Goal: Task Accomplishment & Management: Manage account settings

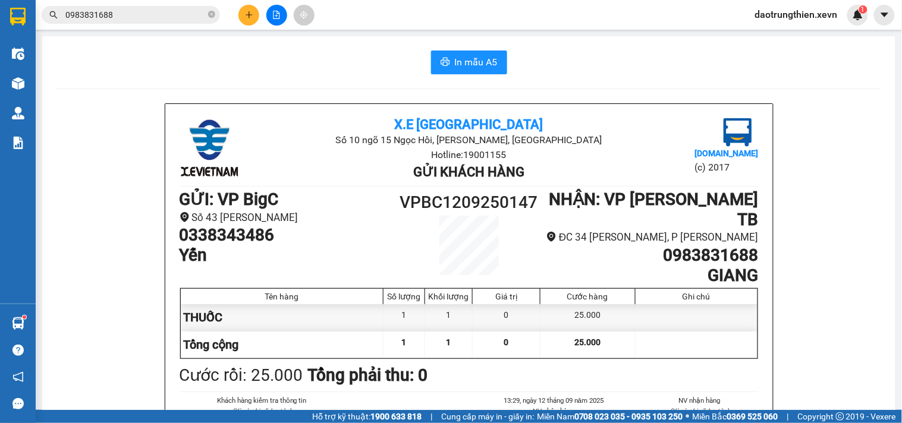
click at [36, 324] on main "In mẫu A5 X.E Việt Nam Số 10 ngõ 15 Ngọc Hồi, Q.Hoàng Mai, Hà Nội Hotline: 1900…" at bounding box center [451, 205] width 902 height 410
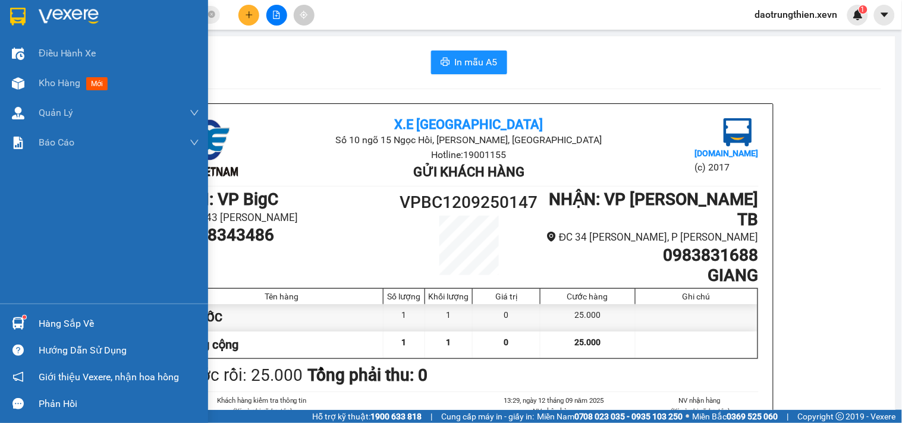
click at [15, 323] on img at bounding box center [18, 324] width 12 height 12
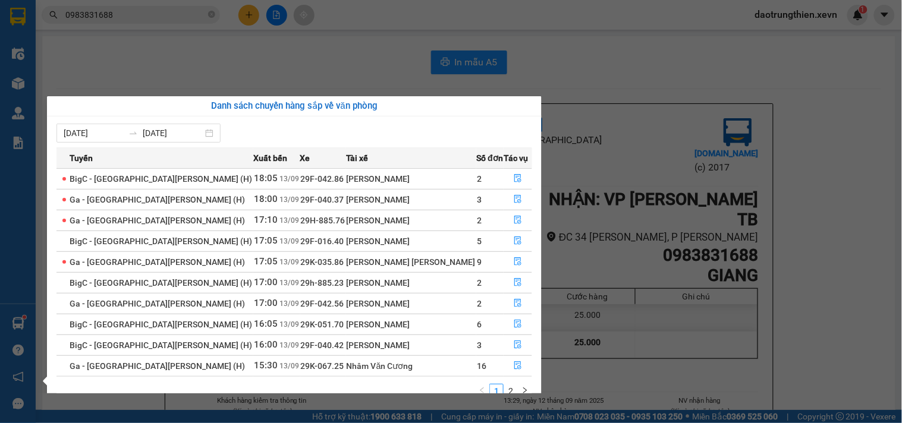
scroll to position [20, 0]
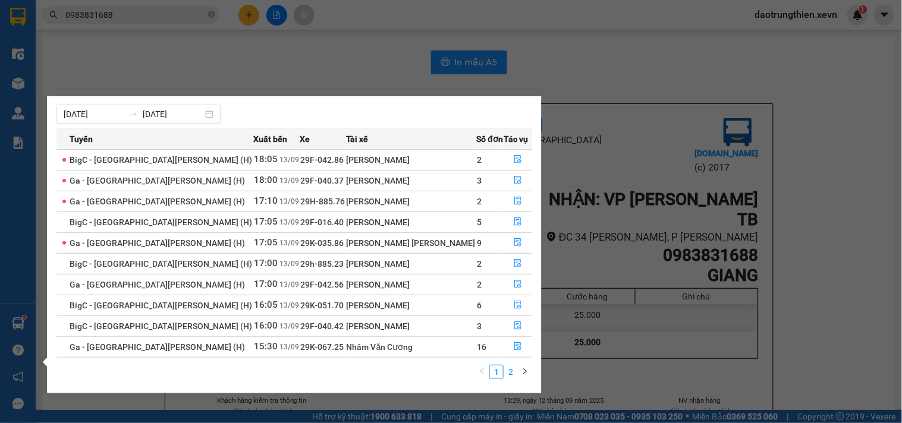
click at [510, 377] on link "2" at bounding box center [510, 372] width 13 height 13
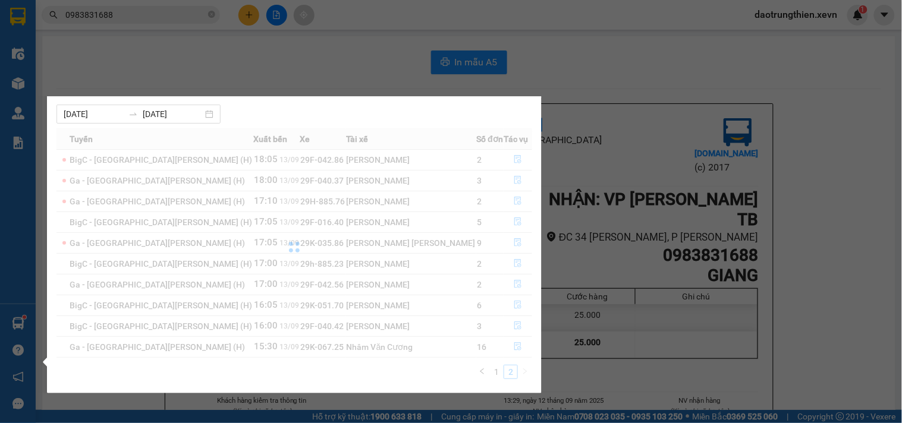
scroll to position [0, 0]
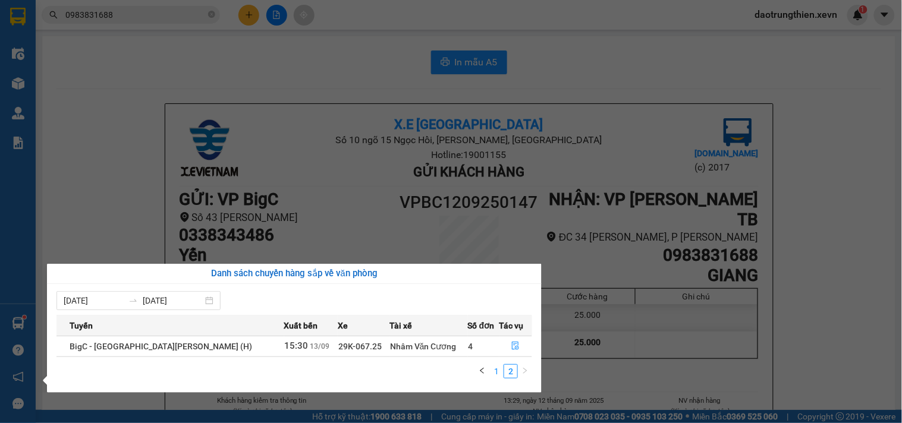
click at [502, 377] on link "1" at bounding box center [496, 371] width 13 height 13
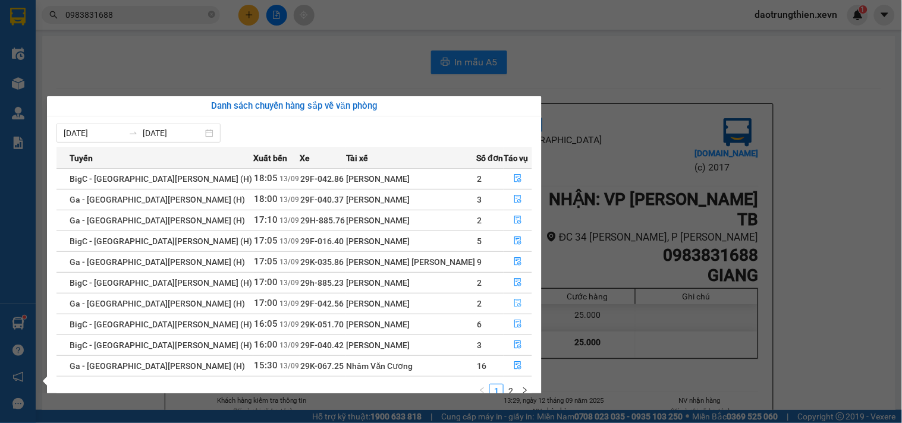
click at [504, 311] on button "button" at bounding box center [517, 303] width 27 height 19
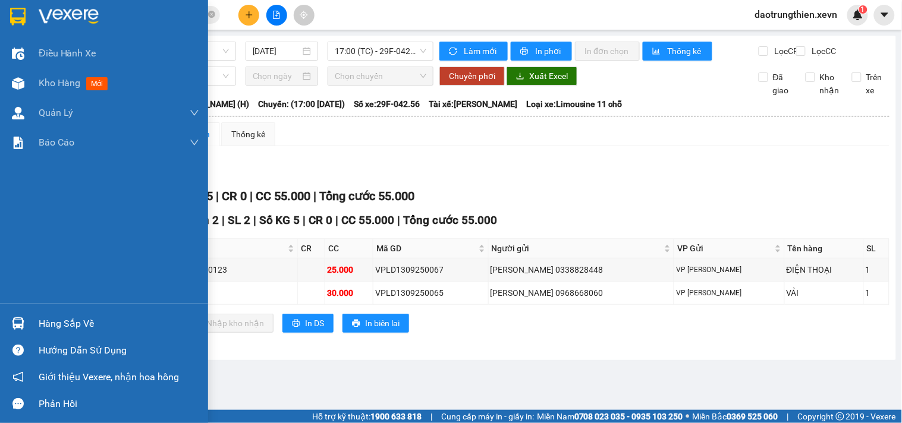
click at [20, 322] on img at bounding box center [18, 324] width 12 height 12
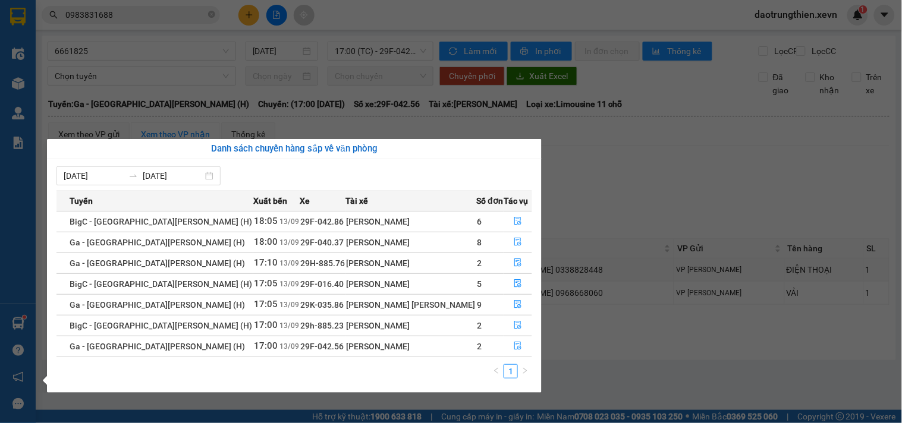
click at [205, 18] on section "Kết quả tìm kiếm ( 185 ) Bộ lọc Mã ĐH Trạng thái Món hàng Thu hộ Tổng cước Chưa…" at bounding box center [451, 211] width 902 height 423
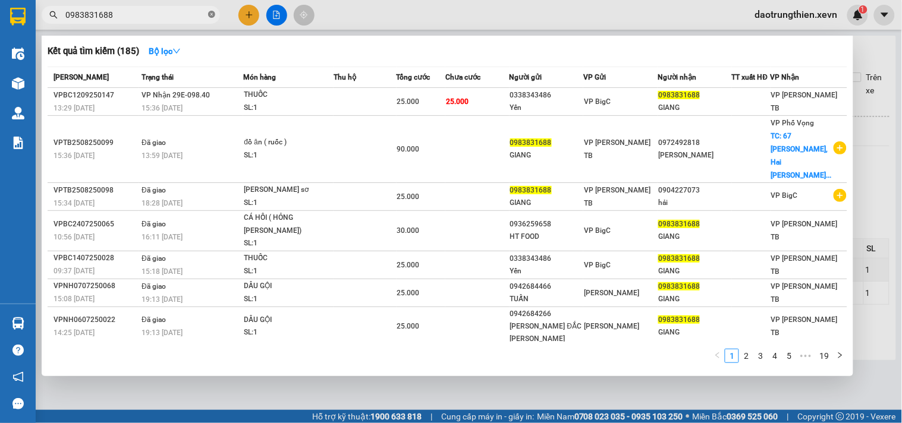
click at [212, 13] on icon "close-circle" at bounding box center [211, 14] width 7 height 7
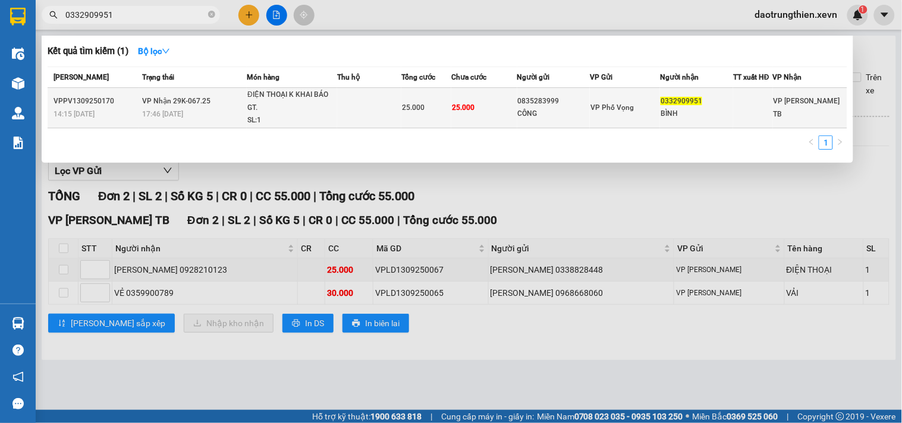
type input "0332909951"
click at [420, 101] on div "25.000" at bounding box center [426, 107] width 49 height 13
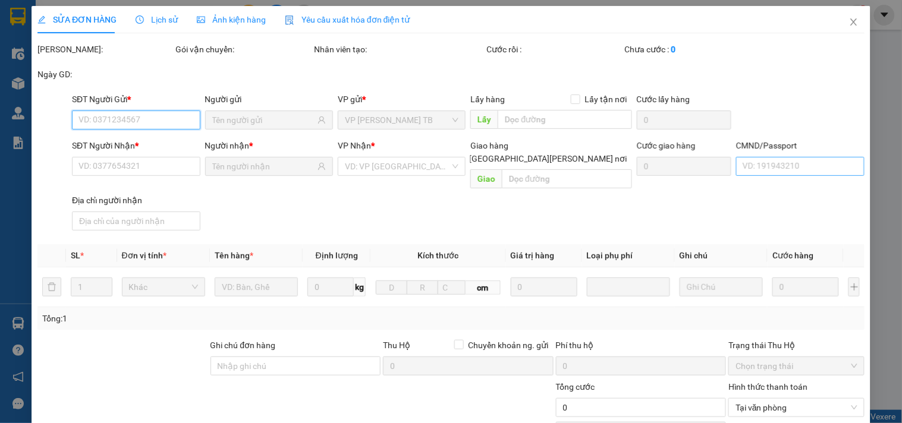
type input "0835283999"
type input "CÔNG"
type input "0332909951"
type input "BÌNH"
type input "BÙI HỒNG QUÂN 034091019513"
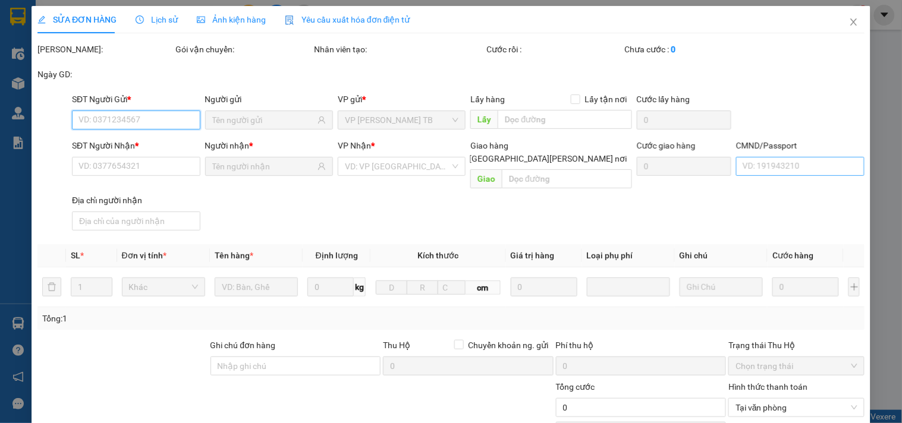
type input "25.000"
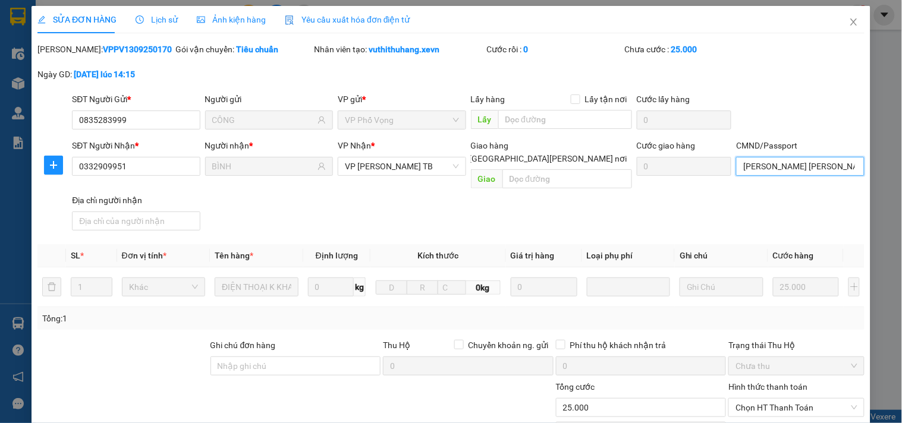
click at [787, 171] on input "BÙI HỒNG QUÂN 034091019513" at bounding box center [800, 166] width 128 height 19
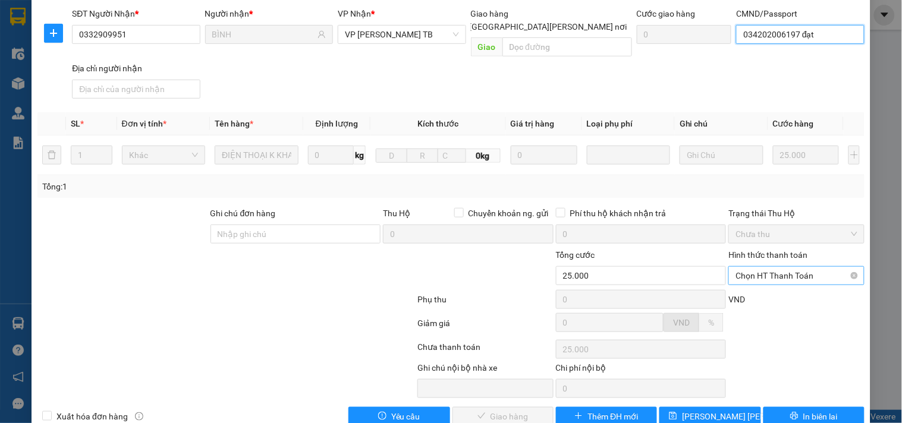
click at [800, 267] on span "Chọn HT Thanh Toán" at bounding box center [796, 276] width 121 height 18
type input "034202006197 đạt"
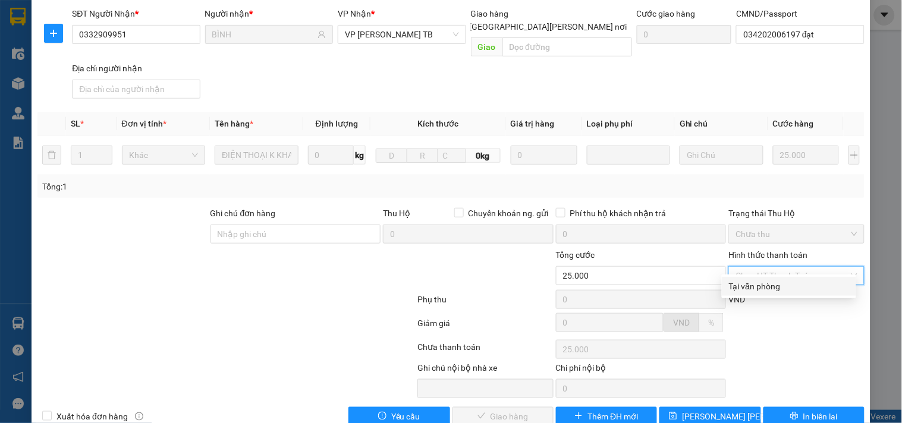
click at [797, 289] on div "Tại văn phòng" at bounding box center [789, 286] width 120 height 13
type input "0"
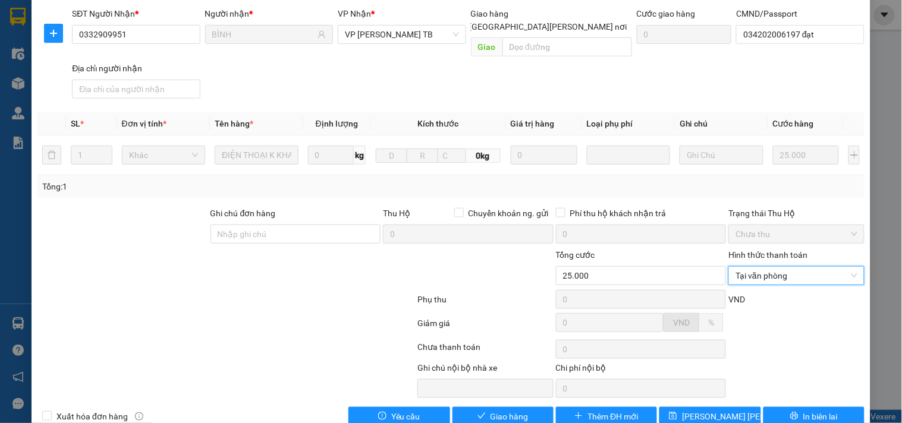
scroll to position [0, 0]
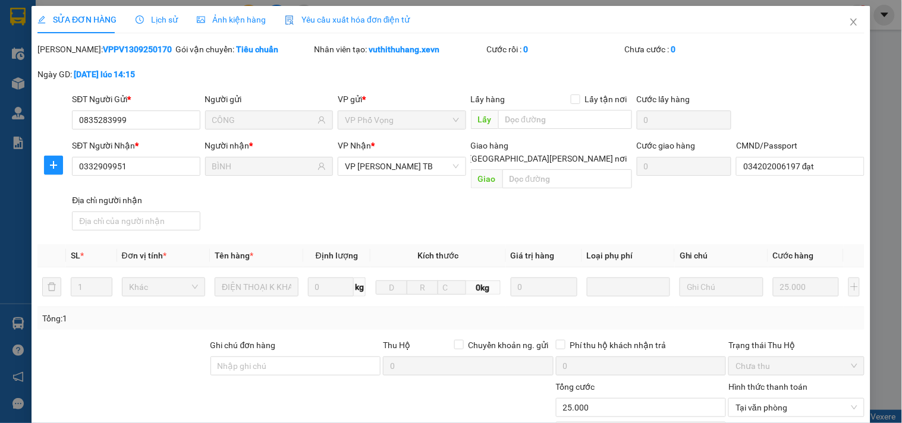
drag, startPoint x: 667, startPoint y: 103, endPoint x: 844, endPoint y: 70, distance: 180.2
click at [844, 70] on div "Mã ĐH: VPPV1309250170 Gói vận chuyển: Tiêu chuẩn Nhân viên tạo: vuthithuhang.xe…" at bounding box center [451, 68] width 830 height 50
click at [739, 399] on span "Tại văn phòng" at bounding box center [796, 408] width 121 height 18
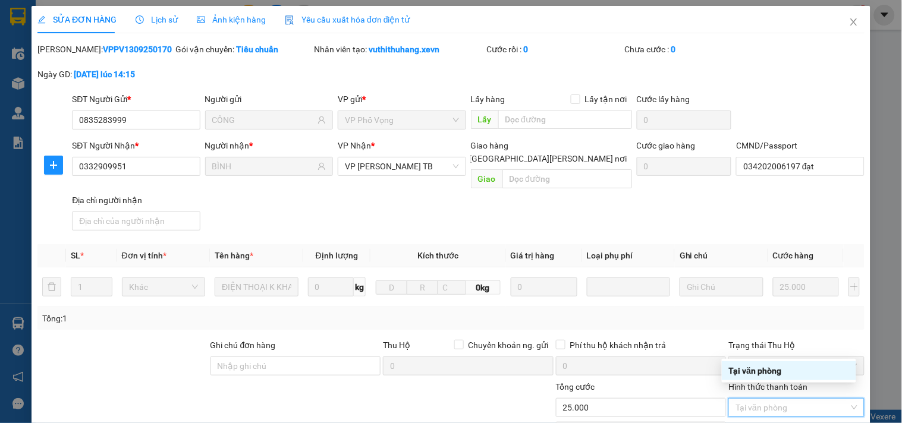
scroll to position [145, 0]
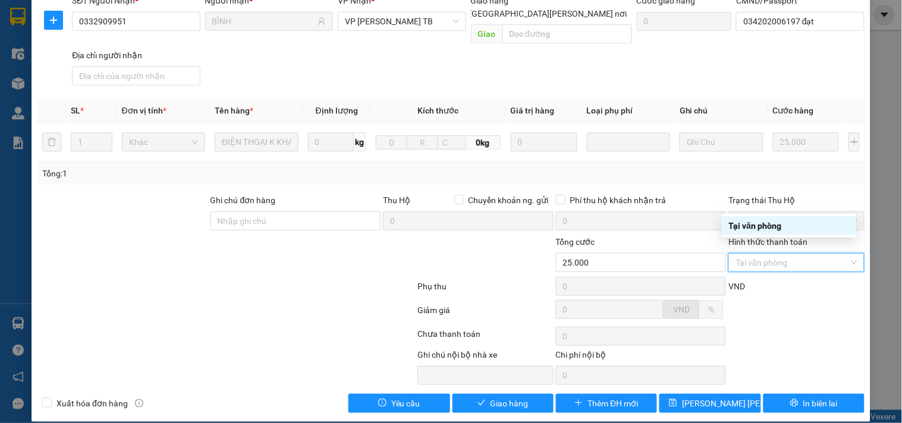
click at [799, 225] on div "Tại văn phòng" at bounding box center [789, 225] width 120 height 13
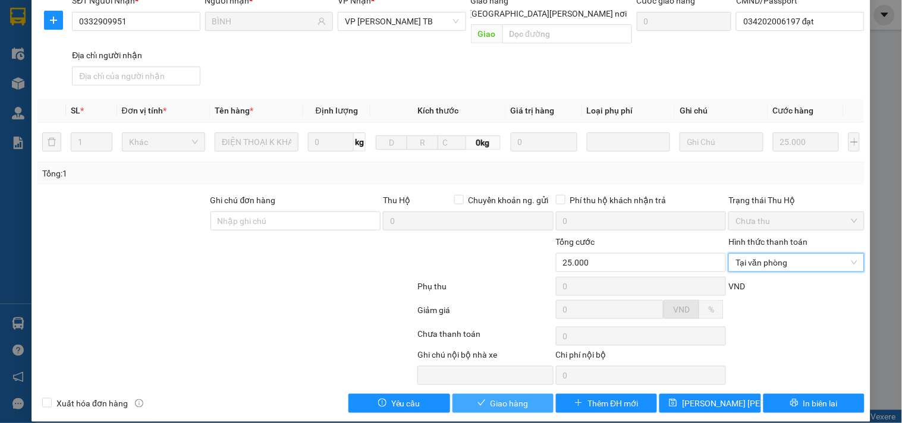
click at [494, 394] on button "Giao hàng" at bounding box center [503, 403] width 101 height 19
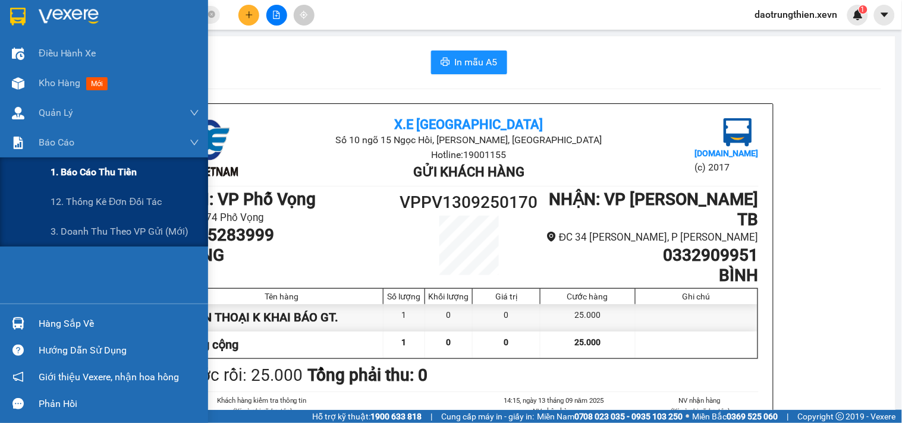
click at [67, 175] on span "1. Báo cáo thu tiền" at bounding box center [94, 172] width 86 height 15
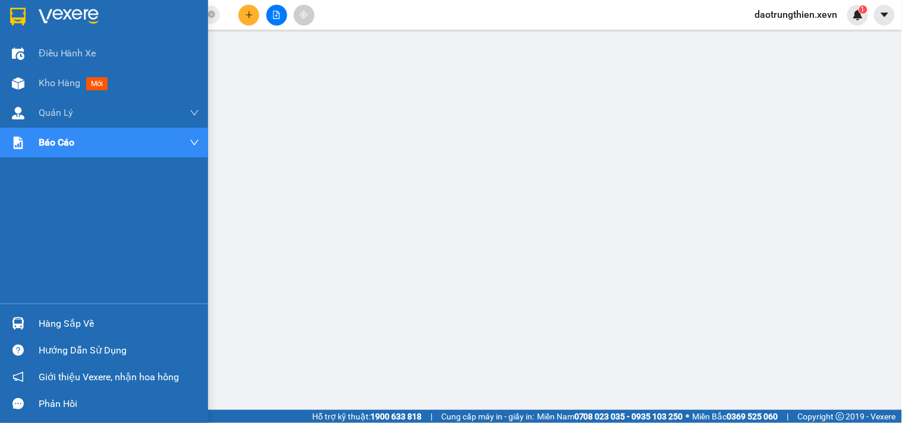
click at [31, 319] on div "Hàng sắp về" at bounding box center [104, 323] width 208 height 27
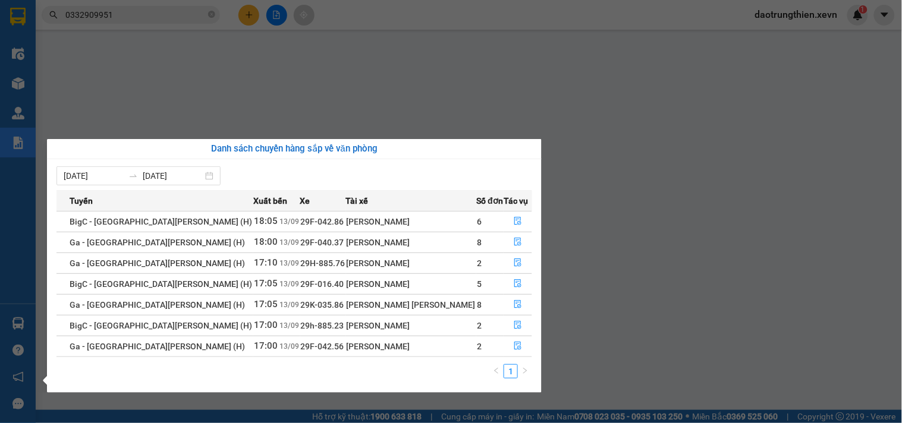
click at [234, 28] on section "Kết quả tìm kiếm ( 1 ) Bộ lọc Mã ĐH Trạng thái Món hàng Thu hộ Tổng cước Chưa c…" at bounding box center [451, 211] width 902 height 423
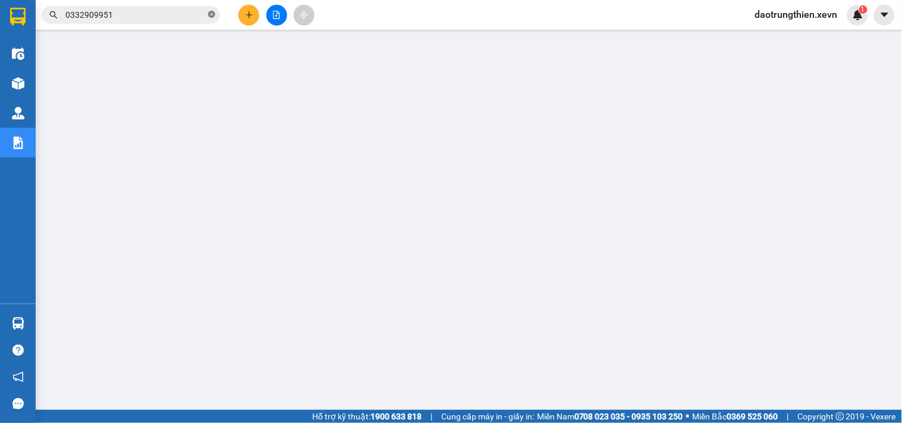
click at [209, 12] on icon "close-circle" at bounding box center [211, 14] width 7 height 7
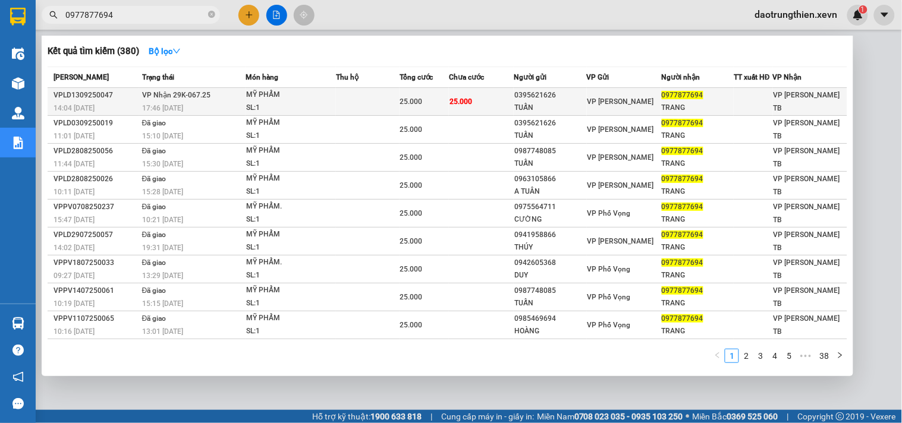
type input "0977877694"
click at [301, 99] on div "MỸ PHẨM" at bounding box center [290, 95] width 89 height 13
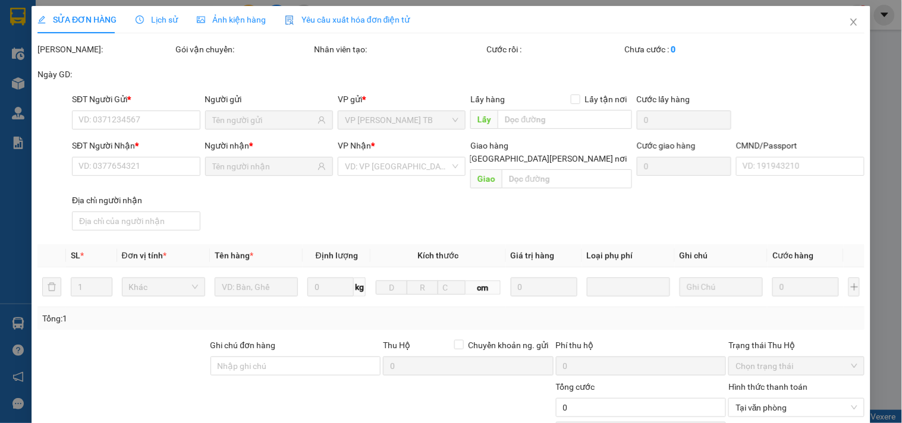
type input "0395621626"
type input "TUẤN"
type input "0977877694"
type input "TRANG"
type input "VŨ THỊ QUỲNH TRANG 034187004983"
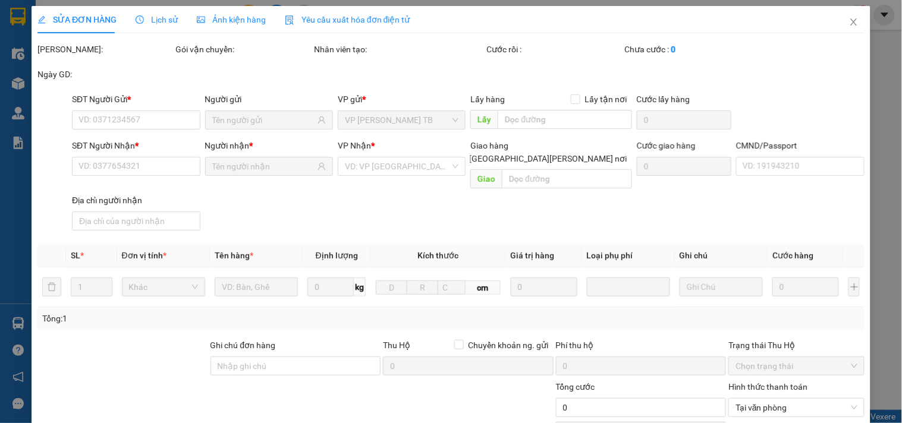
type input "25.000"
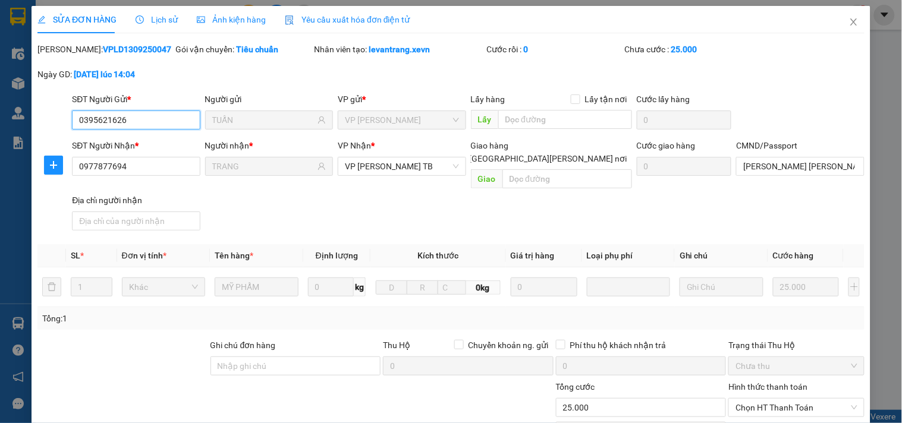
scroll to position [66, 0]
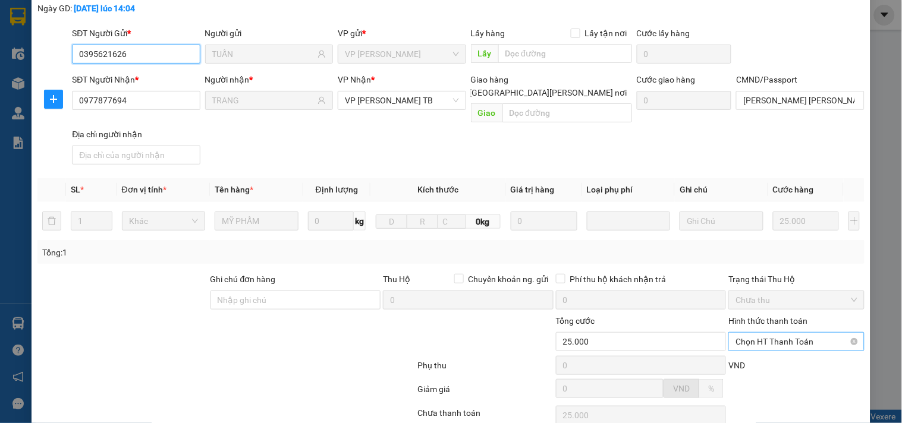
click at [799, 333] on span "Chọn HT Thanh Toán" at bounding box center [796, 342] width 121 height 18
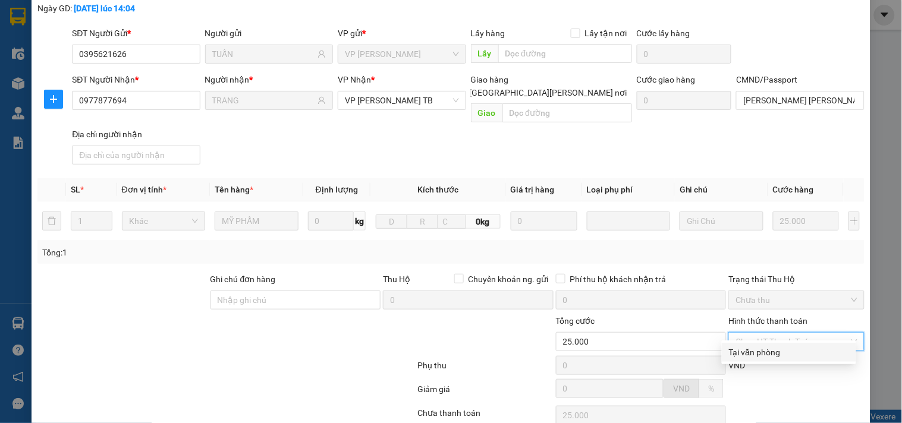
click at [782, 351] on div "Tại văn phòng" at bounding box center [789, 352] width 120 height 13
type input "0"
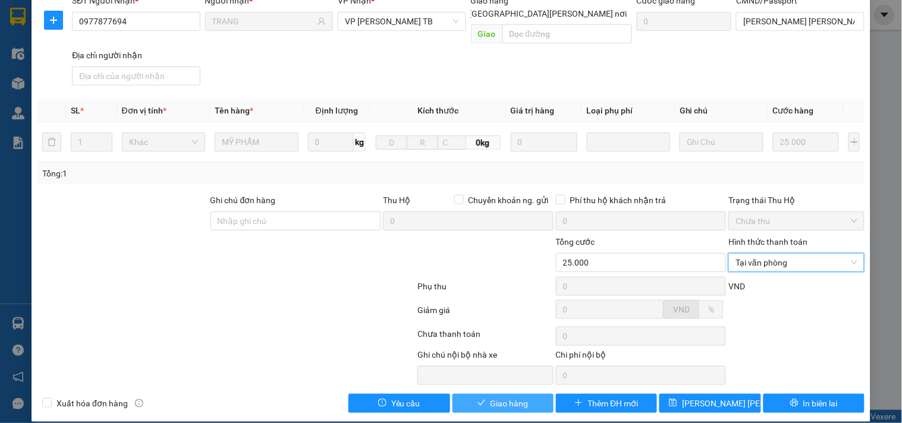
click at [513, 397] on span "Giao hàng" at bounding box center [510, 403] width 38 height 13
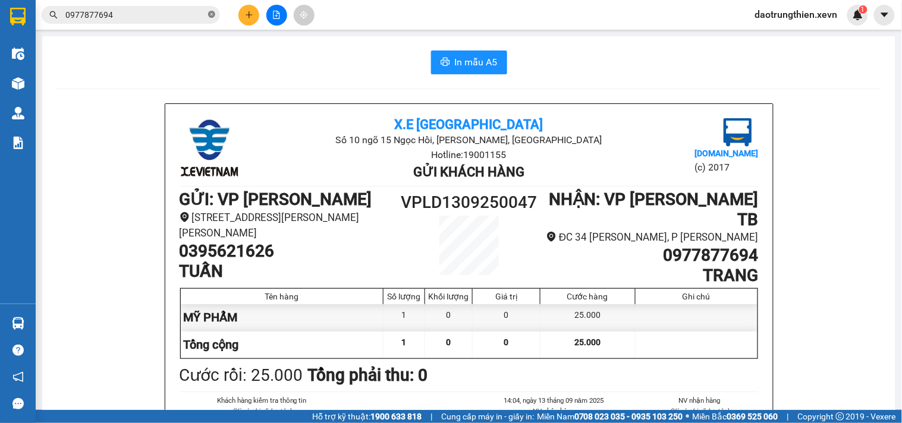
click at [212, 17] on icon "close-circle" at bounding box center [211, 14] width 7 height 7
click at [205, 12] on input "text" at bounding box center [135, 14] width 140 height 13
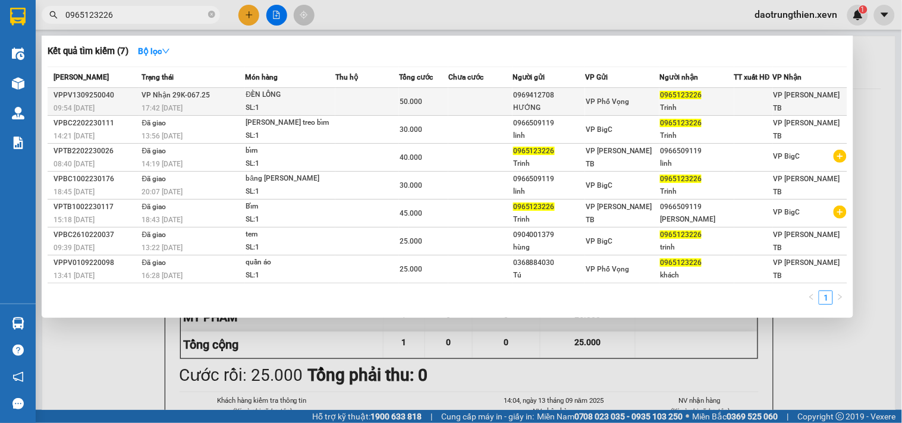
type input "0965123226"
click at [650, 99] on div "VP Phố Vọng" at bounding box center [622, 101] width 73 height 13
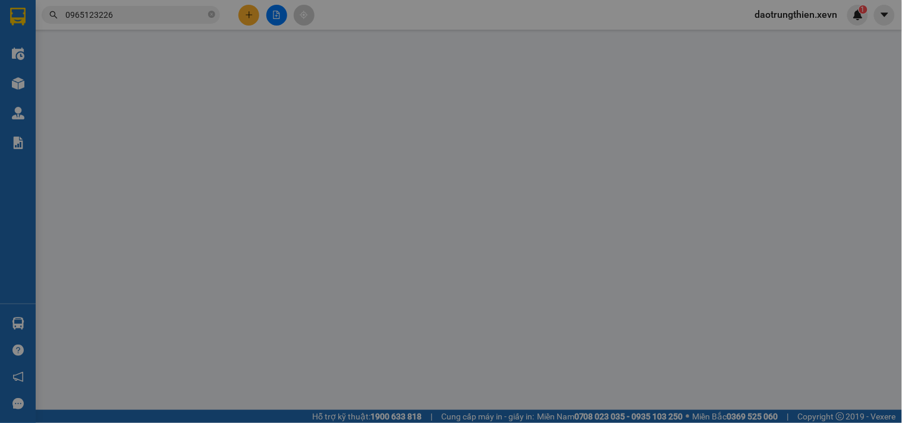
type input "0969412708"
type input "HƯỚNG"
type input "0965123226"
type input "Trinh"
type input "1"
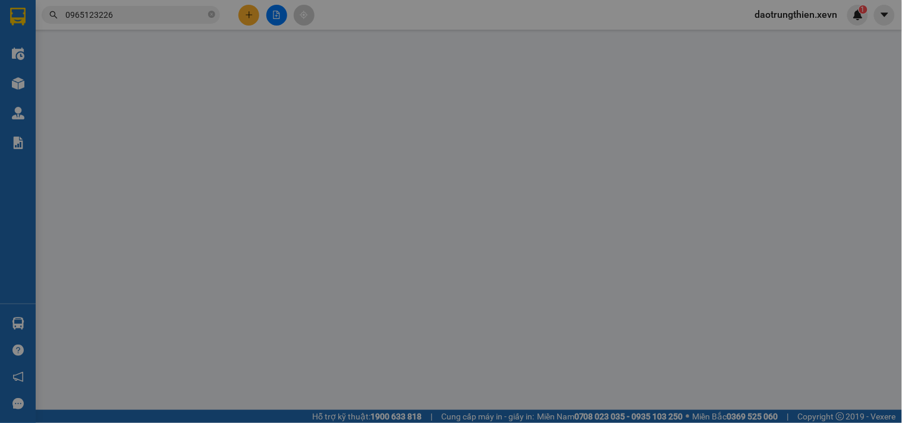
type input "50.000"
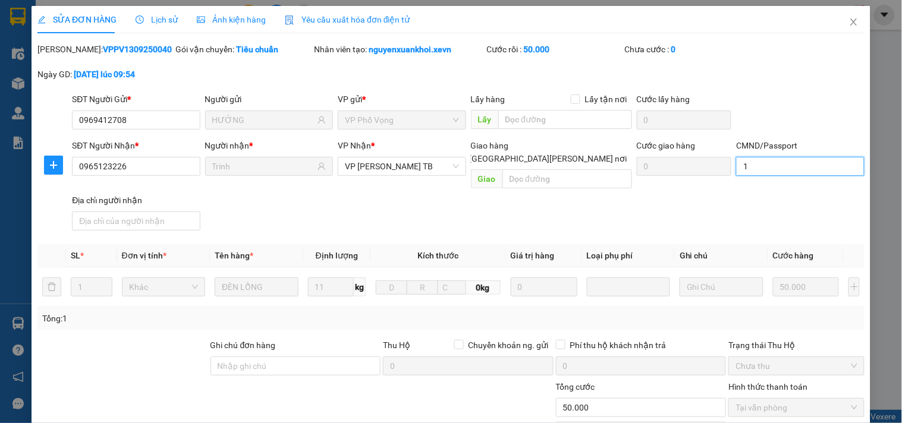
click at [789, 161] on input "1" at bounding box center [800, 166] width 128 height 19
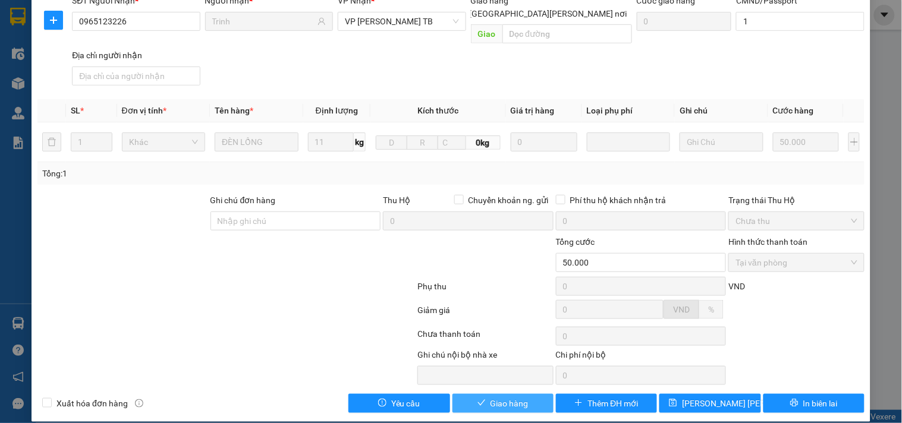
click at [498, 397] on span "Giao hàng" at bounding box center [510, 403] width 38 height 13
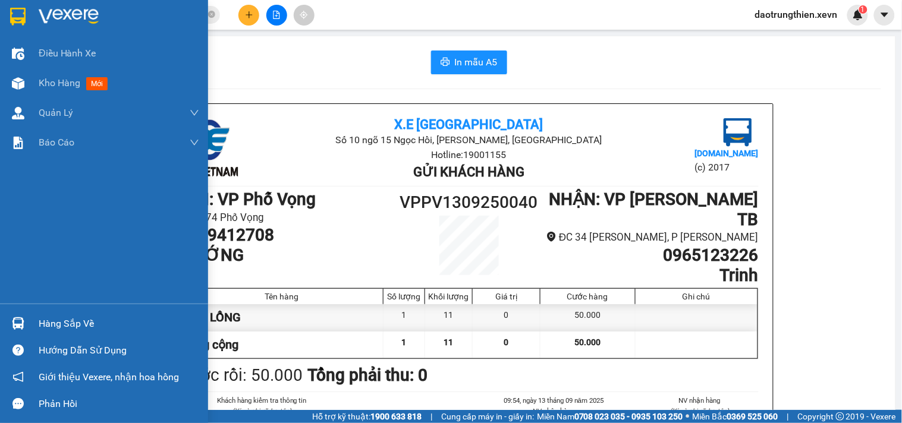
click at [45, 318] on div "Hàng sắp về" at bounding box center [119, 324] width 161 height 18
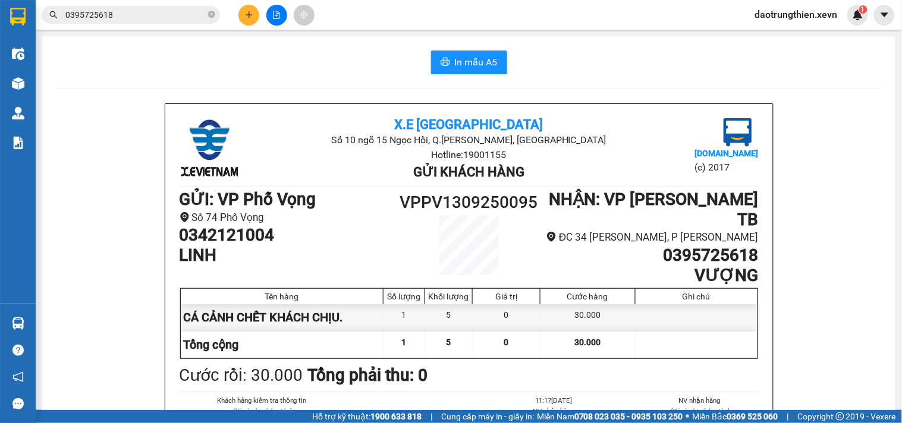
click at [233, 64] on section "Kết quả tìm kiếm ( 15 ) Bộ lọc Mã ĐH Trạng thái Món hàng Thu hộ Tổng cước Chưa …" at bounding box center [451, 211] width 902 height 423
click at [250, 16] on icon "plus" at bounding box center [249, 15] width 8 height 8
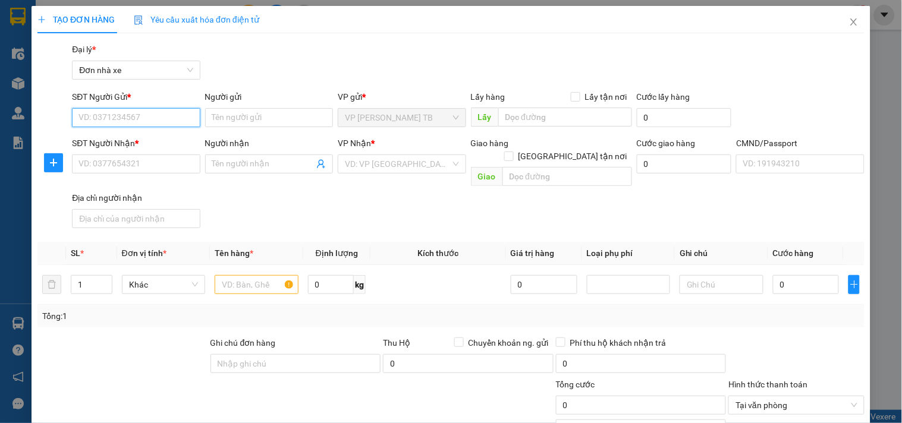
click at [126, 109] on input "SĐT Người Gửi *" at bounding box center [136, 117] width 128 height 19
type input "0963203818"
click at [170, 143] on div "0963203818 - dương" at bounding box center [134, 141] width 112 height 13
type input "dương"
type input "0918563686"
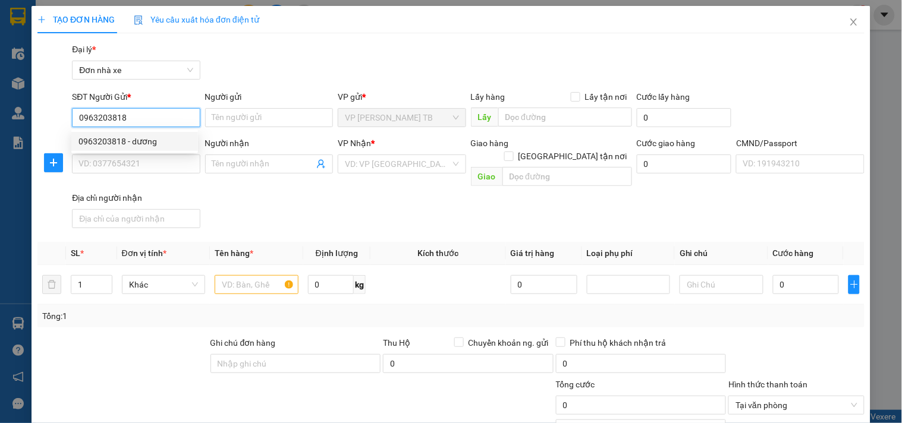
type input "Cương"
type input "001203008977 khánh"
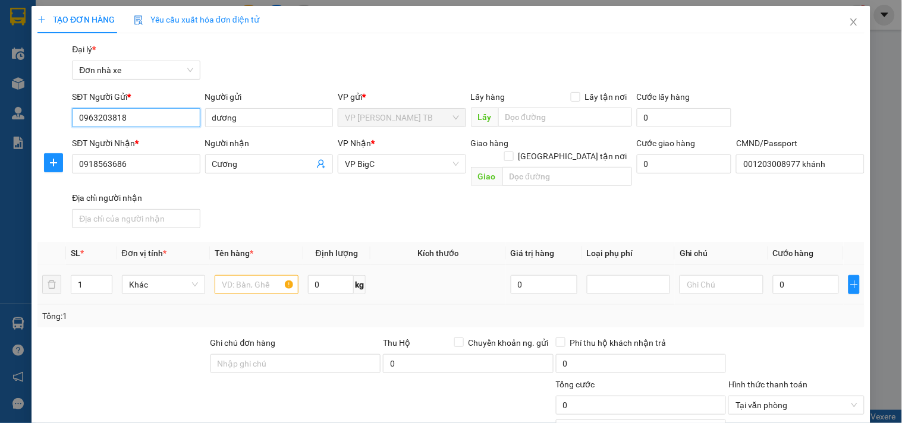
type input "0963203818"
click at [255, 275] on input "text" at bounding box center [256, 284] width 83 height 19
click at [250, 275] on input "text" at bounding box center [256, 284] width 83 height 19
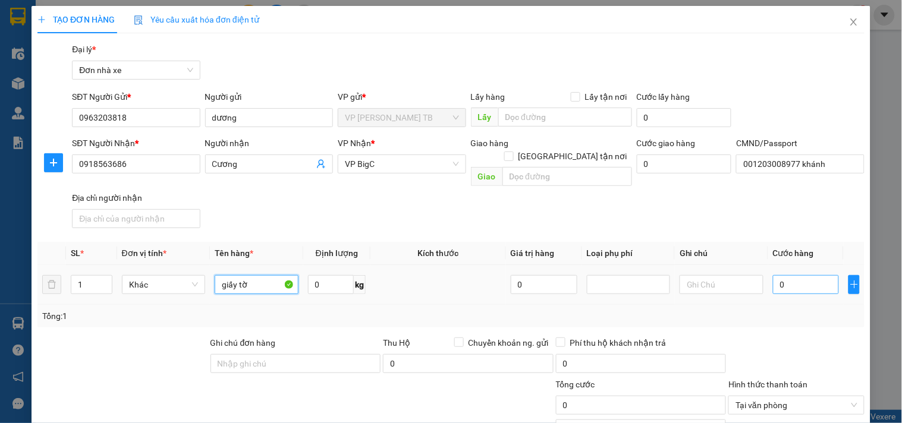
type input "giấy tờ"
click at [816, 276] on input "0" at bounding box center [806, 284] width 67 height 19
type input "2"
type input "20"
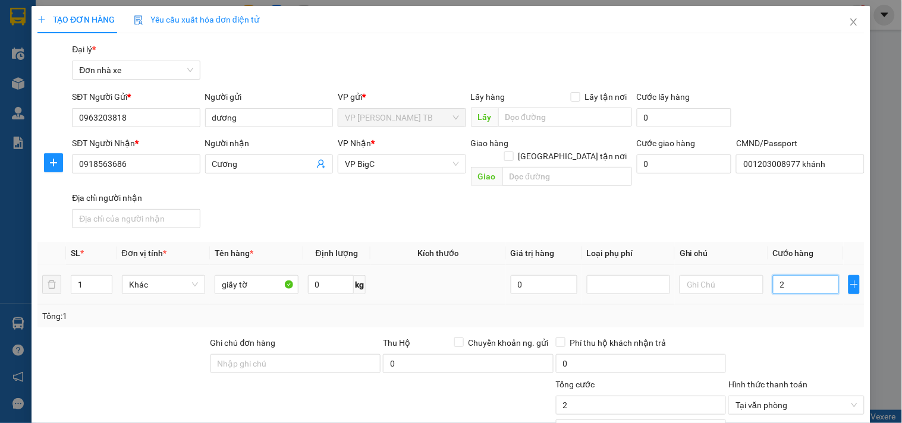
type input "20"
click at [635, 396] on input "20" at bounding box center [641, 405] width 171 height 19
type input "20.000"
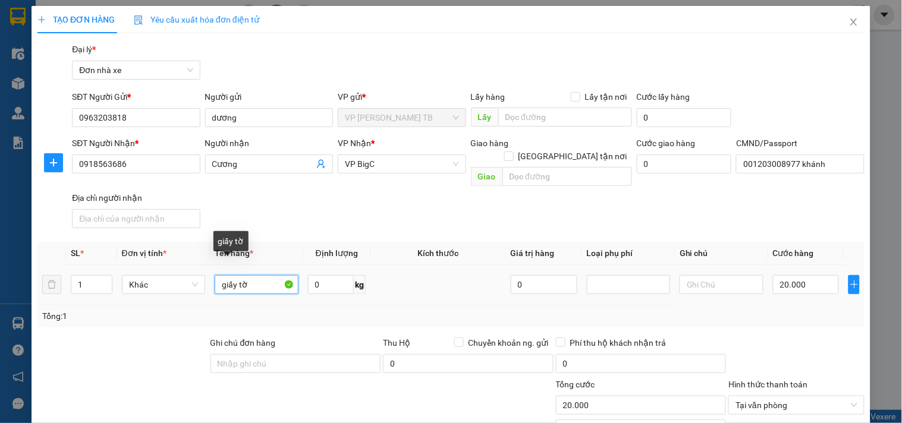
click at [252, 275] on input "giấy tờ" at bounding box center [256, 284] width 83 height 19
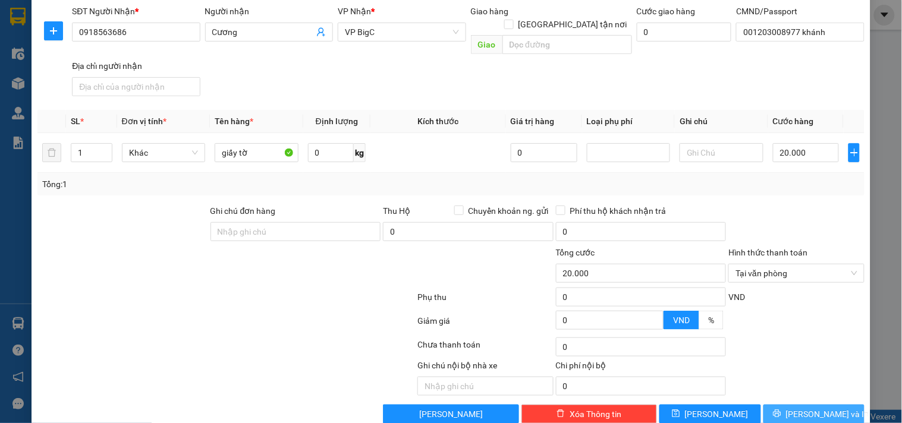
click at [803, 405] on button "Lưu và In" at bounding box center [814, 414] width 101 height 19
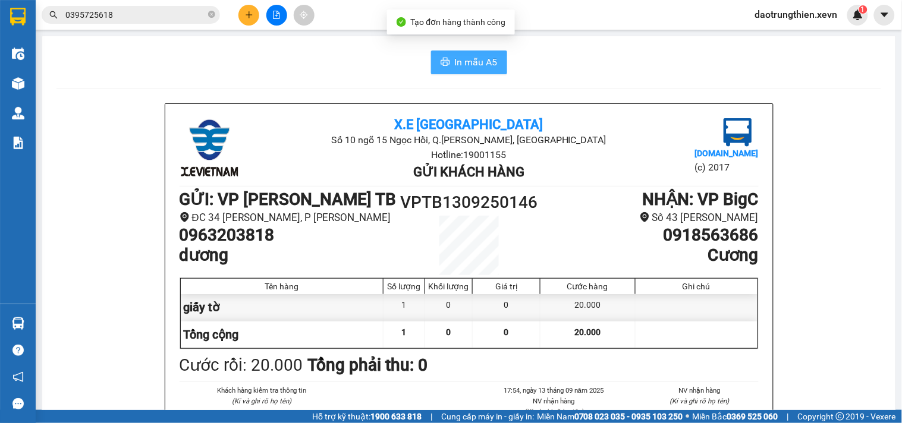
click at [456, 64] on span "In mẫu A5" at bounding box center [476, 62] width 43 height 15
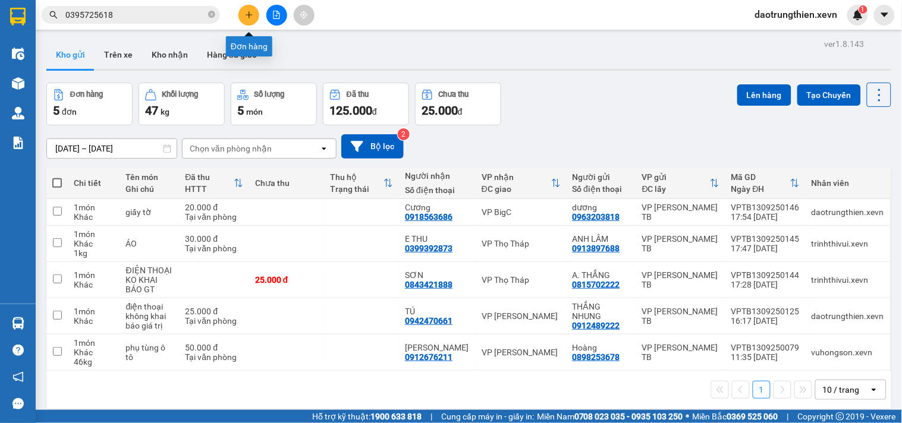
click at [252, 18] on icon "plus" at bounding box center [249, 15] width 8 height 8
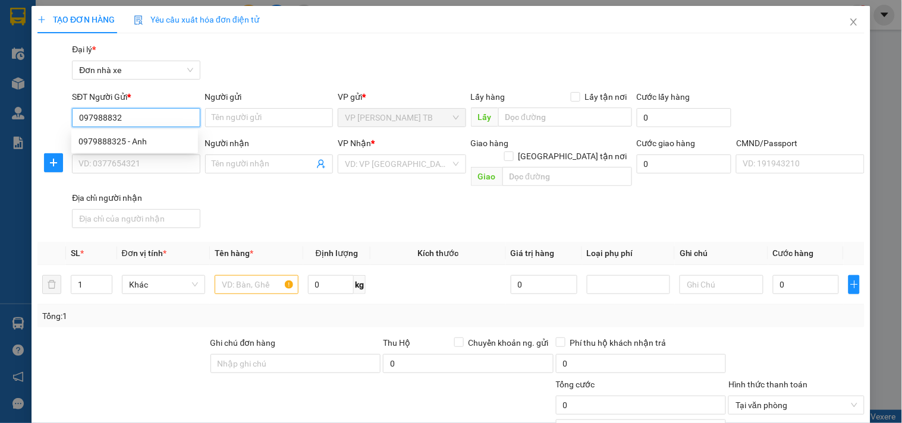
type input "0979888325"
click at [129, 140] on div "0979888325 - Anh" at bounding box center [134, 141] width 112 height 13
type input "Anh"
type input "0985736980"
type input "HẠNH"
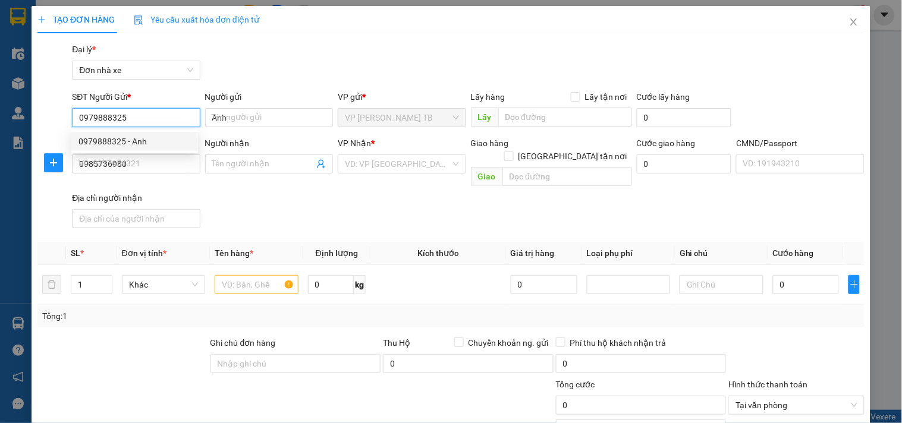
type input "014302002386 HẠNH"
type input "0979888325"
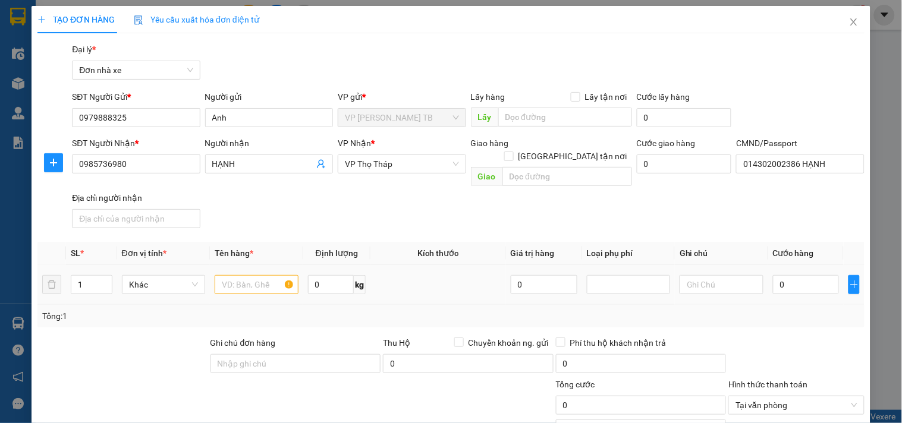
click at [253, 273] on div at bounding box center [256, 285] width 83 height 24
click at [250, 275] on input "text" at bounding box center [256, 284] width 83 height 19
type input "giáy tờ"
click at [786, 279] on input "0" at bounding box center [806, 284] width 67 height 19
type input "2"
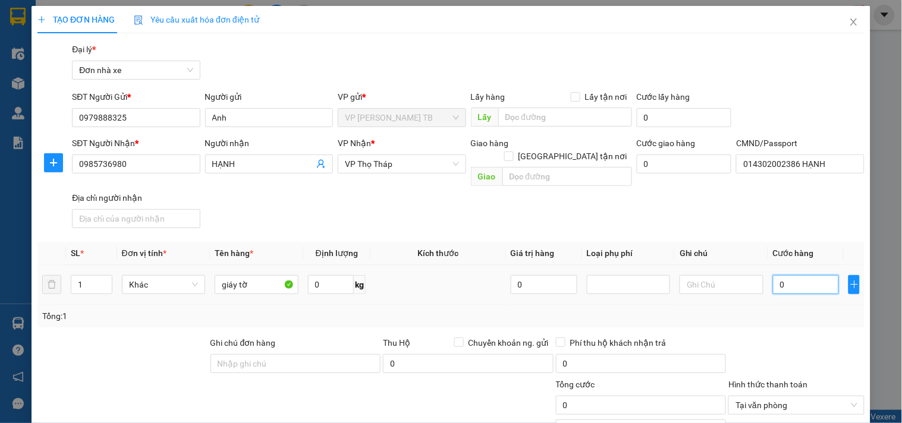
type input "2"
type input "25"
type input "25.000"
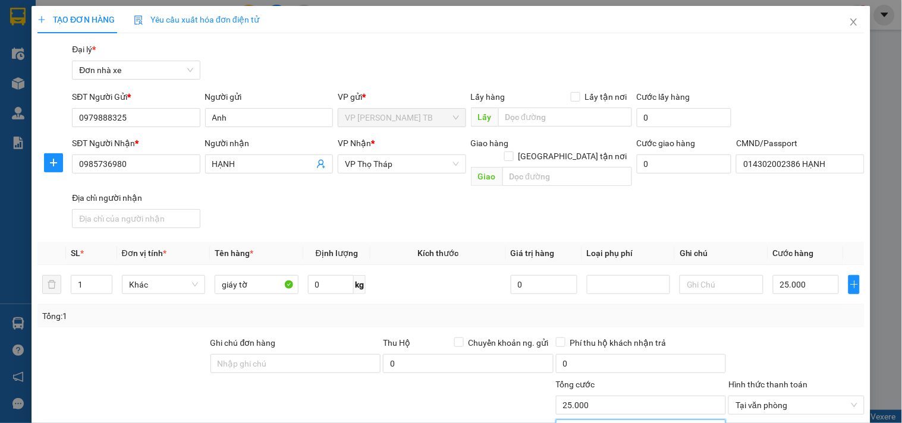
click at [626, 420] on input "0" at bounding box center [641, 429] width 171 height 19
click at [846, 397] on span "Tại văn phòng" at bounding box center [796, 406] width 121 height 18
click at [821, 337] on div at bounding box center [796, 358] width 138 height 42
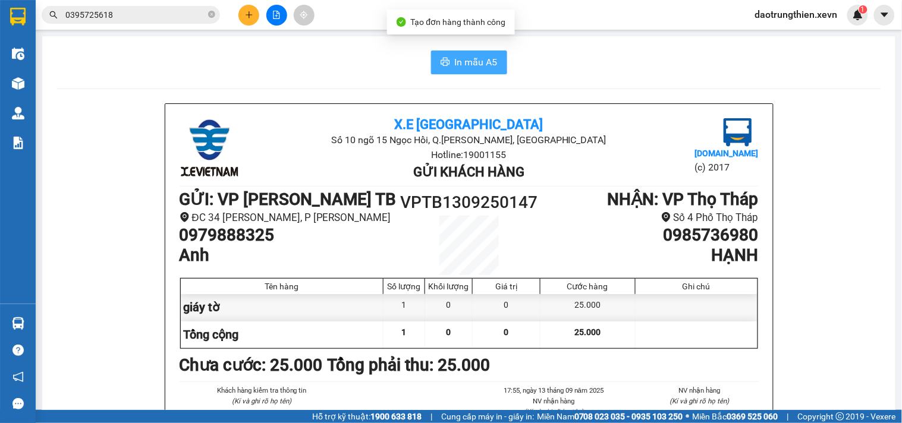
click at [435, 64] on button "In mẫu A5" at bounding box center [469, 63] width 76 height 24
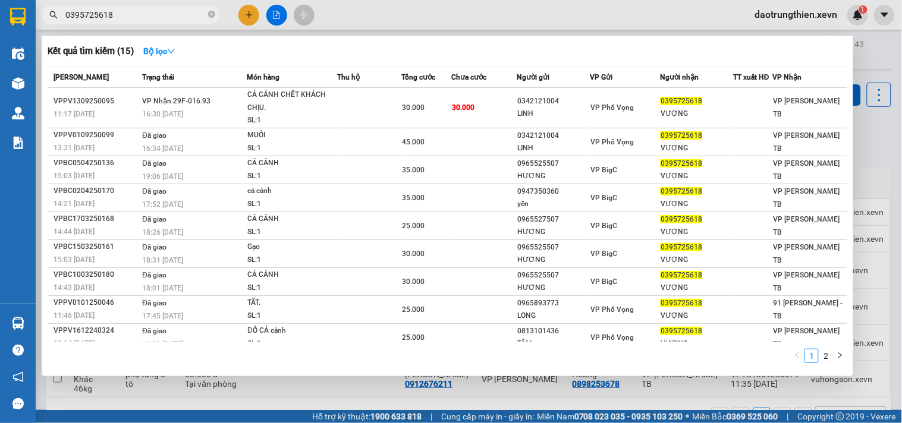
click at [215, 18] on span "0395725618" at bounding box center [131, 15] width 178 height 18
click at [214, 14] on icon "close-circle" at bounding box center [211, 14] width 7 height 7
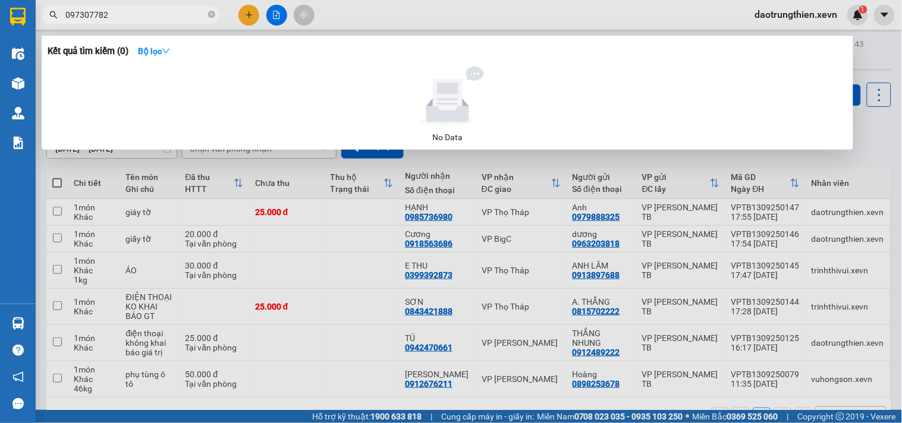
type input "0973077828"
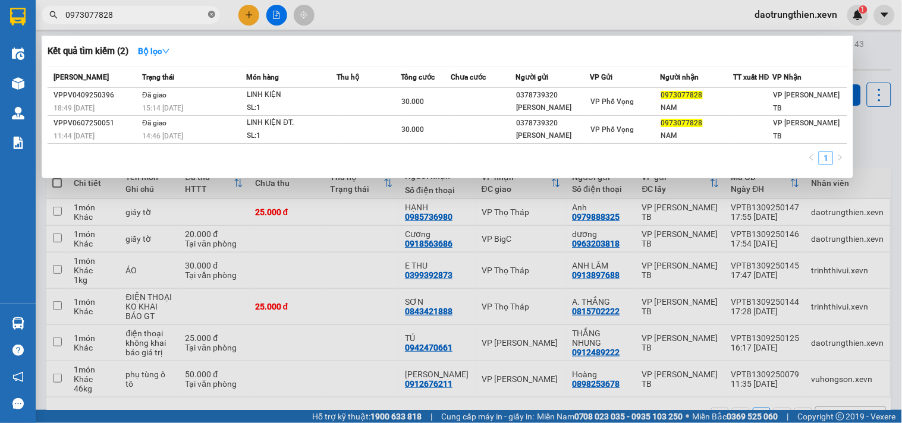
click at [211, 18] on icon "close-circle" at bounding box center [211, 14] width 7 height 7
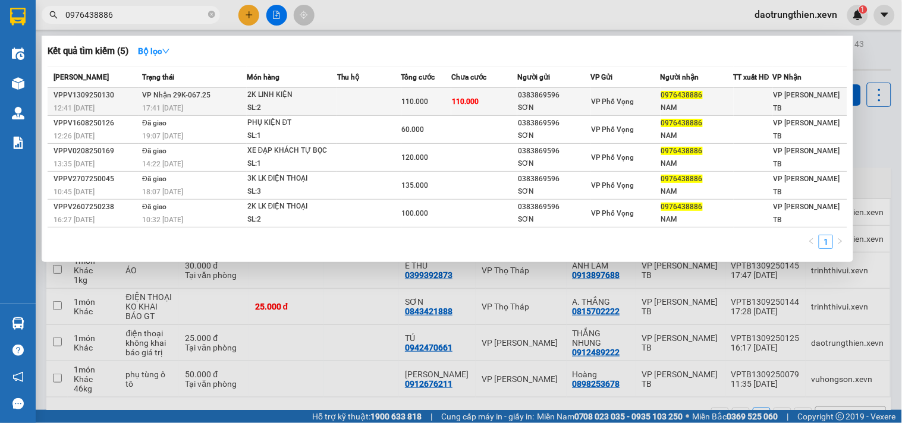
type input "0976438886"
click at [429, 108] on div "110.000" at bounding box center [426, 101] width 49 height 13
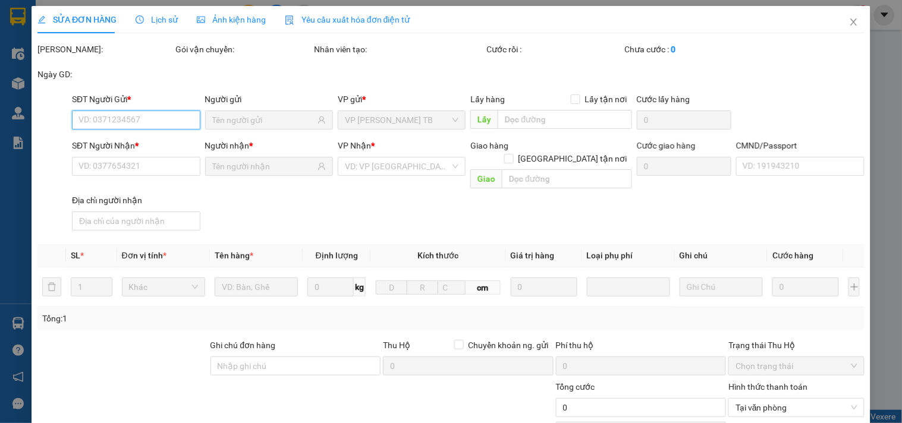
type input "0383869596"
type input "SƠN"
type input "0976438886"
type input "NAM"
type input "vũ bảo nam"
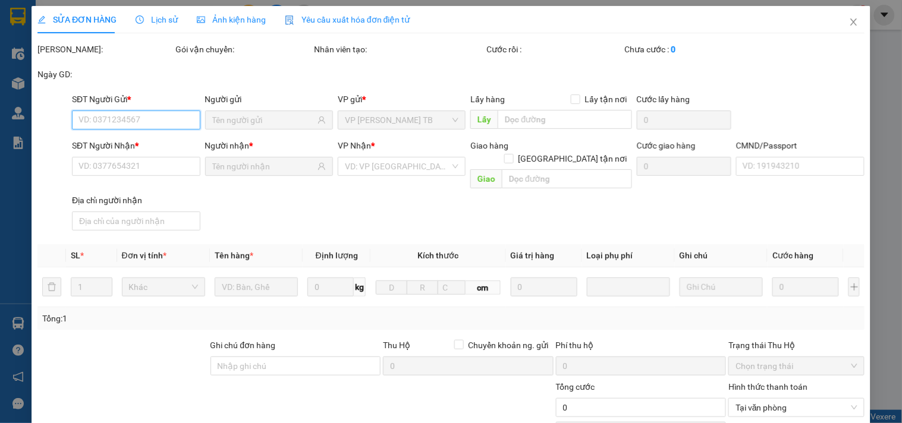
type input "110.000"
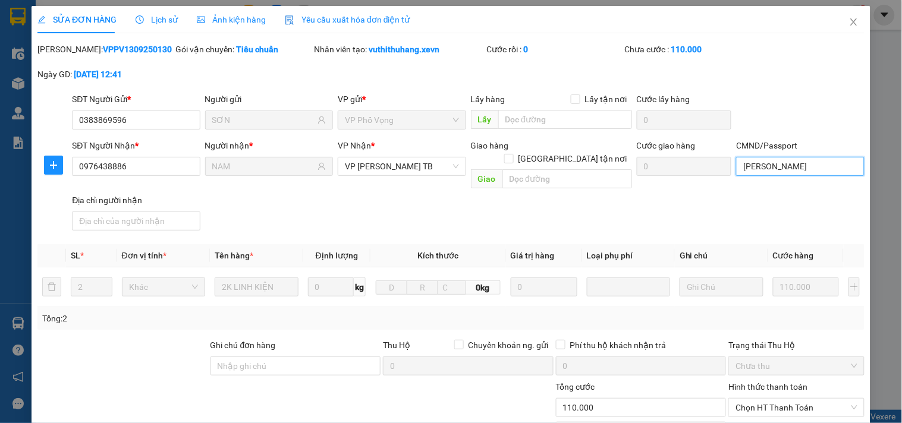
click at [795, 171] on input "vũ bảo nam" at bounding box center [800, 166] width 128 height 19
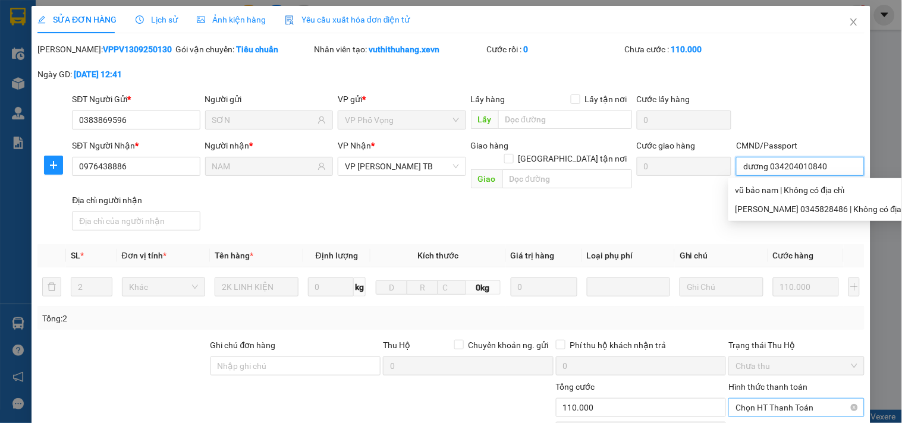
click at [789, 399] on span "Chọn HT Thanh Toán" at bounding box center [796, 408] width 121 height 18
type input "dương 034204010840"
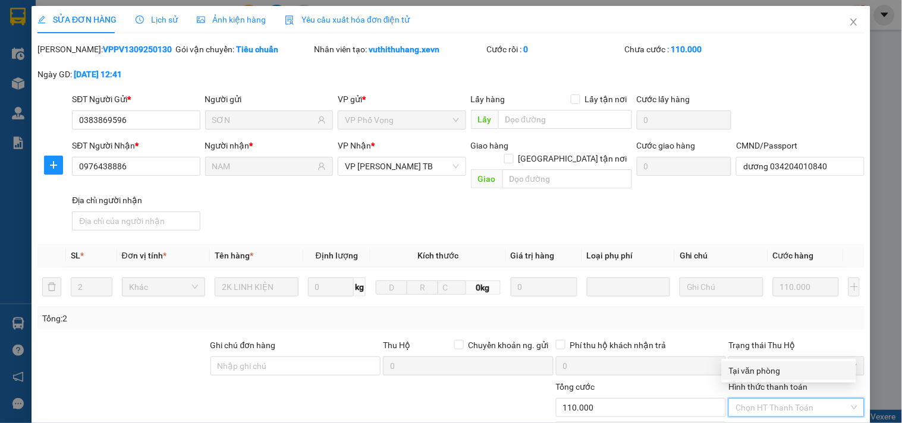
click at [777, 375] on div "Tại văn phòng" at bounding box center [789, 371] width 120 height 13
type input "0"
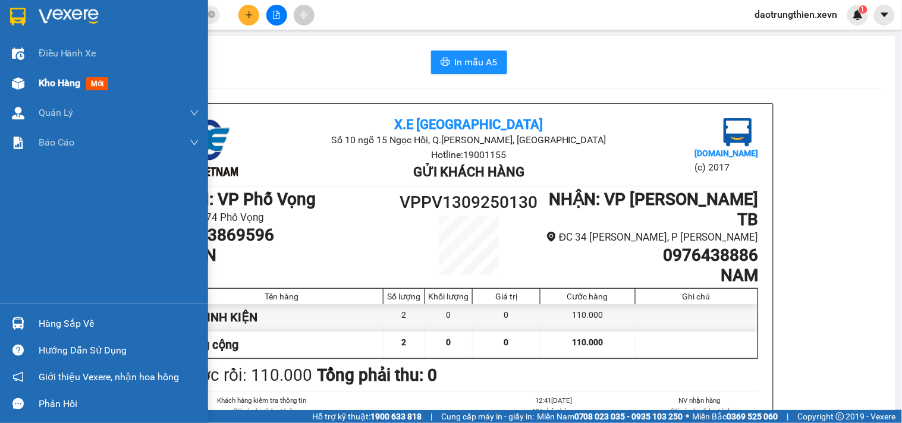
click at [65, 81] on span "Kho hàng" at bounding box center [60, 82] width 42 height 11
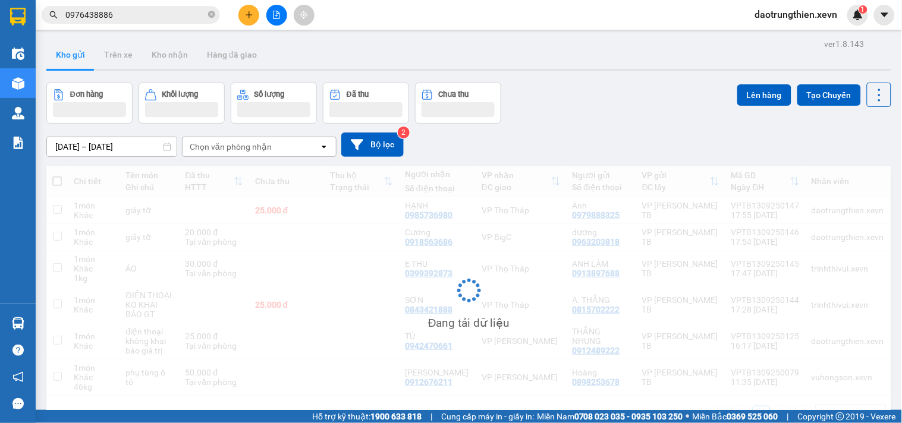
click at [462, 18] on div "Kết quả tìm kiếm ( 5 ) Bộ lọc Mã ĐH Trạng thái Món hàng Thu hộ Tổng cước Chưa c…" at bounding box center [451, 15] width 902 height 30
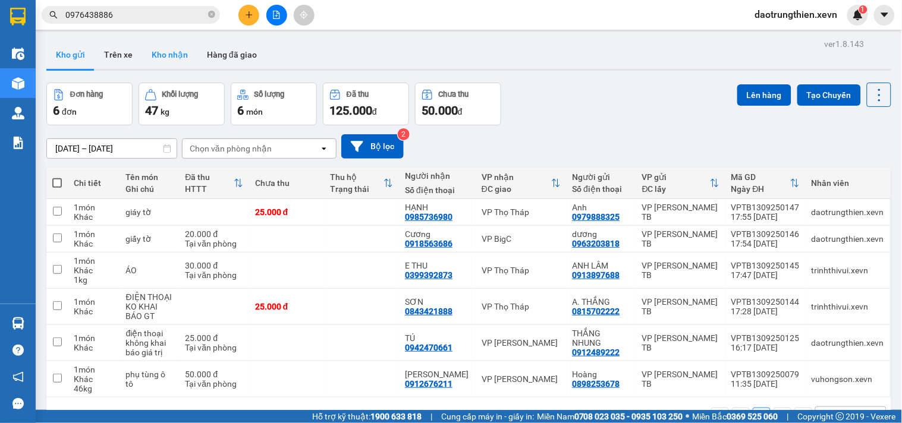
click at [159, 52] on button "Kho nhận" at bounding box center [169, 54] width 55 height 29
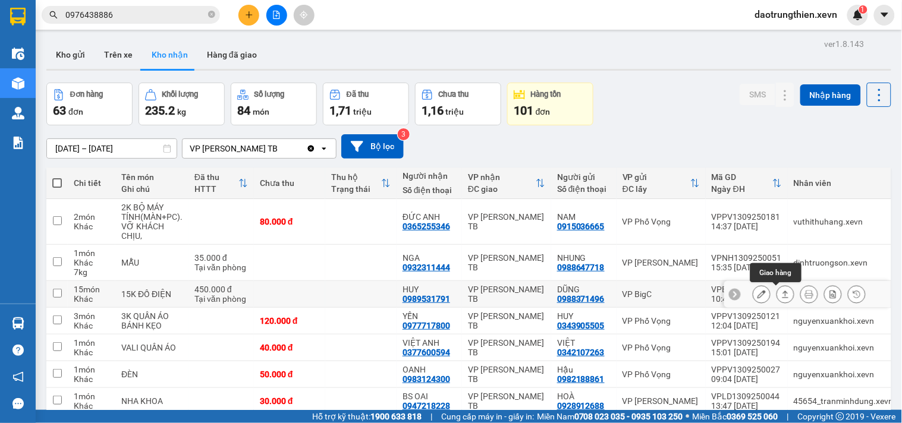
click at [781, 290] on icon at bounding box center [785, 294] width 8 height 8
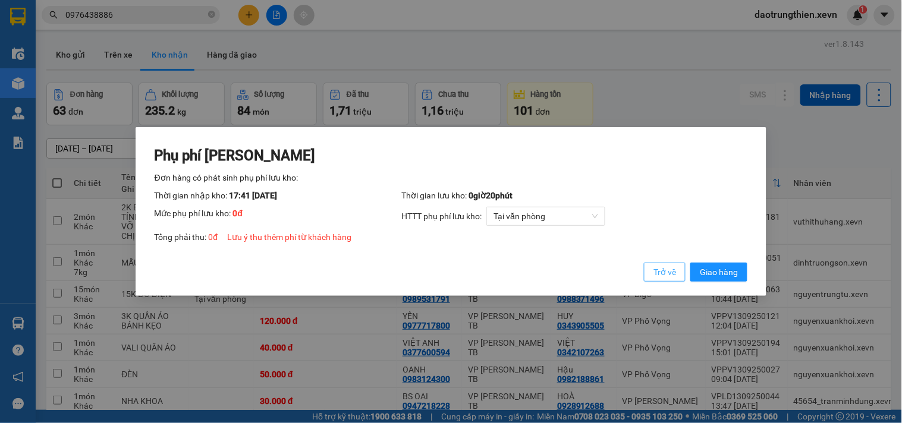
click at [669, 268] on span "Trở về" at bounding box center [665, 272] width 23 height 13
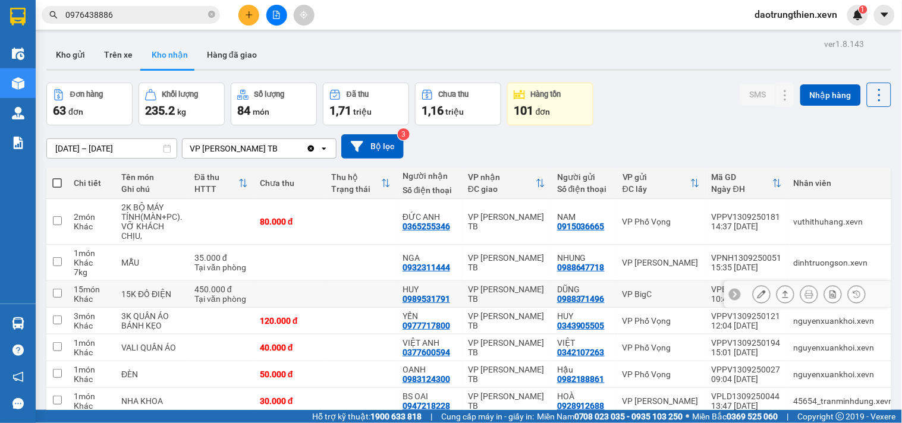
drag, startPoint x: 447, startPoint y: 165, endPoint x: 387, endPoint y: 167, distance: 60.7
click at [387, 281] on tr "15 món Khác 15K ĐỒ ĐIỆN 450.000 đ Tại văn phòng HUY 0989531791 VP Trần Phú TB D…" at bounding box center [538, 294] width 985 height 27
checkbox input "true"
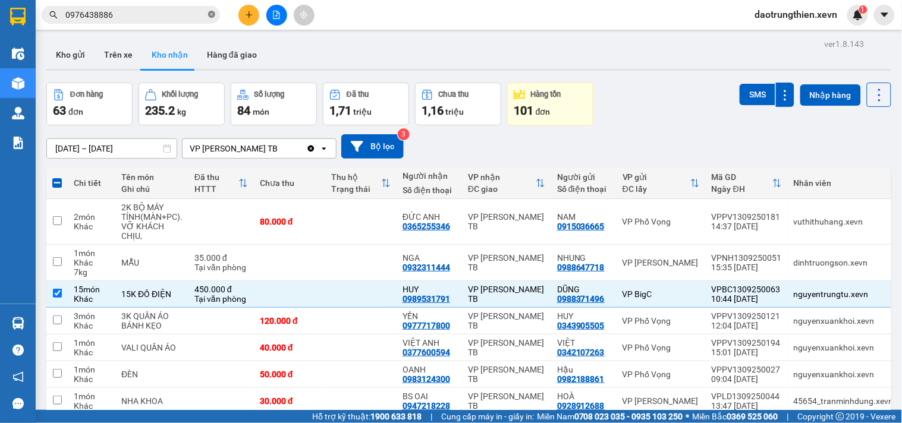
click at [214, 17] on icon "close-circle" at bounding box center [211, 14] width 7 height 7
paste input "HUY 0989531791"
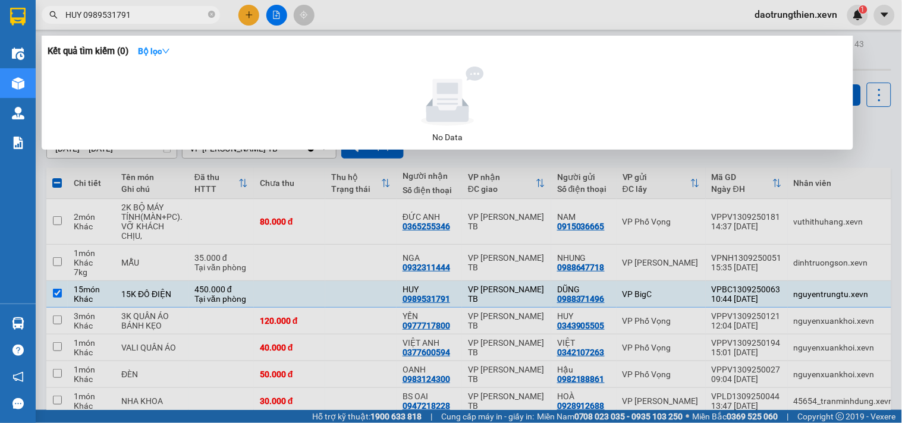
click at [83, 14] on input "HUY 0989531791" at bounding box center [135, 14] width 140 height 13
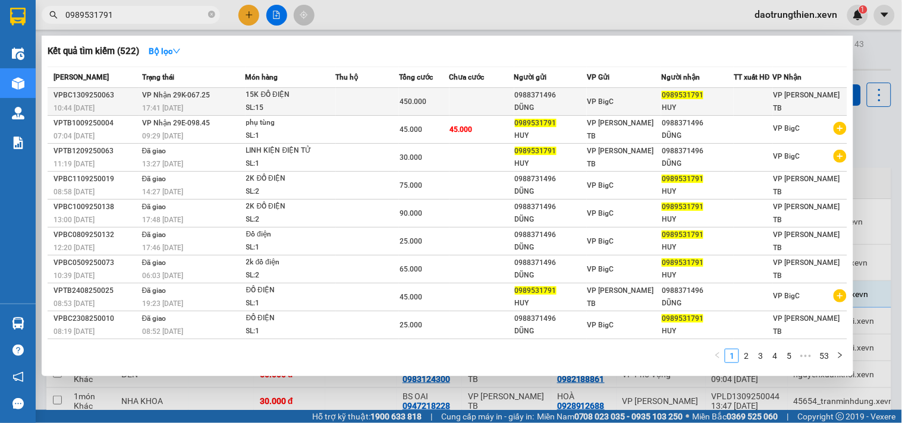
type input "0989531791"
click at [516, 90] on div "0988371496" at bounding box center [550, 95] width 71 height 12
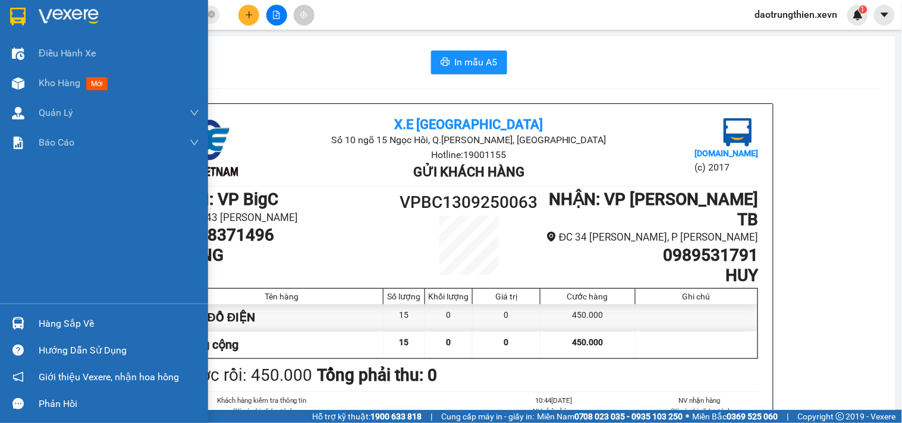
click at [78, 329] on div "Hàng sắp về" at bounding box center [119, 324] width 161 height 18
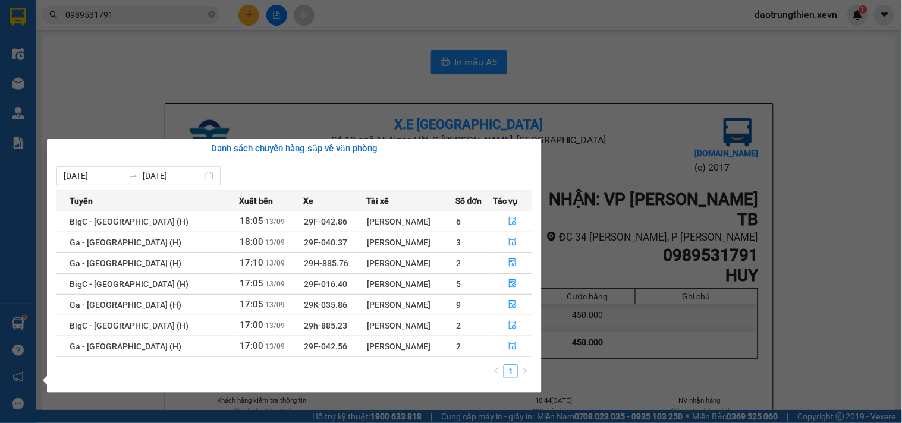
click at [240, 32] on section "Kết quả tìm kiếm ( 522 ) Bộ lọc Mã ĐH Trạng thái Món hàng Thu hộ Tổng cước Chưa…" at bounding box center [451, 211] width 902 height 423
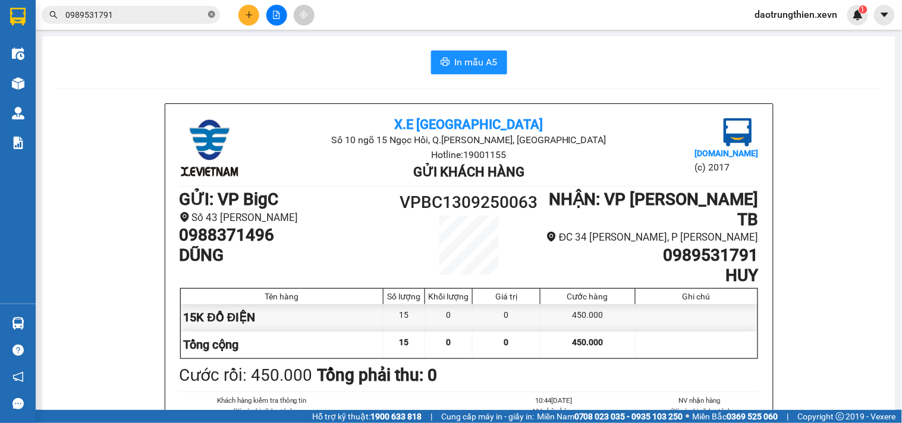
click at [215, 17] on icon "close-circle" at bounding box center [211, 14] width 7 height 7
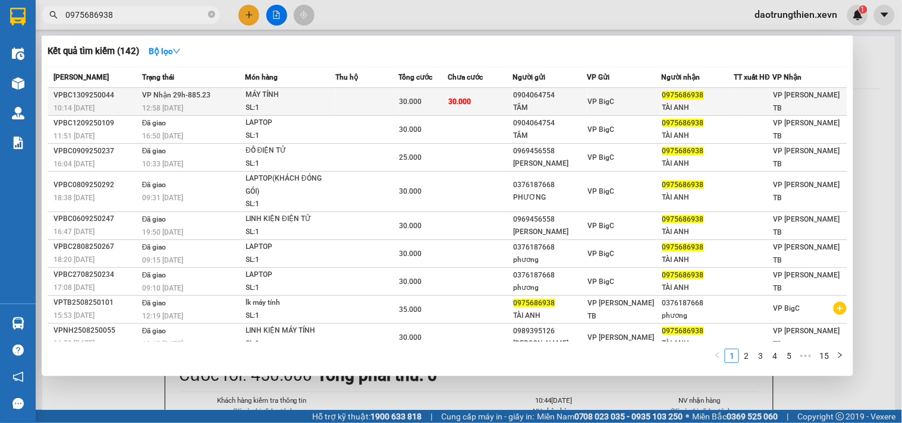
type input "0975686938"
click at [337, 97] on td at bounding box center [366, 102] width 63 height 28
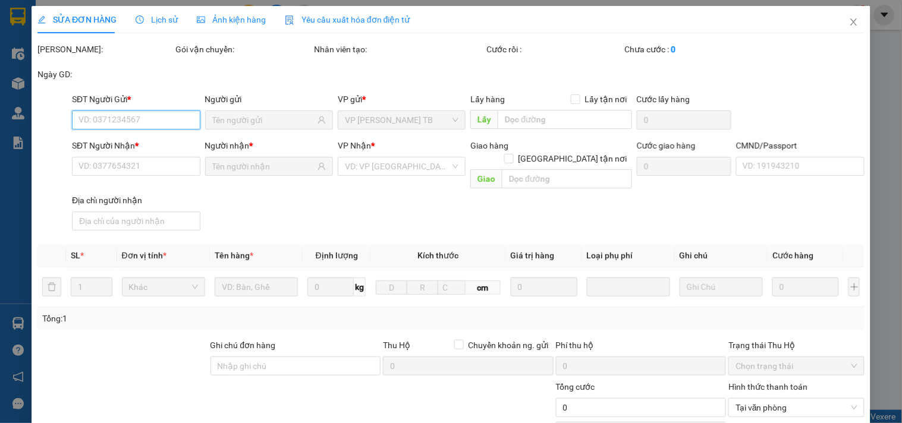
type input "0904064754"
type input "TÂM"
type input "0975686938"
type input "TÀI ANH"
type input "NGUYỄN NGỌC TÀI 034089010773"
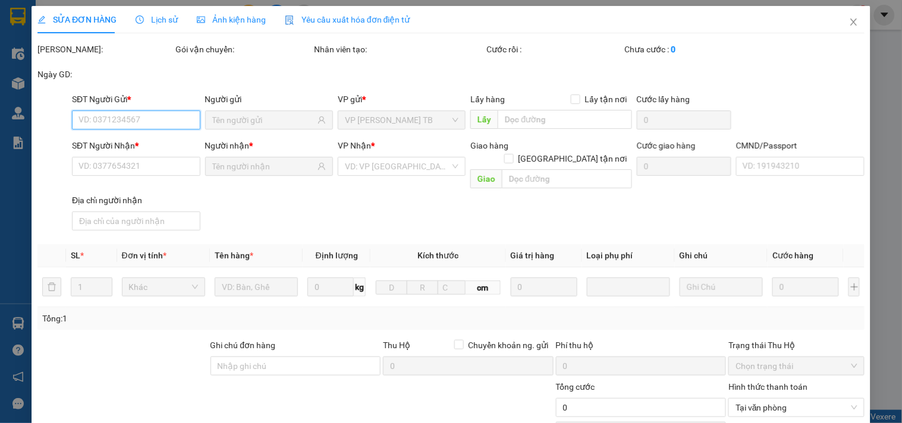
type input "30.000"
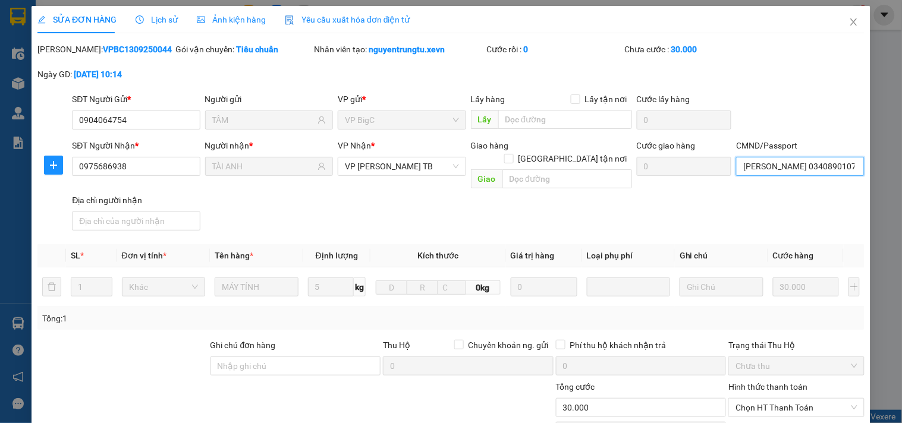
click at [789, 168] on input "NGUYỄN NGỌC TÀI 034089010773" at bounding box center [800, 166] width 128 height 19
click at [824, 192] on div "NGUYỄN NGỌC TÀI 034089010773 | Không có địa chỉ" at bounding box center [830, 190] width 189 height 13
click at [821, 399] on span "Chọn HT Thanh Toán" at bounding box center [796, 408] width 121 height 18
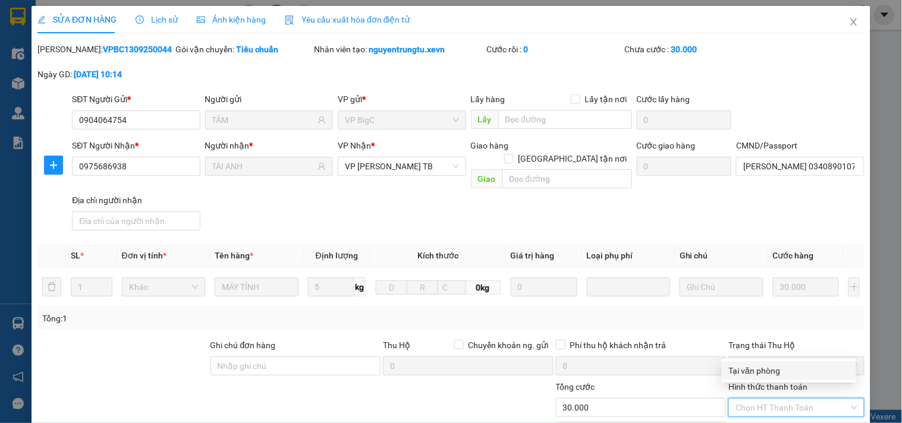
click at [791, 377] on div "Tại văn phòng" at bounding box center [789, 371] width 120 height 13
type input "0"
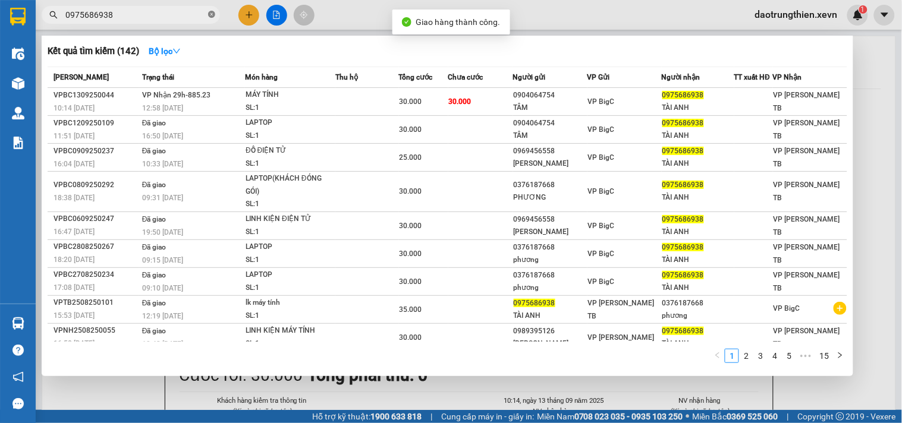
click at [213, 15] on icon "close-circle" at bounding box center [211, 14] width 7 height 7
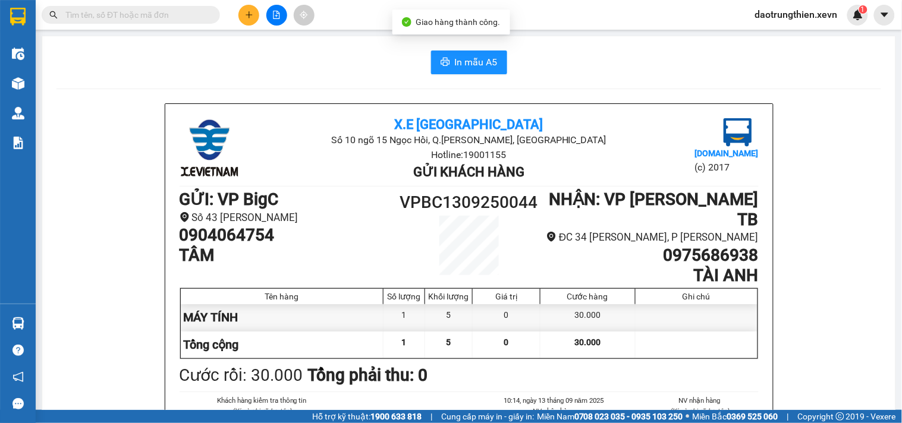
click at [235, 12] on div at bounding box center [276, 15] width 89 height 21
click at [236, 12] on div at bounding box center [276, 15] width 89 height 21
click at [250, 15] on icon "plus" at bounding box center [249, 14] width 7 height 1
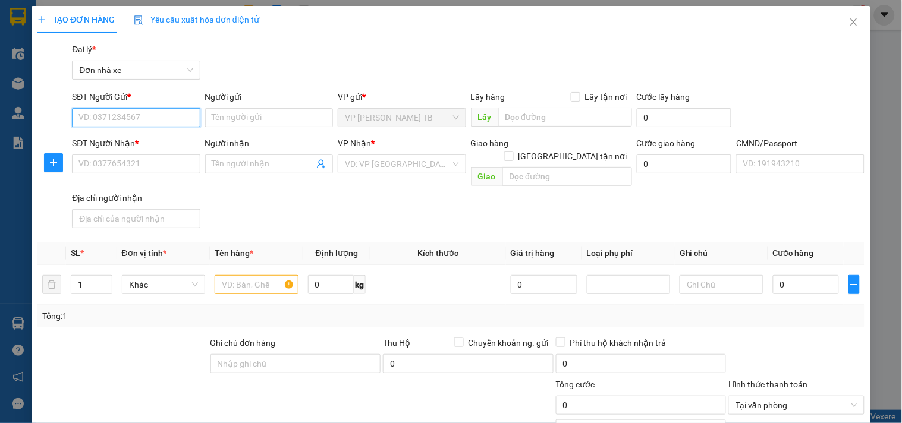
click at [138, 116] on input "SĐT Người Gửi *" at bounding box center [136, 117] width 128 height 19
click at [159, 140] on div "0984462362 - NK MINH CHÂU" at bounding box center [145, 141] width 134 height 13
type input "0984462362"
type input "NK MINH CHÂU"
type input "0986839933"
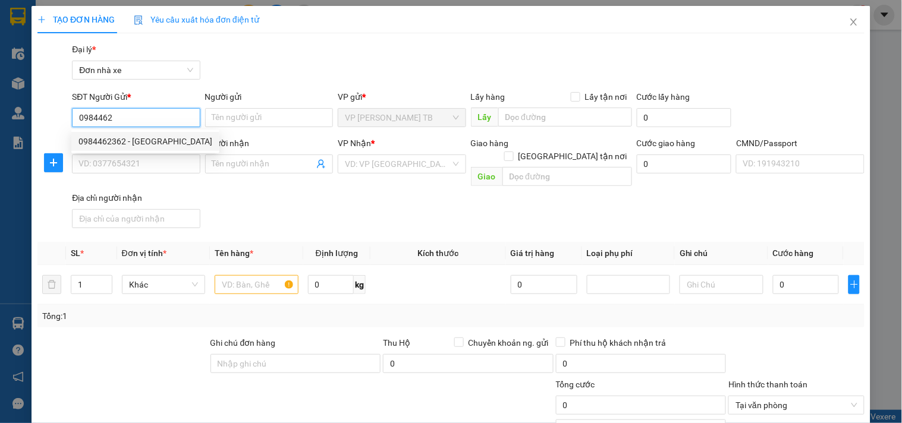
type input "H2T"
type input "ANH THỦY 0945859779"
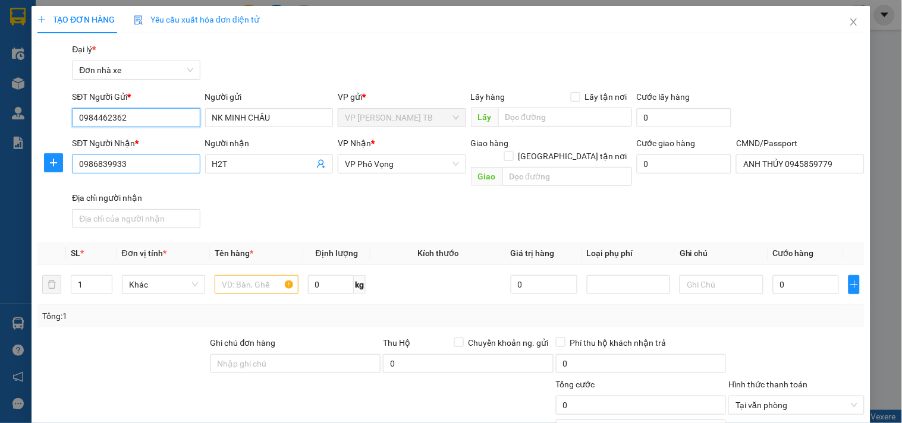
type input "0984462362"
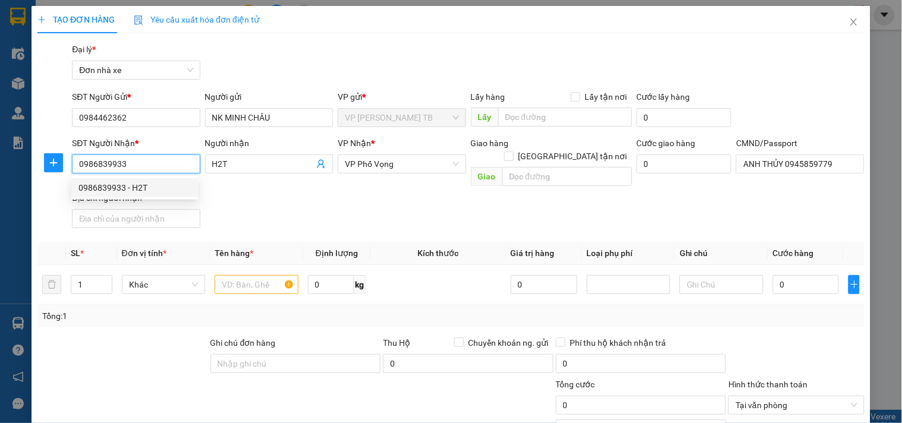
drag, startPoint x: 165, startPoint y: 158, endPoint x: 17, endPoint y: 149, distance: 149.0
click at [17, 149] on div "TẠO ĐƠN HÀNG Yêu cầu xuất hóa đơn điện tử Transit Pickup Surcharge Ids Transit …" at bounding box center [451, 211] width 902 height 423
type input "0961662826"
click at [153, 190] on div "0961662826 - NAM" at bounding box center [134, 187] width 112 height 13
type input "NAM"
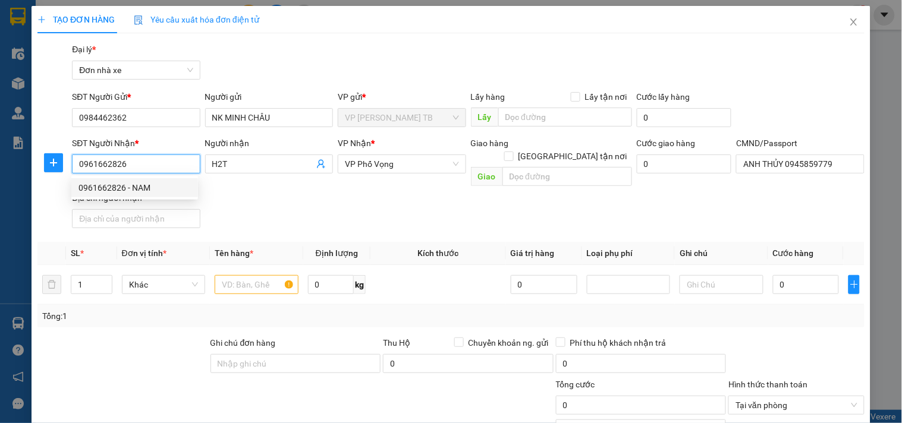
type input "1"
type input "0961662826"
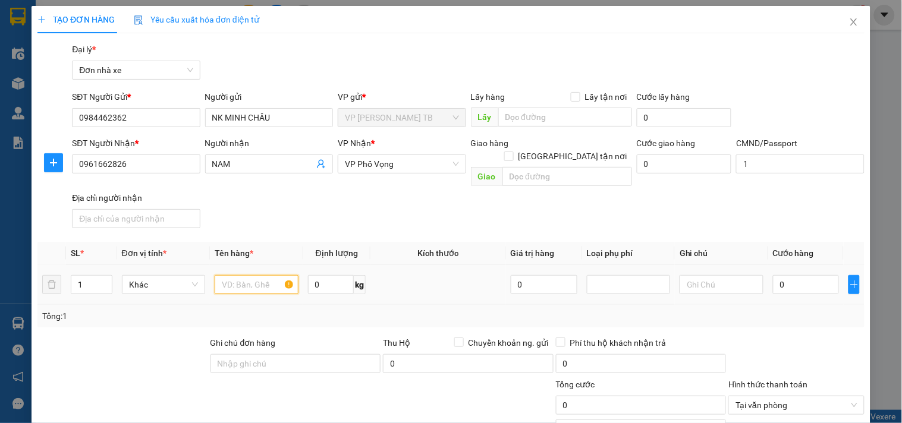
click at [241, 278] on input "text" at bounding box center [256, 284] width 83 height 19
type input "mẫu"
click at [792, 275] on input "0" at bounding box center [806, 284] width 67 height 19
type input "2"
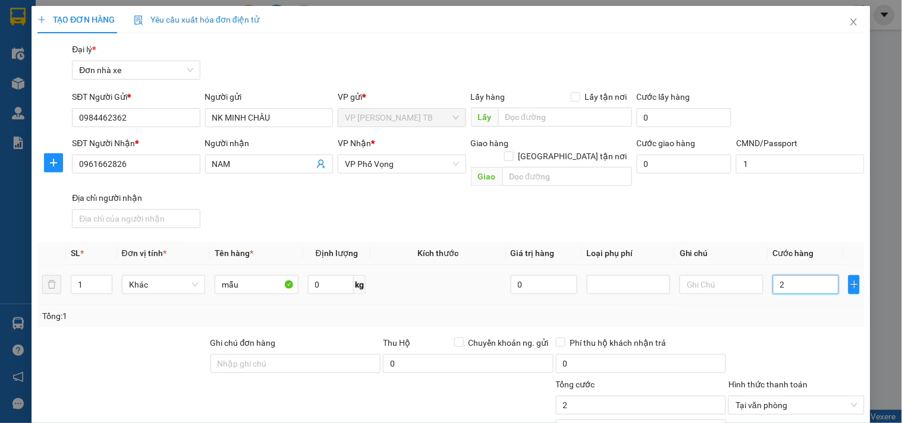
type input "25"
type input "25.000"
click at [599, 402] on div "Tổng cước 25.000" at bounding box center [641, 399] width 171 height 42
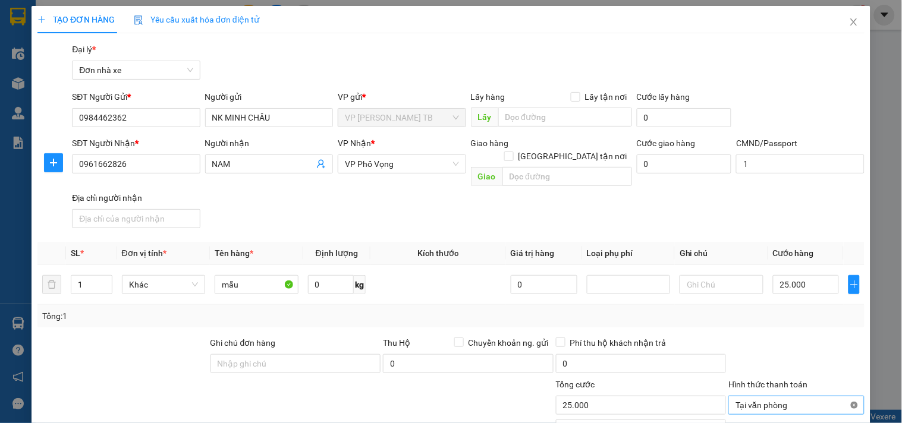
type input "25.000"
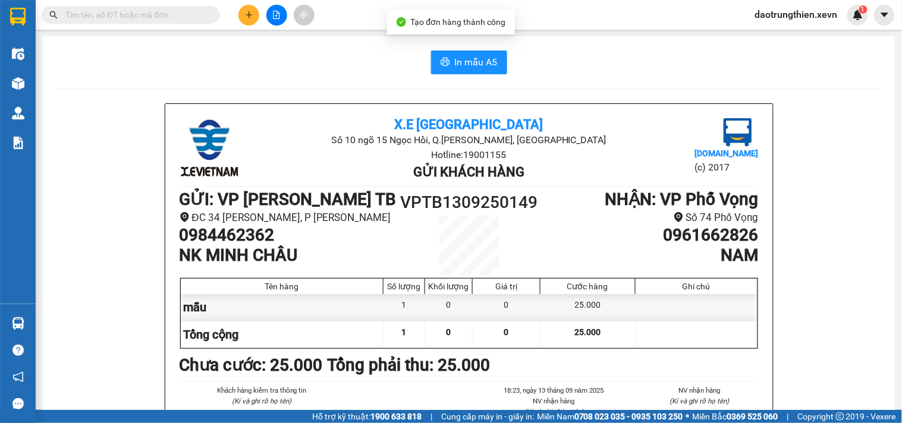
click at [423, 52] on div "In mẫu A5" at bounding box center [468, 63] width 825 height 24
click at [445, 56] on button "In mẫu A5" at bounding box center [469, 63] width 76 height 24
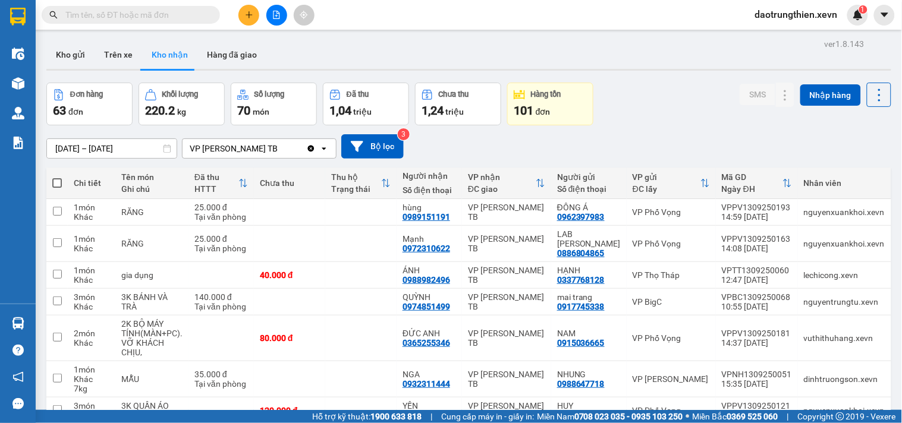
click at [203, 15] on input "text" at bounding box center [135, 14] width 140 height 13
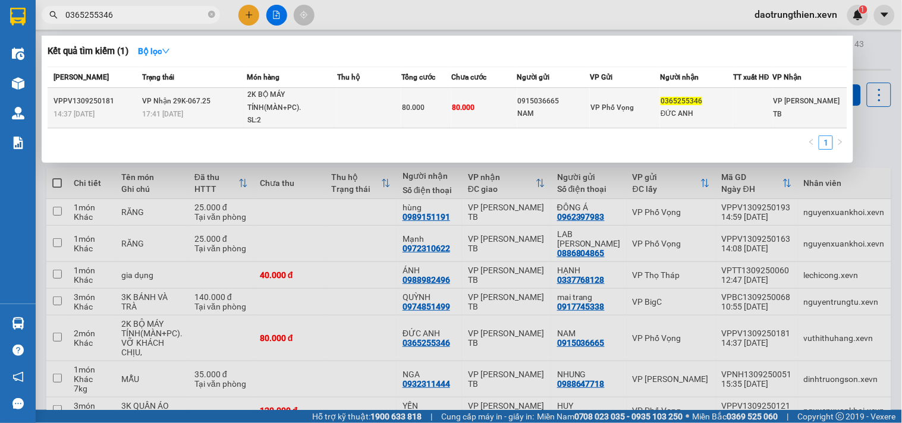
type input "0365255346"
click at [294, 109] on div "2K BỘ MÁY TÍNH(MÀN+PC)." at bounding box center [291, 102] width 89 height 26
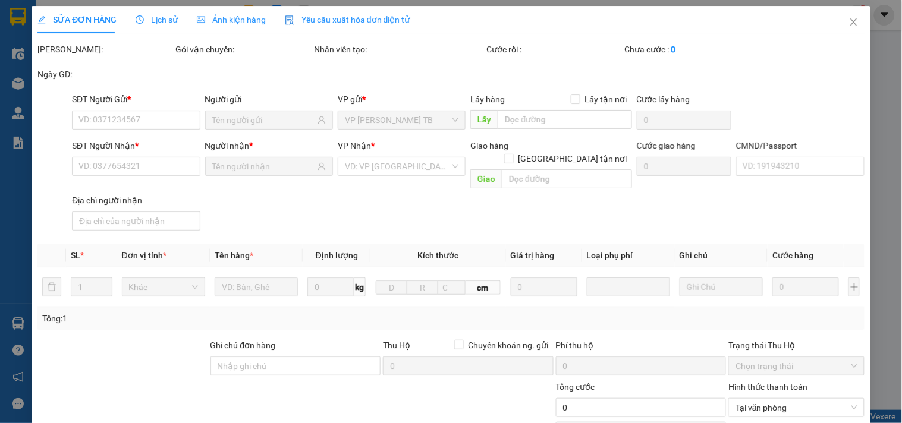
type input "0915036665"
type input "NAM"
type input "0365255346"
type input "ĐỨC ANH"
type input "CC"
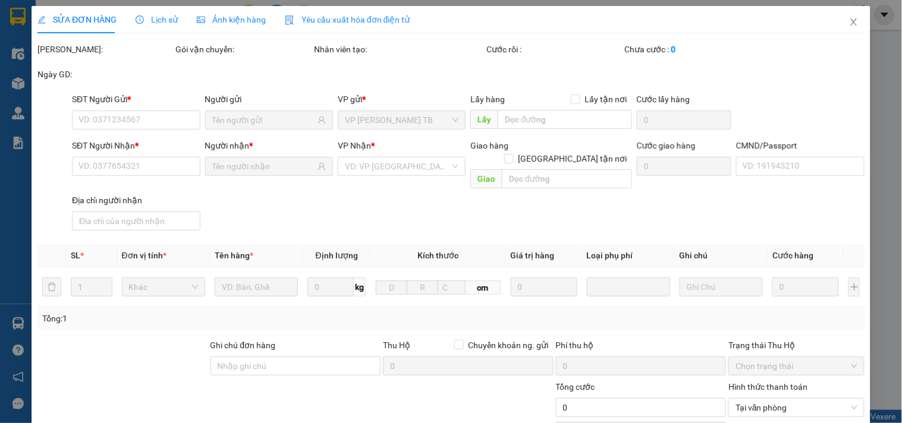
type input "80.000"
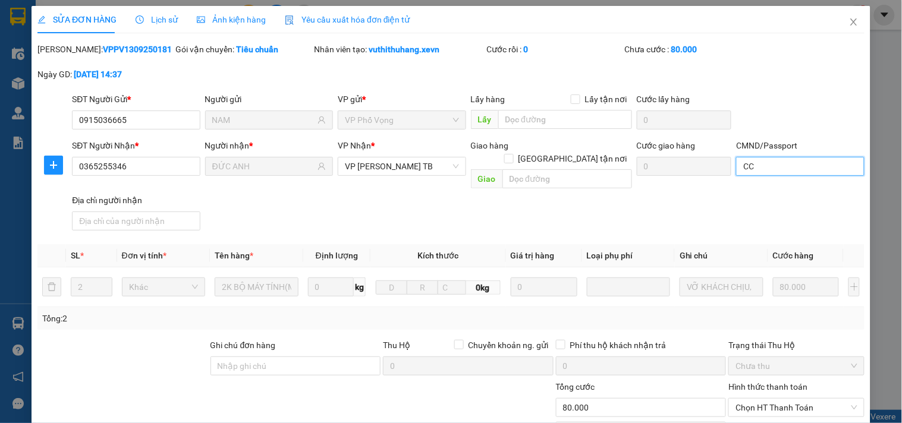
click at [768, 169] on input "CC" at bounding box center [800, 166] width 128 height 19
click at [751, 194] on div "CC | Không có địa chỉ" at bounding box center [792, 190] width 112 height 13
type input "CC"
click at [783, 399] on span "Chọn HT Thanh Toán" at bounding box center [796, 408] width 121 height 18
click at [781, 412] on div "Tại văn phòng" at bounding box center [789, 418] width 120 height 13
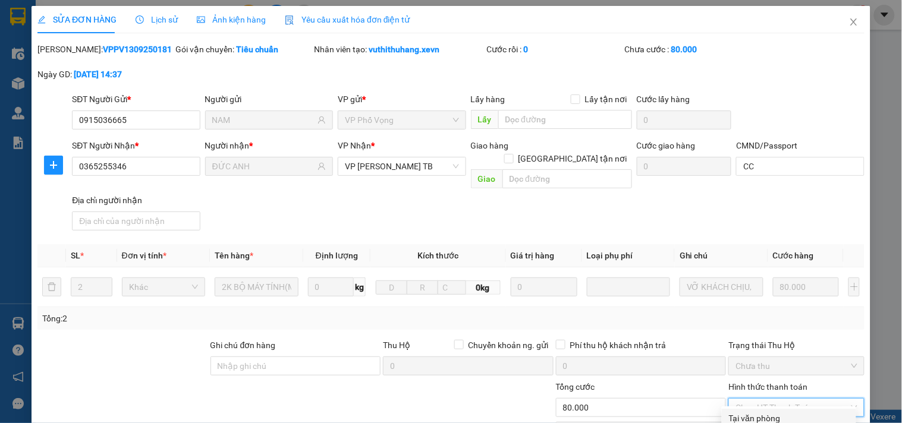
type input "0"
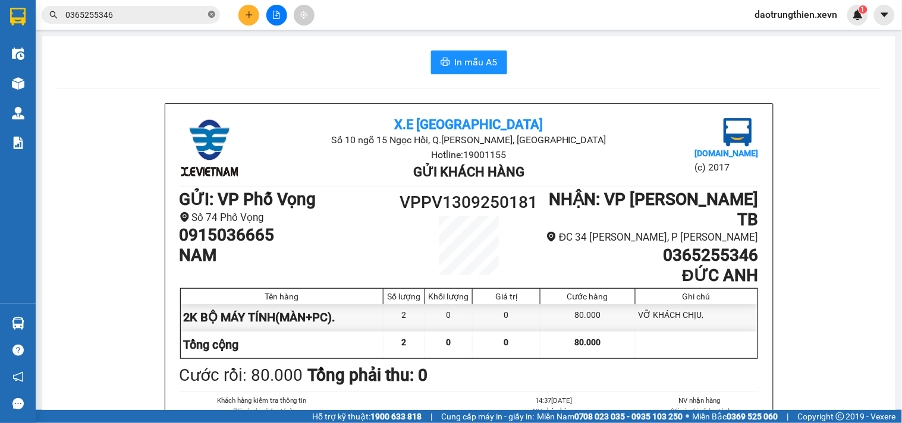
click at [211, 15] on icon "close-circle" at bounding box center [211, 14] width 7 height 7
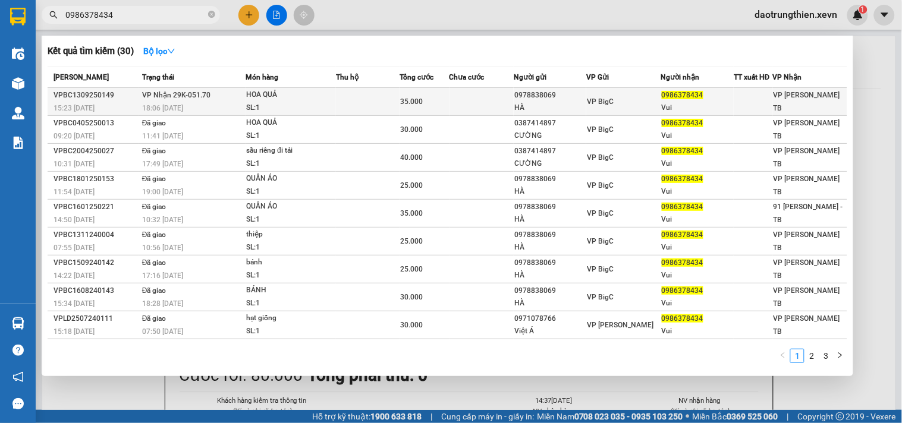
type input "0986378434"
click at [414, 92] on td "35.000" at bounding box center [424, 102] width 49 height 28
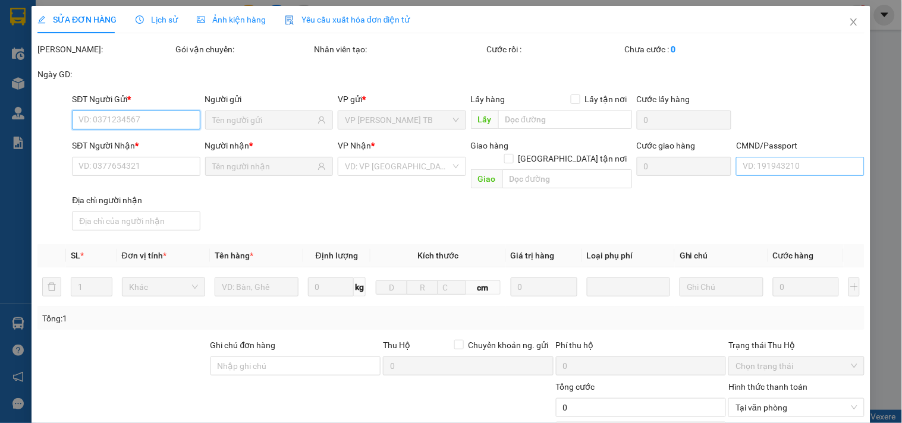
type input "0978838069"
type input "HÀ"
type input "0986378434"
type input "Vui"
type input "CHỊ LINH 0944635365"
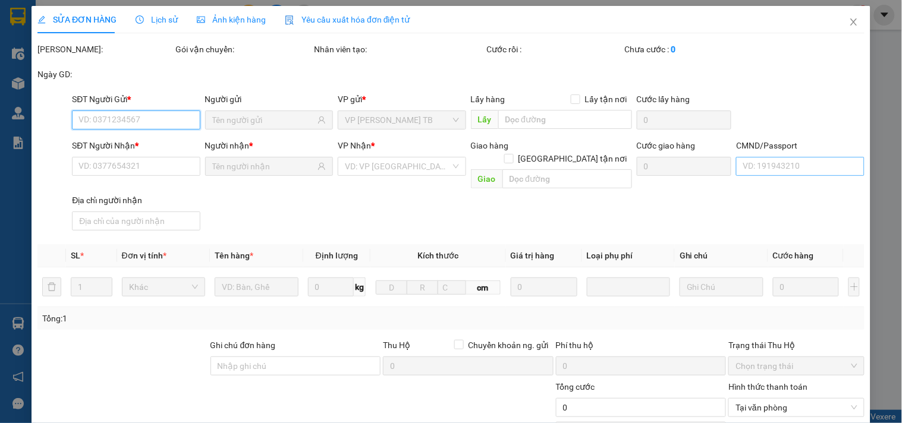
type input "35.000"
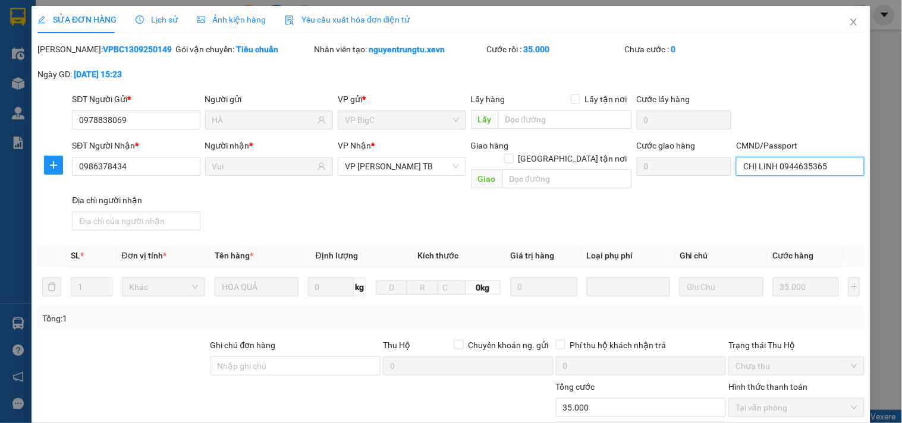
click at [791, 163] on input "CHỊ LINH 0944635365" at bounding box center [800, 166] width 128 height 19
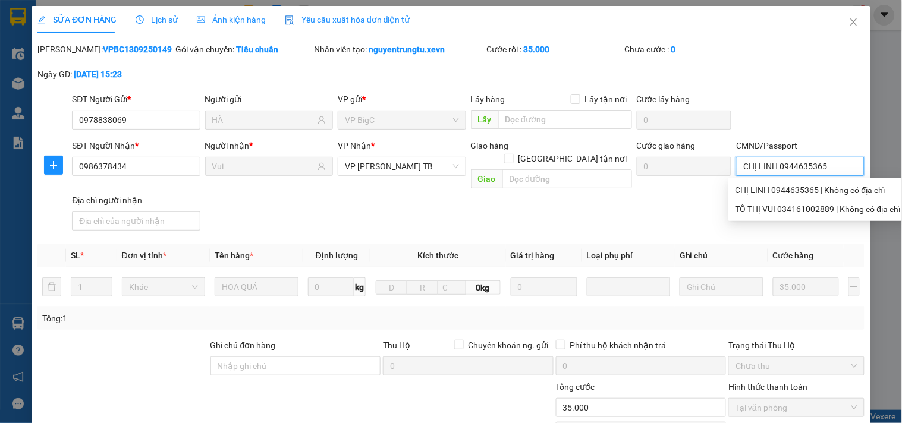
click at [843, 168] on input "CHỊ LINH 0944635365" at bounding box center [800, 166] width 128 height 19
click at [750, 186] on div "CHỊ LINH 0944635365 | Không có địa chỉ" at bounding box center [818, 190] width 165 height 13
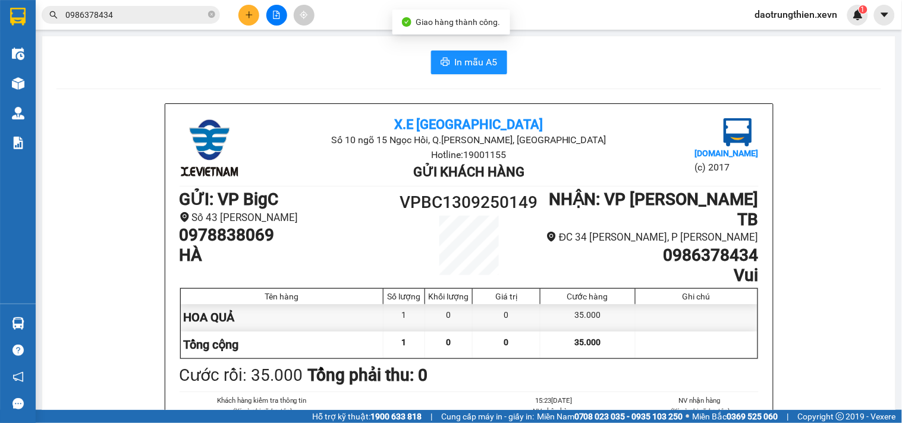
click at [169, 16] on input "0986378434" at bounding box center [135, 14] width 140 height 13
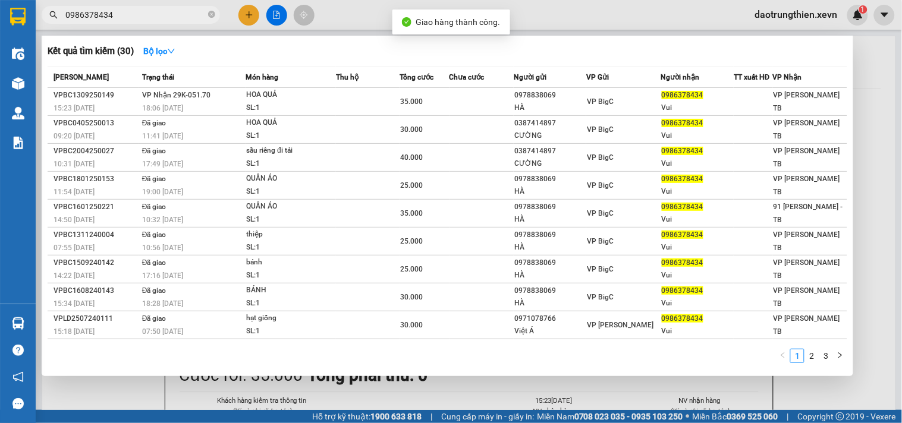
click at [783, 385] on div at bounding box center [451, 211] width 902 height 423
click at [212, 18] on span at bounding box center [211, 15] width 7 height 11
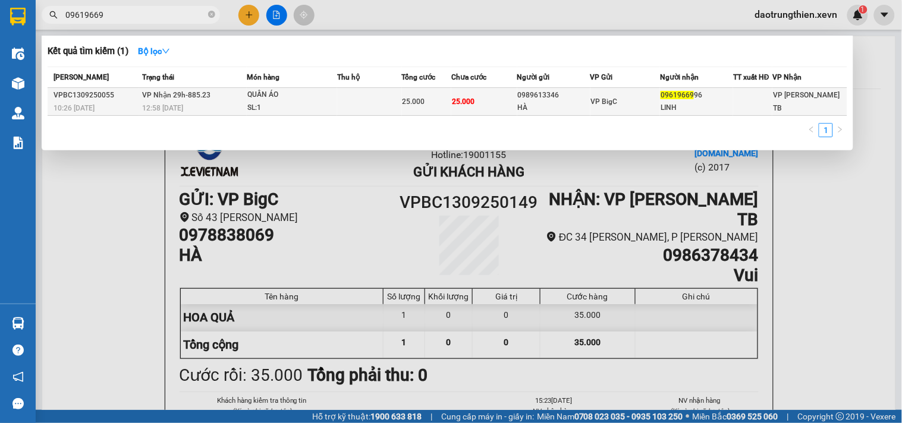
type input "09619669"
click at [556, 112] on div "HÀ" at bounding box center [554, 108] width 72 height 12
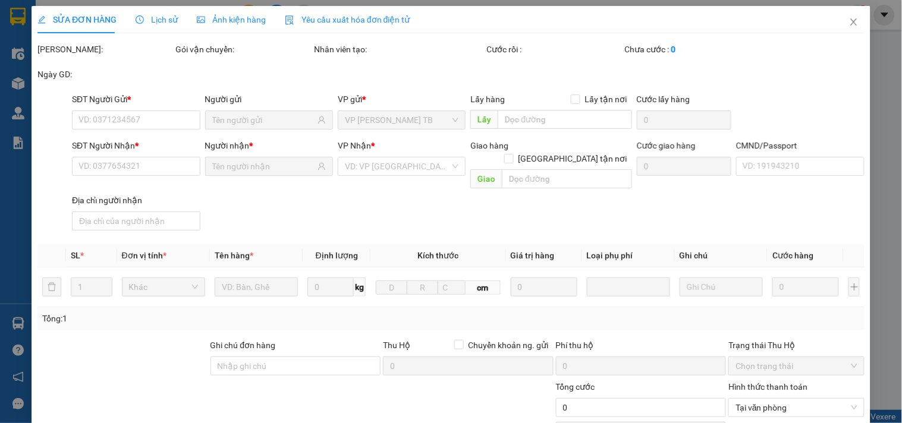
type input "0989613346"
type input "HÀ"
type input "0961966996"
type input "LINH"
type input "25.000"
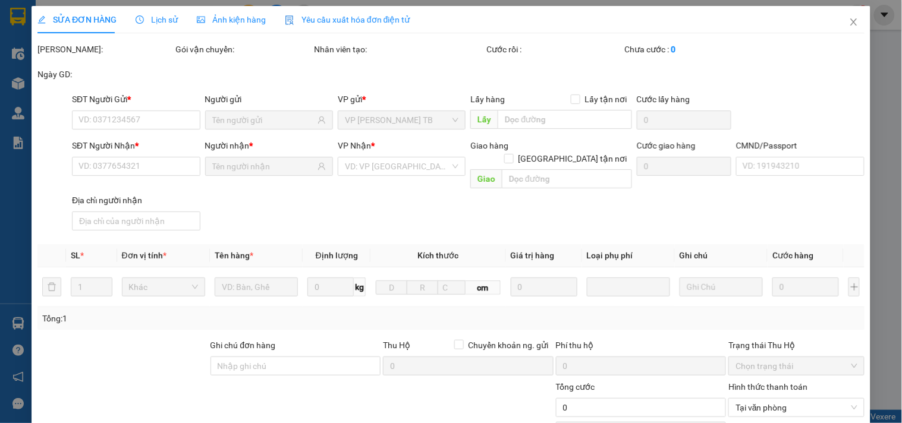
type input "25.000"
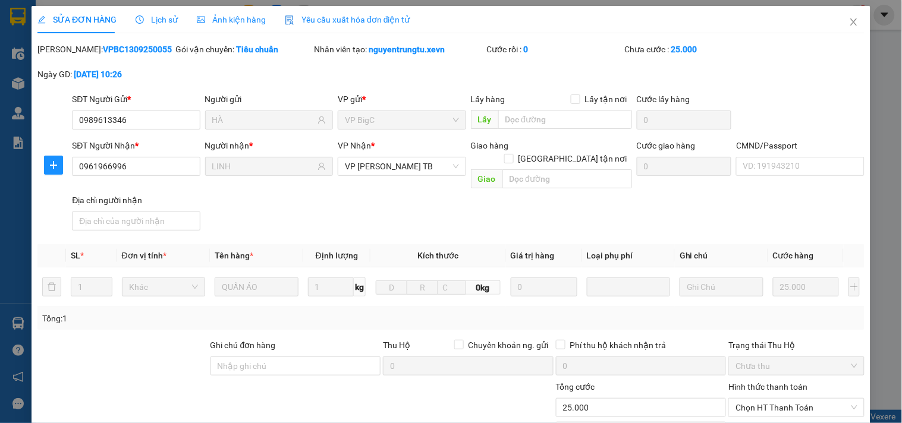
click at [756, 176] on div "CMND/Passport VD: 191943210" at bounding box center [800, 160] width 128 height 42
click at [756, 174] on input "CMND/Passport" at bounding box center [800, 166] width 128 height 19
click at [795, 167] on input "CMND/Passport" at bounding box center [800, 166] width 128 height 19
type input "cc"
click at [793, 399] on span "Chọn HT Thanh Toán" at bounding box center [796, 408] width 121 height 18
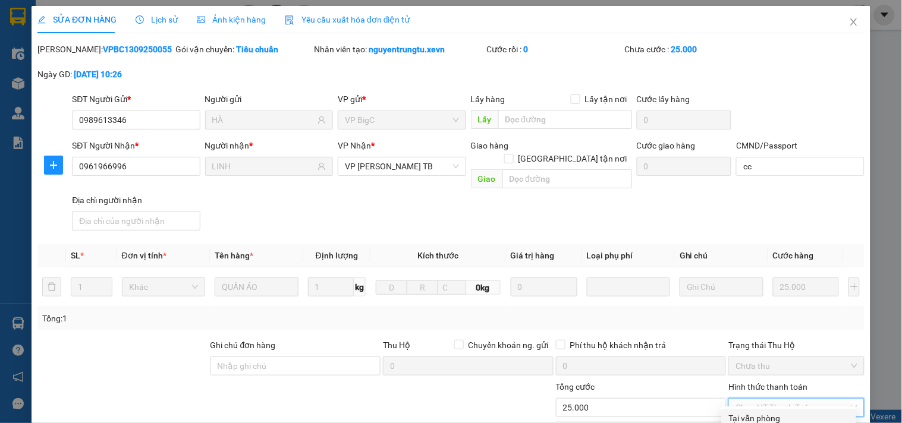
click at [790, 412] on div "Tại văn phòng" at bounding box center [789, 418] width 120 height 13
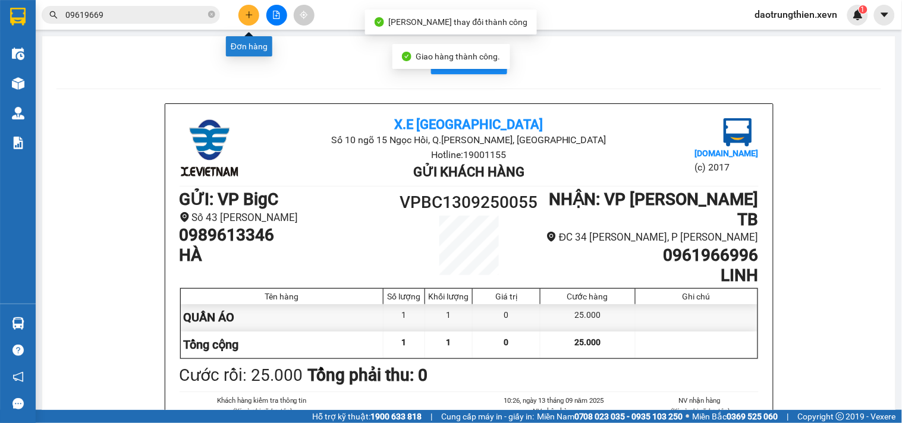
click at [250, 20] on button at bounding box center [248, 15] width 21 height 21
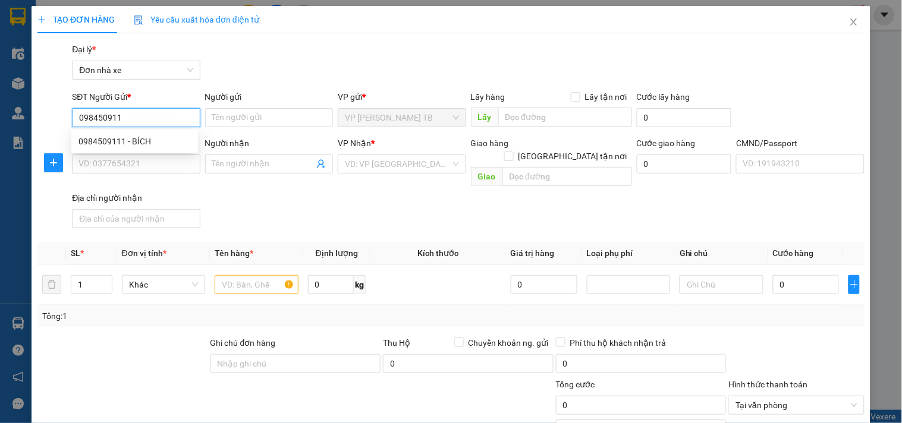
type input "0984509111"
click at [189, 136] on div "0984509111 - BÍCH" at bounding box center [134, 141] width 112 height 13
type input "BÍCH"
type input "0342741555"
type input "CHỊ NHI"
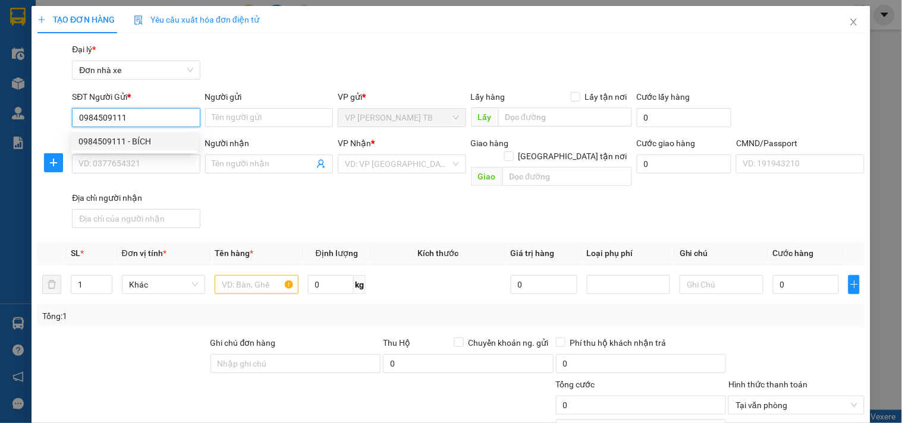
type input "1"
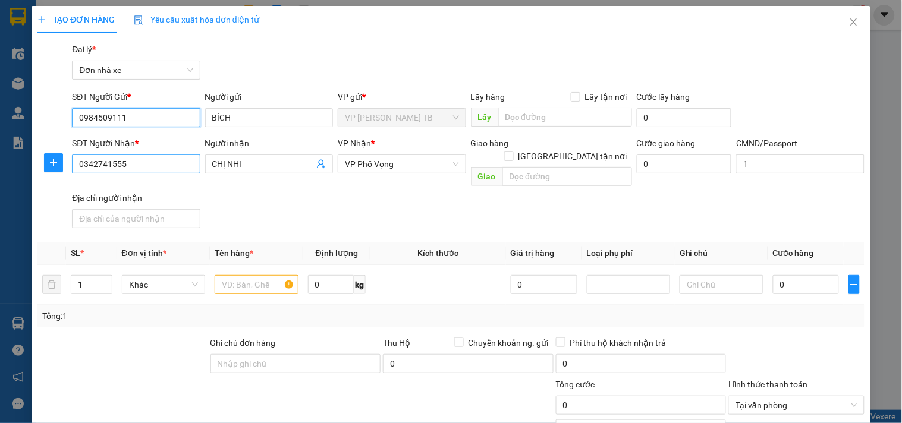
type input "0984509111"
drag, startPoint x: 145, startPoint y: 164, endPoint x: 4, endPoint y: 140, distance: 142.3
click at [4, 140] on div "TẠO ĐƠN HÀNG Yêu cầu xuất hóa đơn điện tử Transit Pickup Surcharge Ids Transit …" at bounding box center [451, 211] width 902 height 423
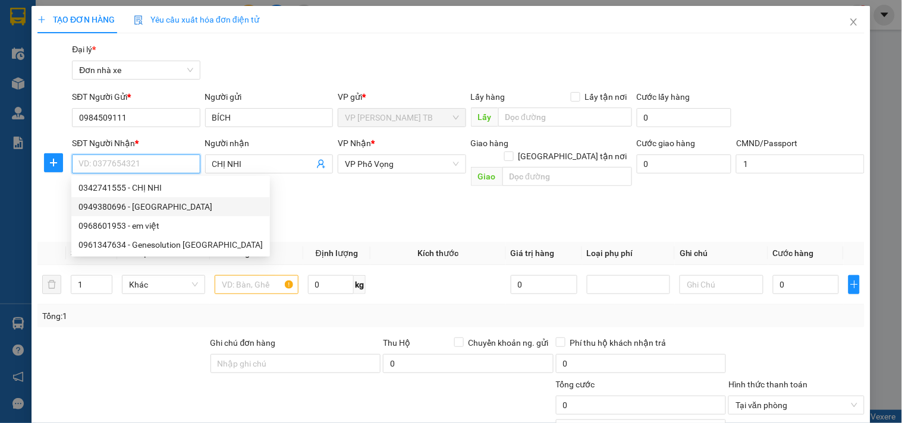
click at [162, 203] on div "0949380696 - NGỌC ANH" at bounding box center [170, 206] width 184 height 13
type input "0949380696"
type input "NGỌC ANH"
type input "SHIP"
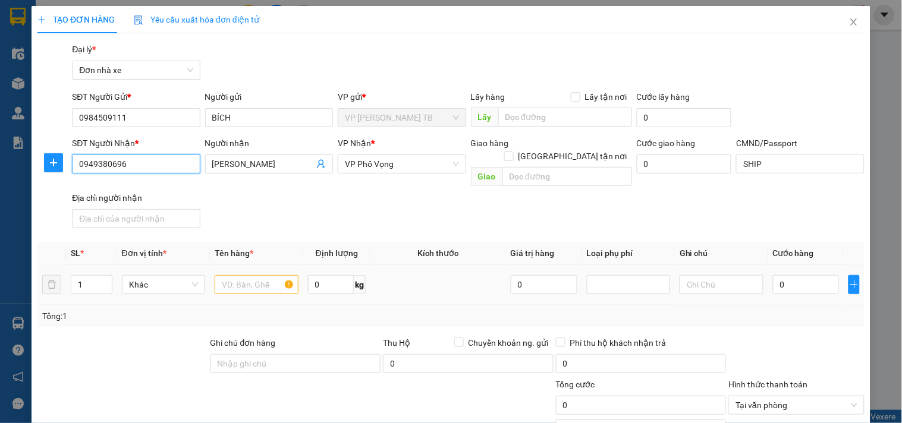
type input "0949380696"
click at [242, 275] on input "text" at bounding box center [256, 284] width 83 height 19
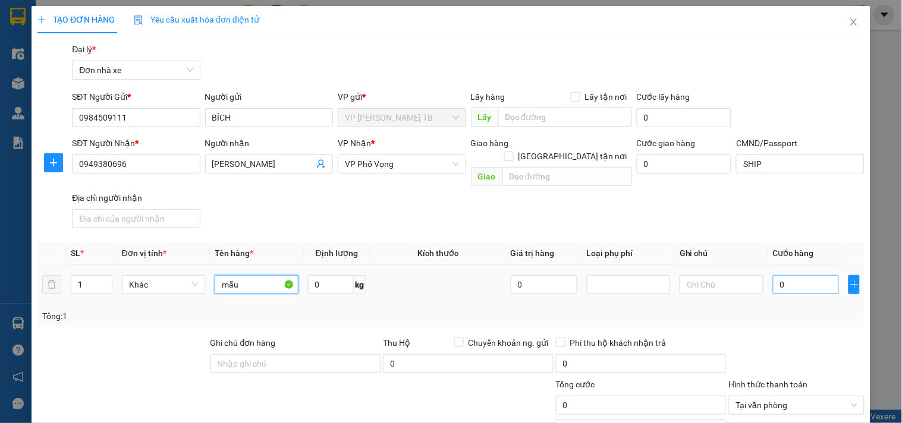
type input "mẫu"
click at [816, 280] on input "0" at bounding box center [806, 284] width 67 height 19
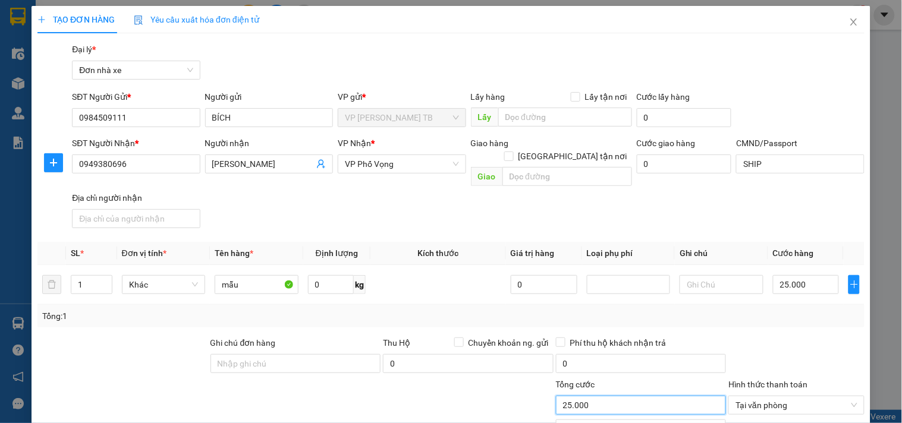
click at [680, 396] on input "25.000" at bounding box center [641, 405] width 171 height 19
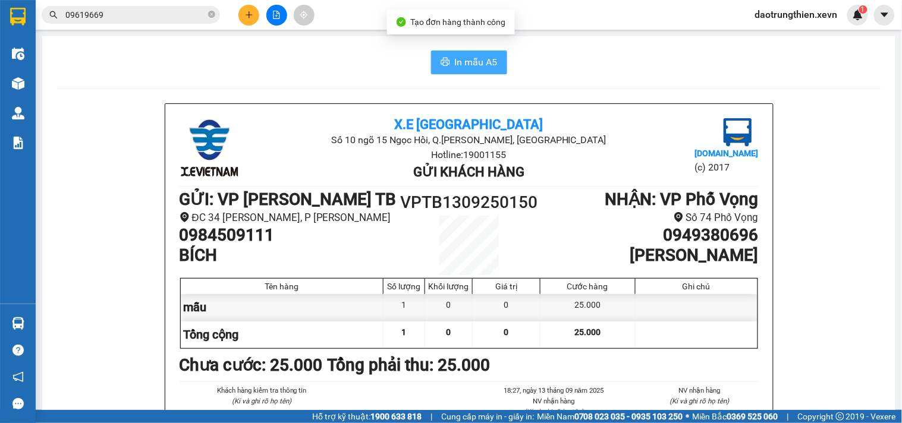
click at [467, 56] on span "In mẫu A5" at bounding box center [476, 62] width 43 height 15
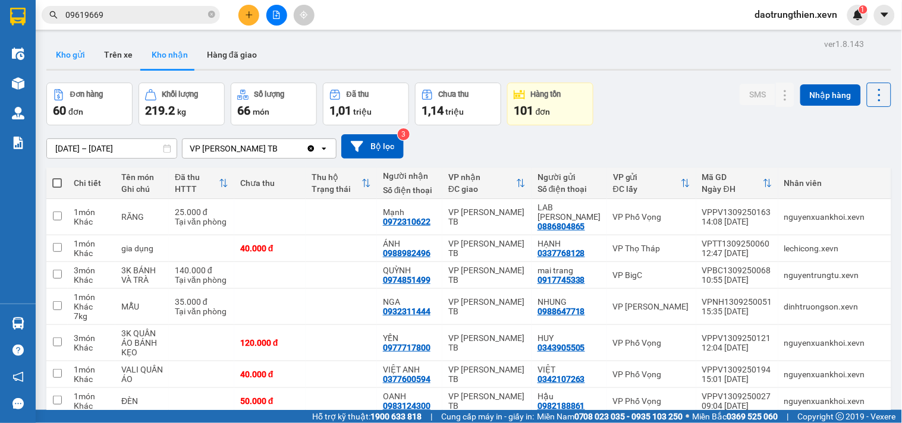
click at [67, 48] on button "Kho gửi" at bounding box center [70, 54] width 48 height 29
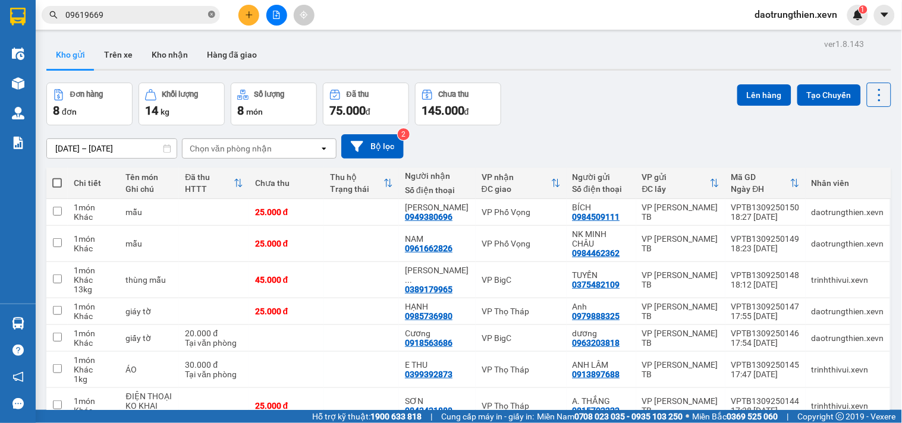
click at [211, 16] on icon "close-circle" at bounding box center [211, 14] width 7 height 7
click at [164, 10] on input "text" at bounding box center [135, 14] width 140 height 13
click at [183, 16] on input "text" at bounding box center [135, 14] width 140 height 13
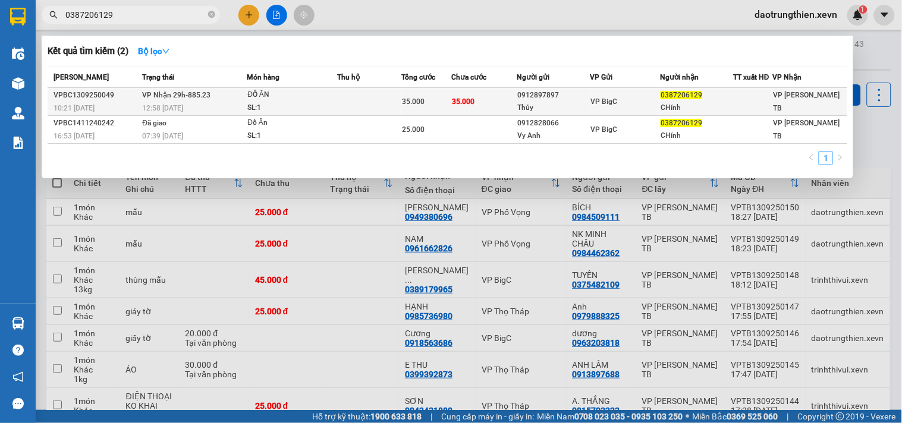
type input "0387206129"
click at [345, 92] on td at bounding box center [369, 102] width 64 height 28
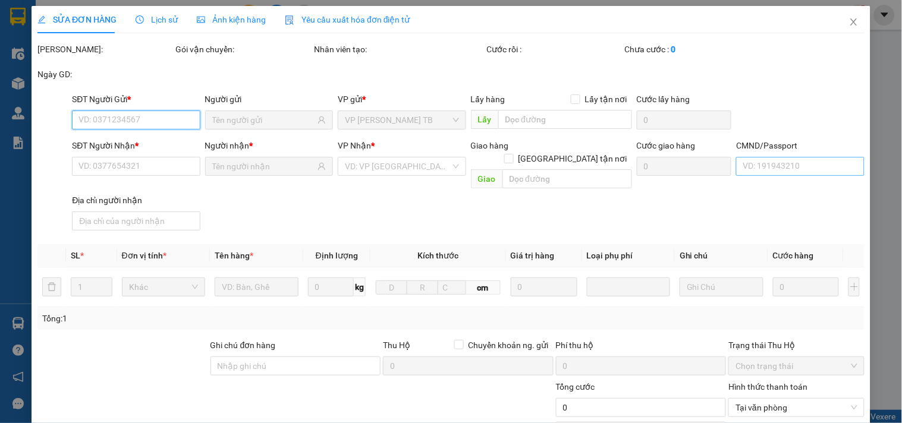
type input "0912897897"
type input "Thủy"
type input "0387206129"
type input "CHính"
type input "ĐẶNG THỊ CHÍNH."
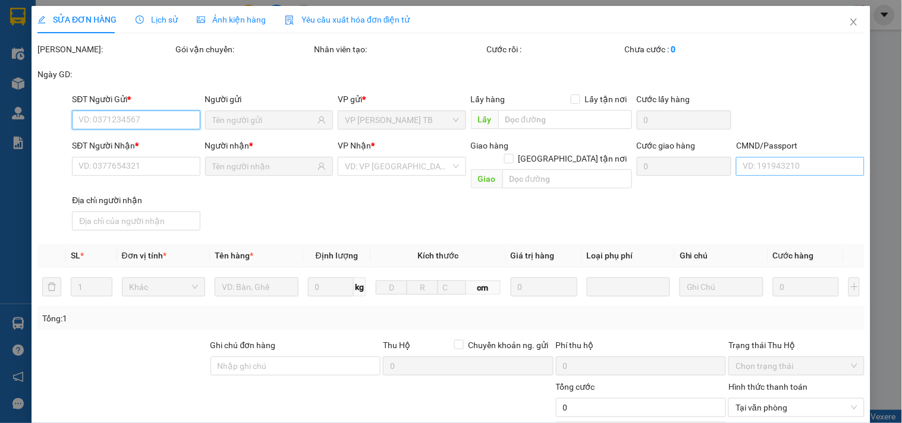
type input "35.000"
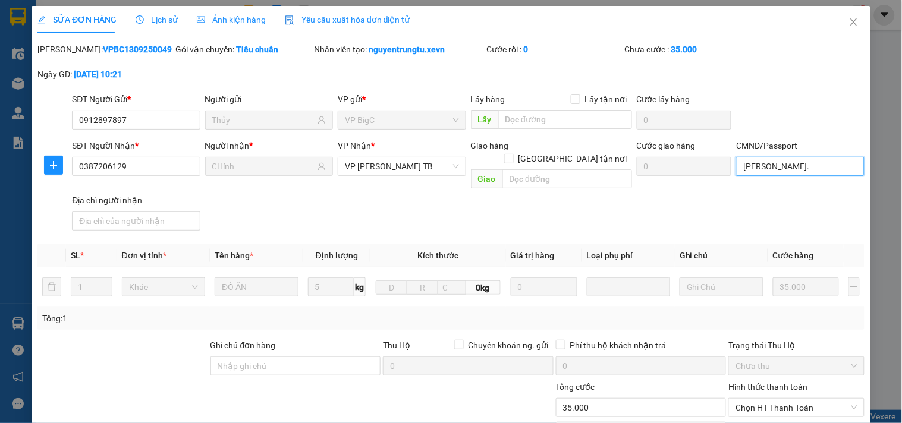
click at [771, 165] on input "ĐẶNG THỊ CHÍNH." at bounding box center [800, 166] width 128 height 19
click at [828, 164] on input "ĐẶNG THỊ CHÍNH." at bounding box center [800, 166] width 128 height 19
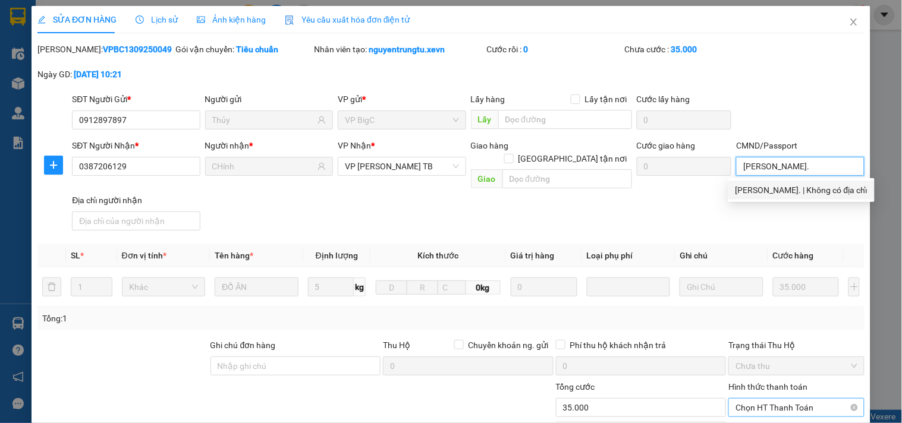
click at [786, 399] on span "Chọn HT Thanh Toán" at bounding box center [796, 408] width 121 height 18
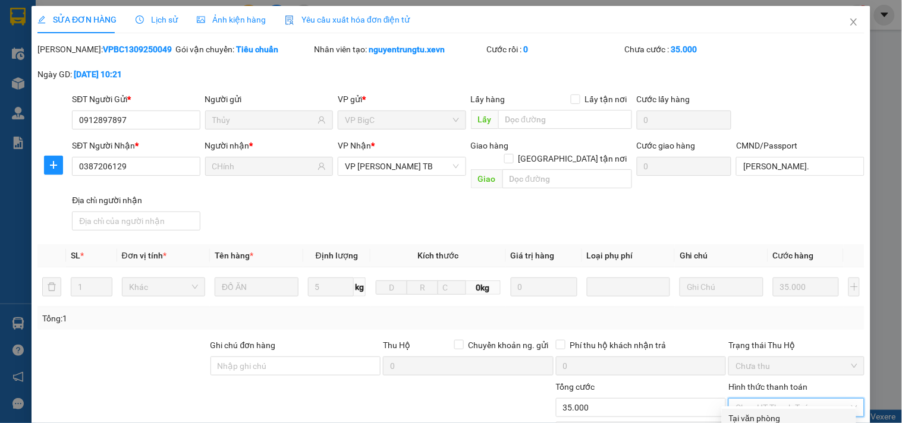
click at [783, 412] on div "Tại văn phòng" at bounding box center [789, 418] width 120 height 13
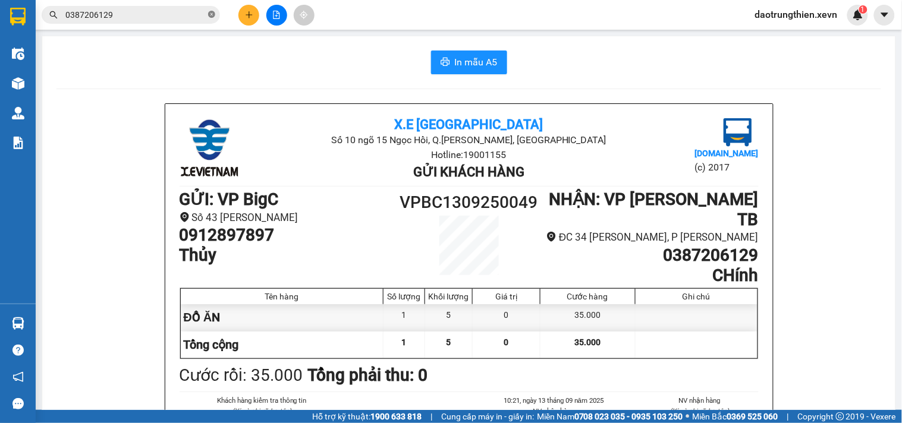
click at [209, 18] on span at bounding box center [211, 15] width 7 height 11
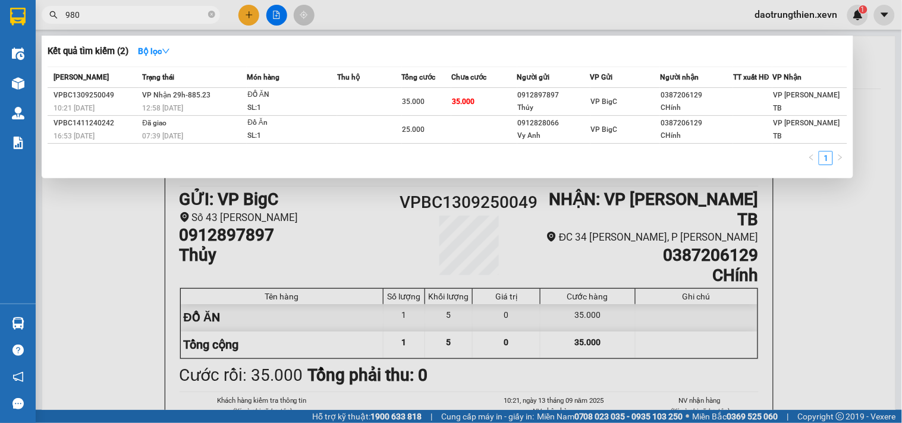
type input "9800"
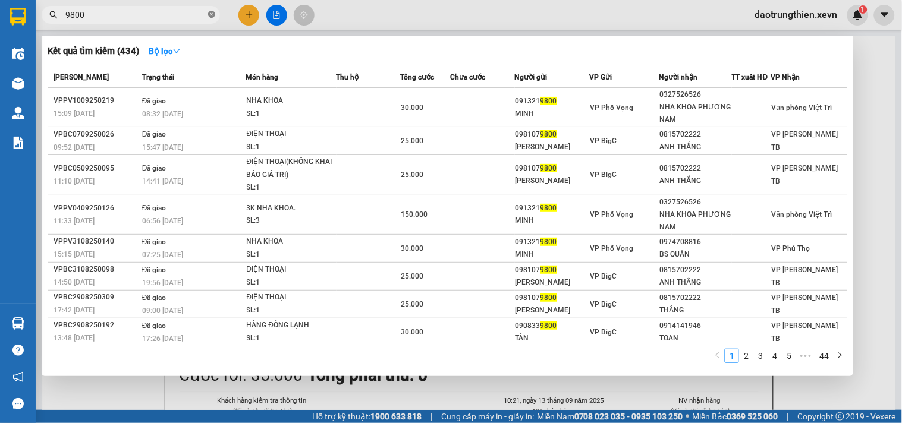
click at [211, 13] on icon "close-circle" at bounding box center [211, 14] width 7 height 7
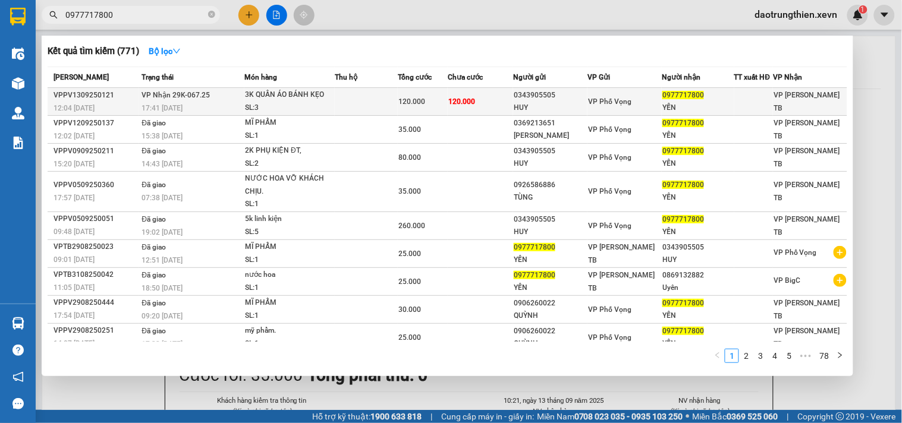
type input "0977717800"
click at [446, 108] on div "120.000" at bounding box center [422, 101] width 49 height 13
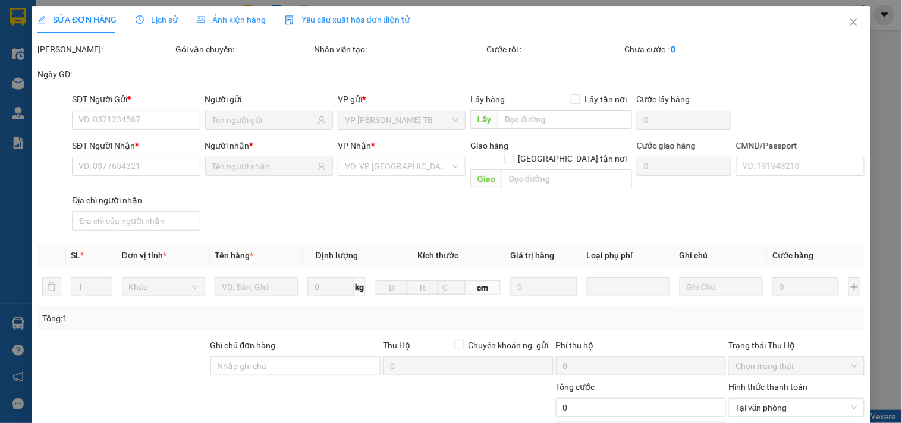
type input "0343905505"
type input "HUY"
type input "0977717800"
type input "YẾN"
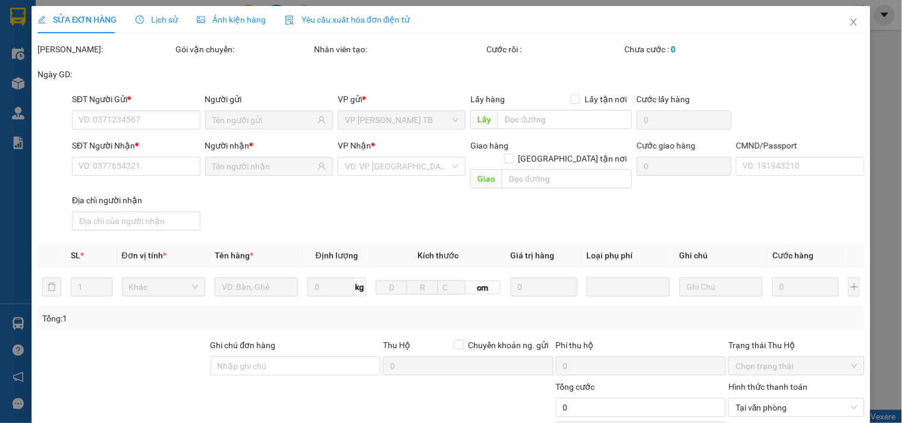
type input "120.000"
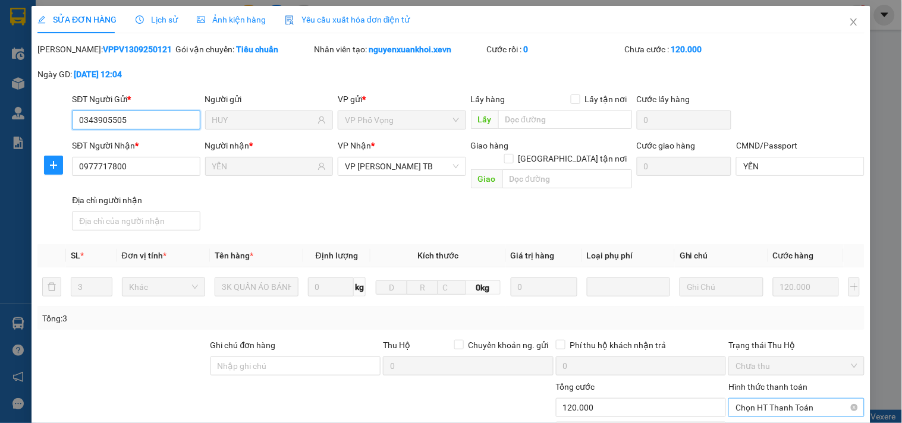
click at [756, 399] on span "Chọn HT Thanh Toán" at bounding box center [796, 408] width 121 height 18
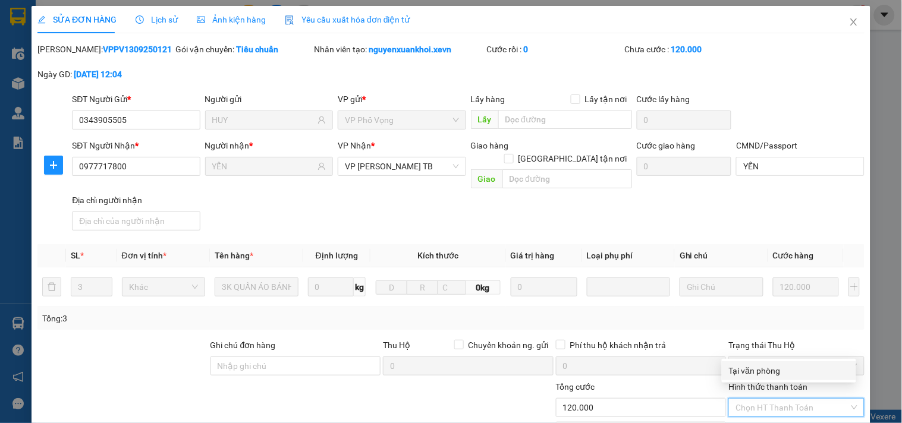
click at [776, 372] on div "Tại văn phòng" at bounding box center [789, 371] width 120 height 13
type input "0"
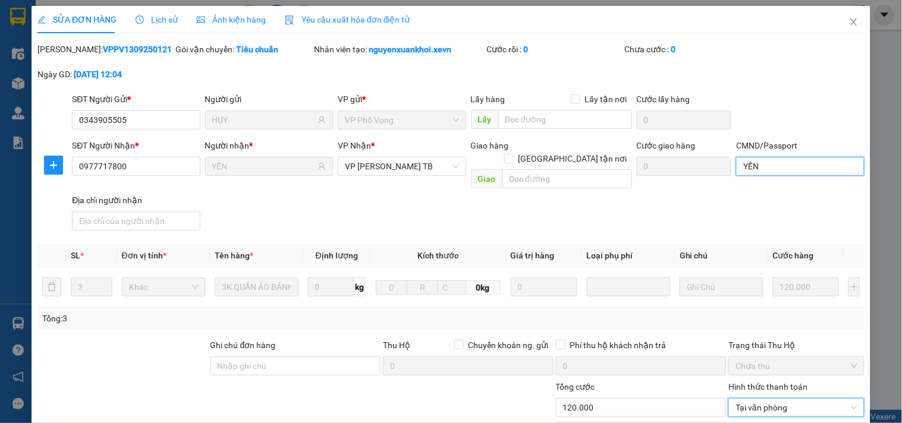
click at [774, 168] on input "YẾN" at bounding box center [800, 166] width 128 height 19
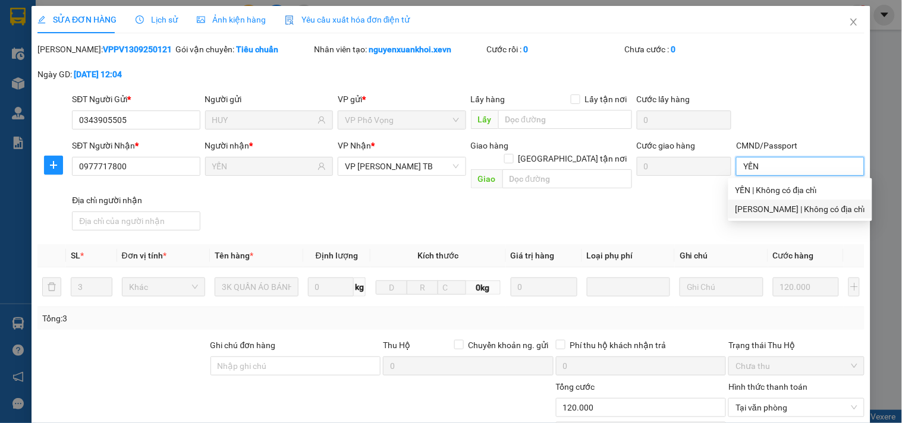
click at [788, 212] on div "nguyễn văn quang | Không có địa chỉ" at bounding box center [801, 209] width 130 height 13
type input "nguyễn văn quang 0369369396"
click at [784, 381] on div "Hình thức thanh toán" at bounding box center [796, 390] width 136 height 18
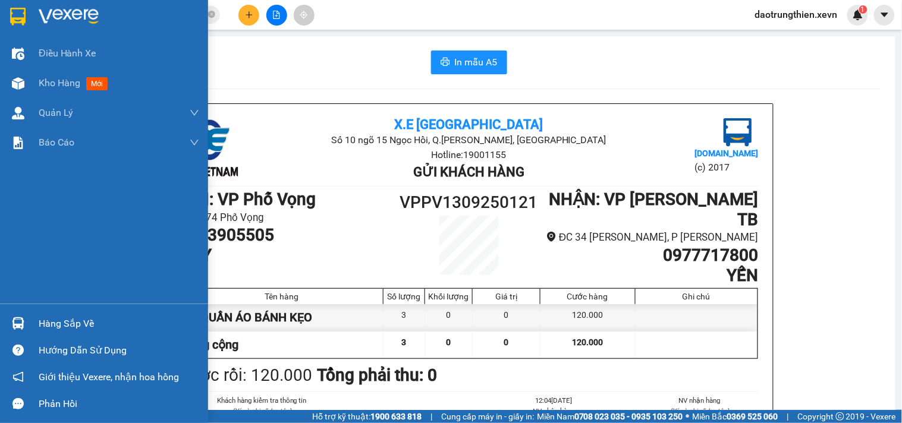
click at [29, 321] on div "Hàng sắp về" at bounding box center [104, 323] width 208 height 27
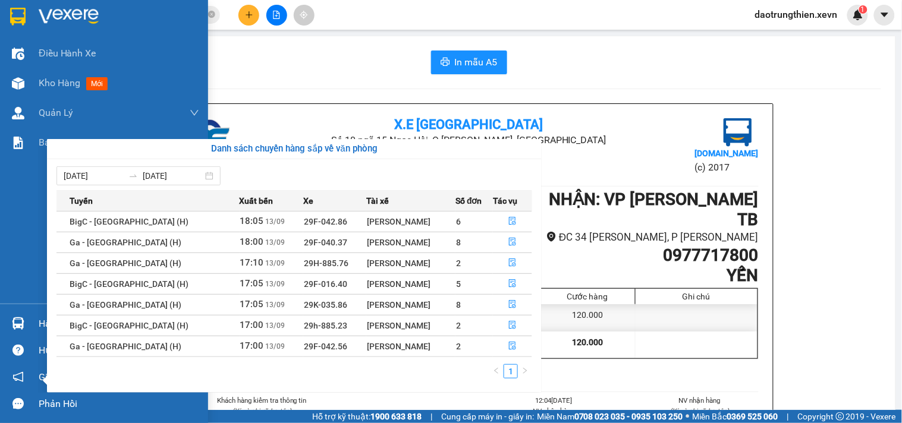
click at [29, 321] on div "Điều hành xe Kho hàng mới Quản Lý Quản lý chuyến Quản lý giao nhận mới Quản lý …" at bounding box center [104, 211] width 208 height 423
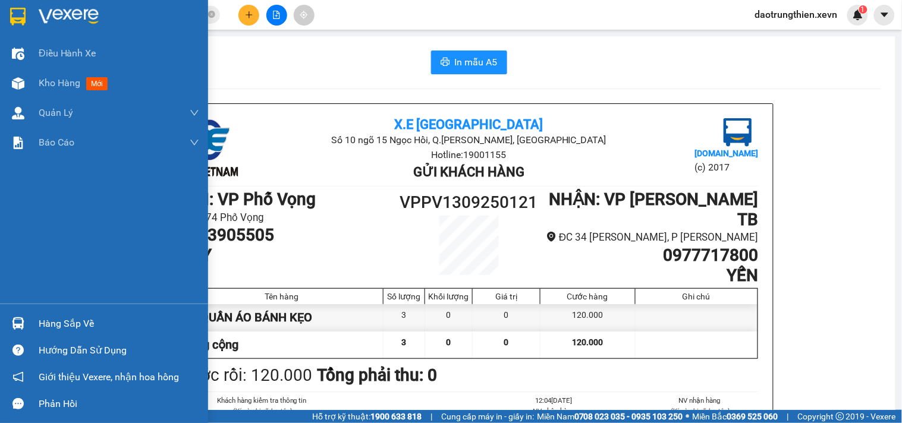
click at [29, 321] on div "Hàng sắp về" at bounding box center [104, 323] width 208 height 27
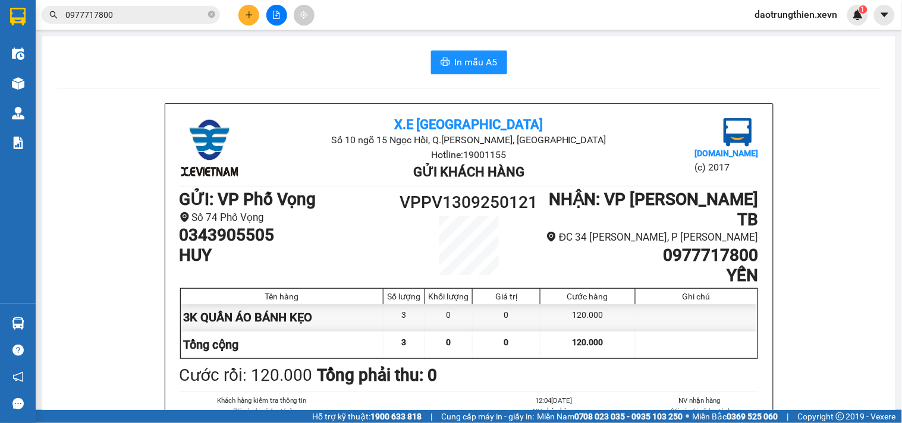
click at [836, 46] on section "Kết quả tìm kiếm ( 771 ) Bộ lọc Mã ĐH Trạng thái Món hàng Thu hộ Tổng cước Chưa…" at bounding box center [451, 211] width 902 height 423
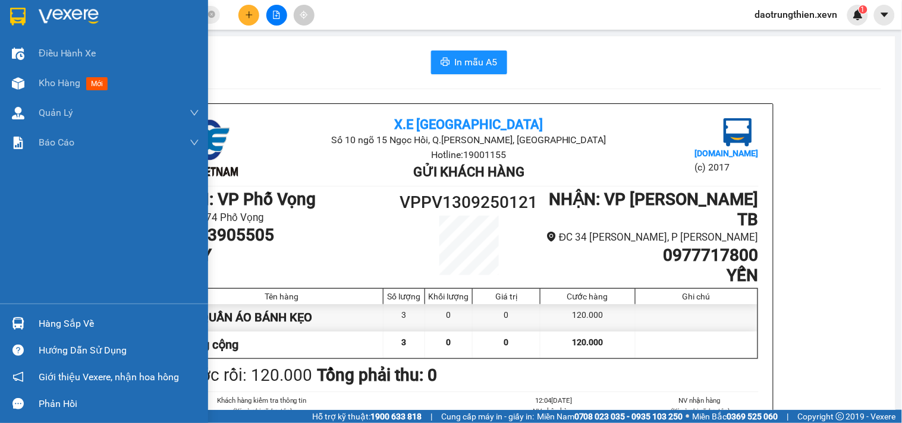
click at [16, 328] on img at bounding box center [18, 324] width 12 height 12
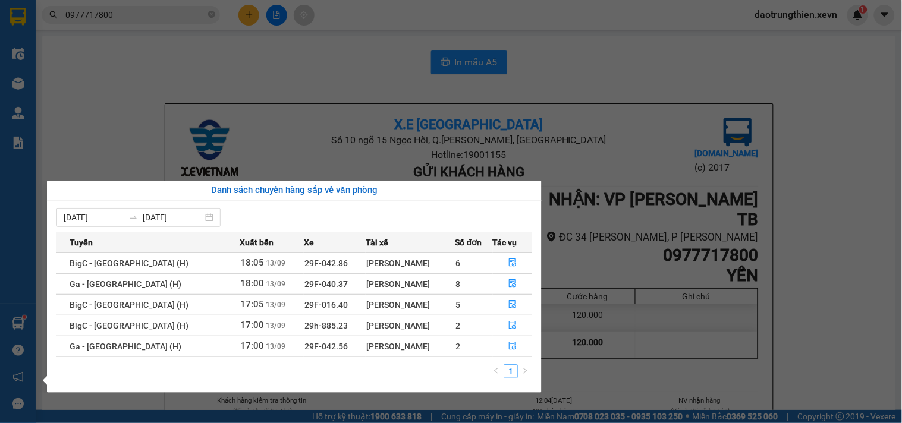
click at [227, 38] on section "Kết quả tìm kiếm ( 771 ) Bộ lọc Mã ĐH Trạng thái Món hàng Thu hộ Tổng cước Chưa…" at bounding box center [451, 211] width 902 height 423
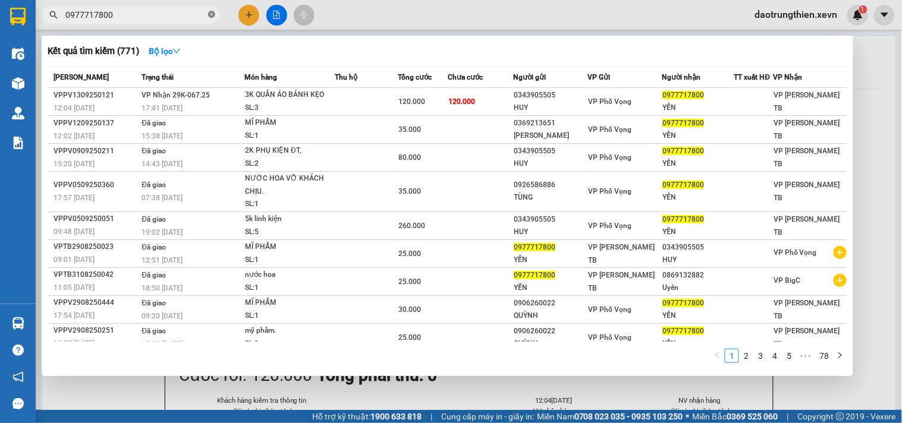
click at [209, 11] on icon "close-circle" at bounding box center [211, 14] width 7 height 7
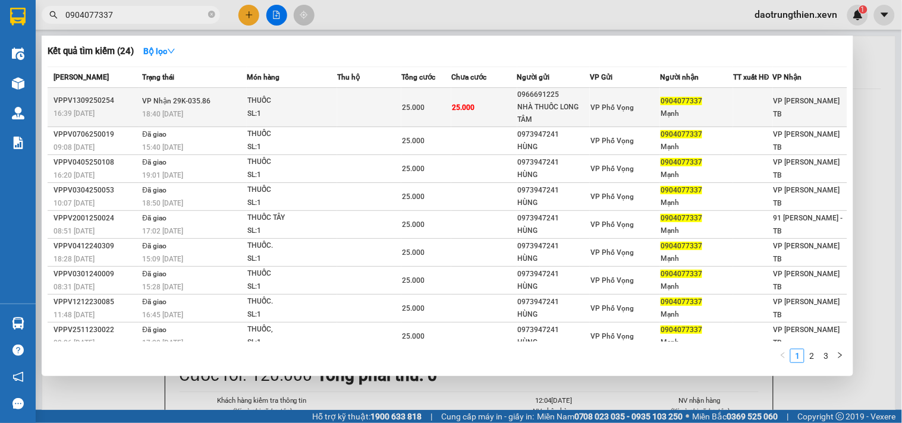
type input "0904077337"
click at [469, 96] on td "25.000" at bounding box center [483, 107] width 65 height 39
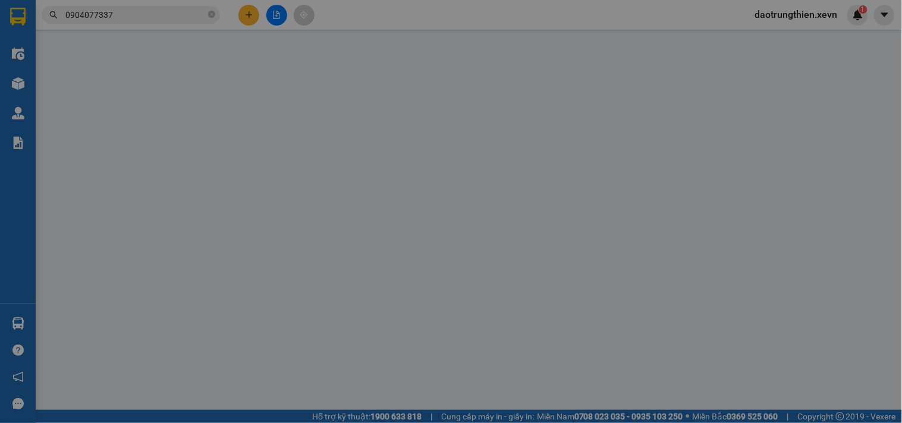
type input "0966691225"
type input "NHÀ THUỐC LONG TÂM"
type input "0904077337"
type input "Mạnh"
type input "ĐỖ XUÂN MẠNH 034080003493"
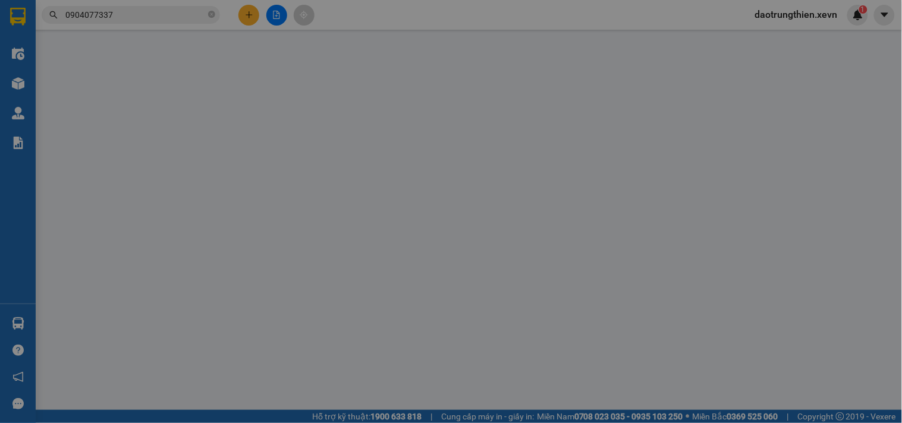
type input "25.000"
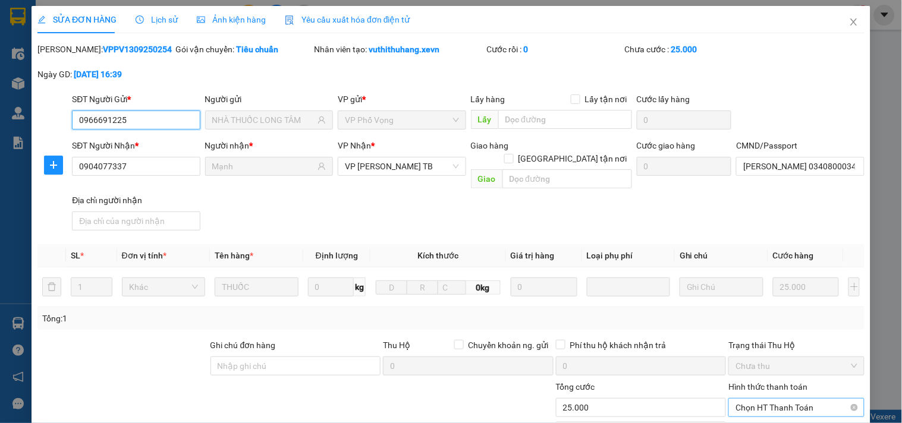
click at [803, 399] on span "Chọn HT Thanh Toán" at bounding box center [796, 408] width 121 height 18
click at [783, 412] on div "Tại văn phòng" at bounding box center [789, 418] width 120 height 13
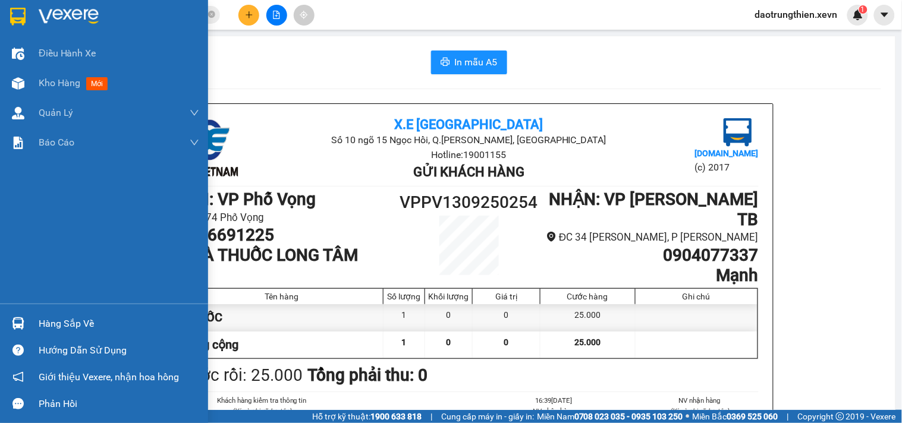
click at [46, 321] on div "Hàng sắp về" at bounding box center [119, 324] width 161 height 18
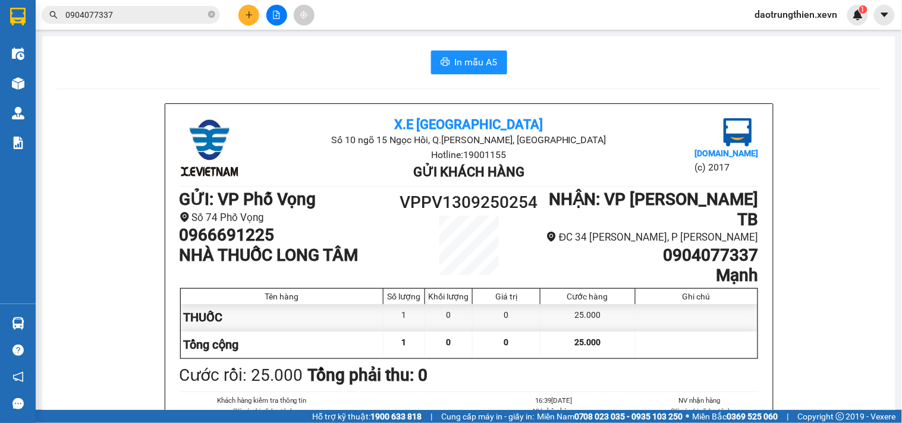
click at [657, 68] on section "Kết quả tìm kiếm ( 24 ) Bộ lọc Mã ĐH Trạng thái Món hàng Thu hộ Tổng cước Chưa …" at bounding box center [451, 211] width 902 height 423
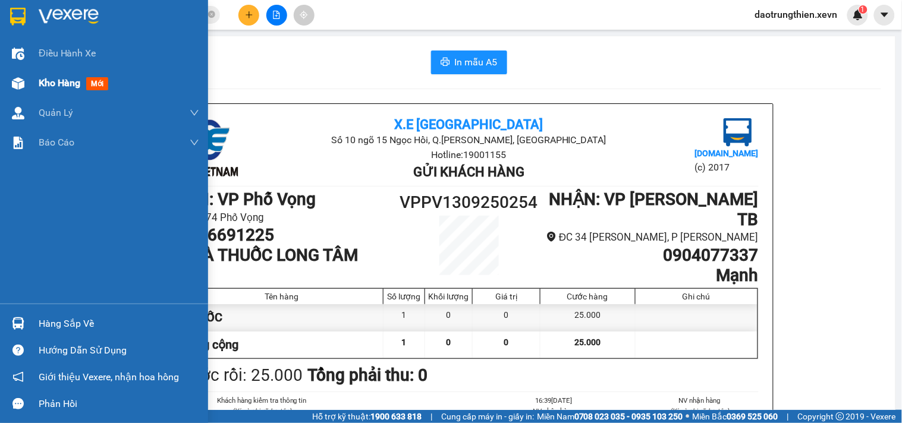
click at [20, 82] on img at bounding box center [18, 83] width 12 height 12
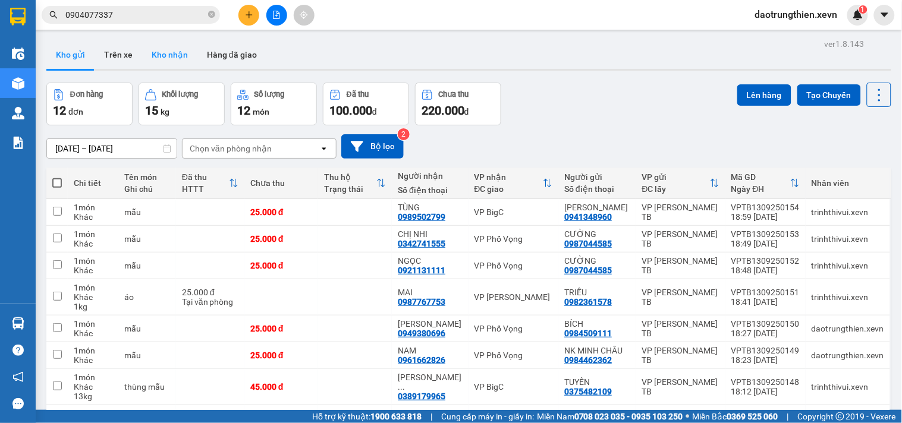
click at [177, 58] on button "Kho nhận" at bounding box center [169, 54] width 55 height 29
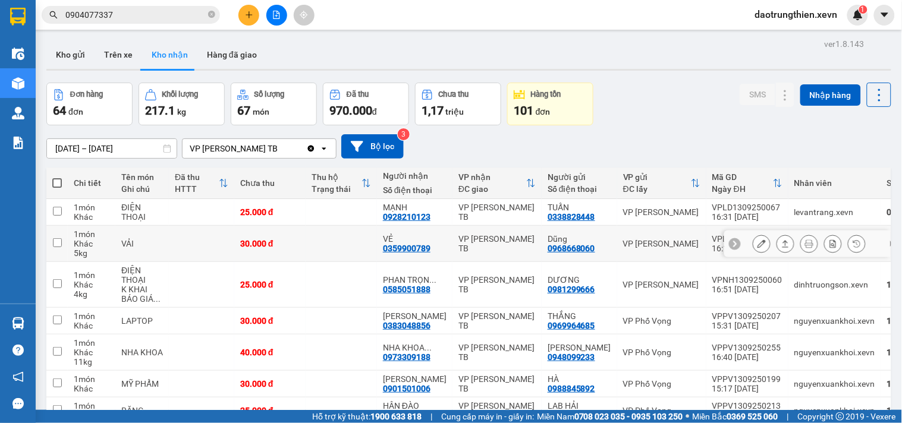
click at [503, 235] on td "VP Trần Phú TB" at bounding box center [497, 244] width 89 height 36
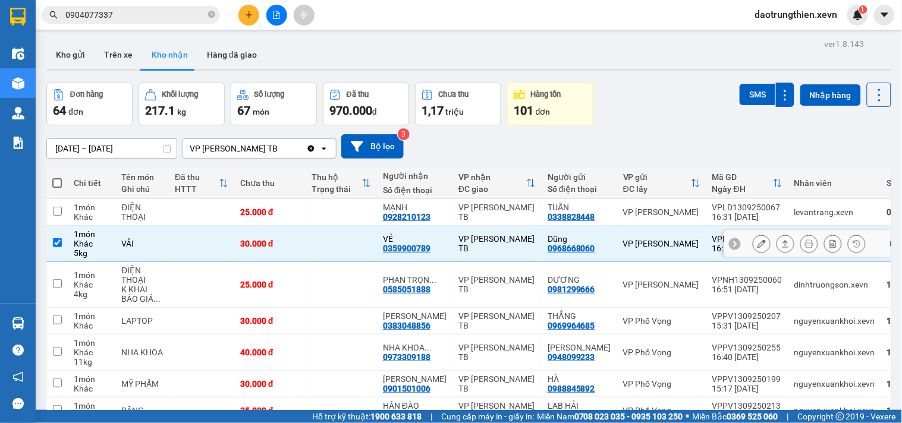
click at [500, 226] on td "VP Trần Phú TB" at bounding box center [497, 244] width 89 height 36
checkbox input "false"
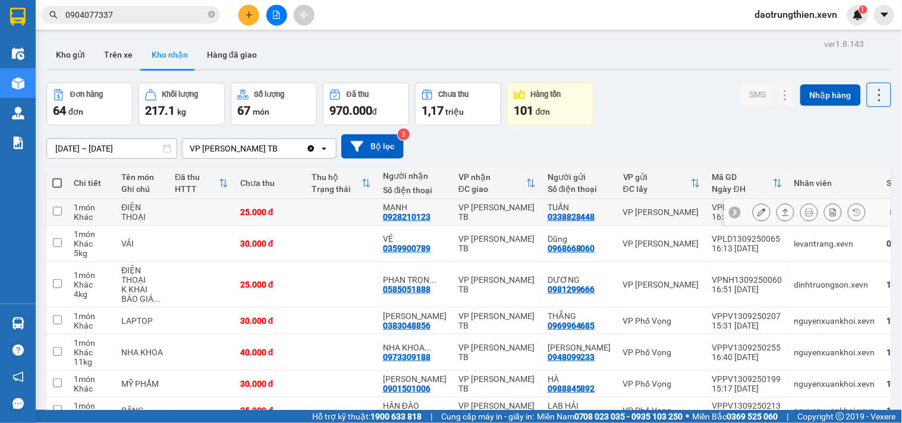
click at [360, 214] on td at bounding box center [341, 212] width 71 height 27
checkbox input "true"
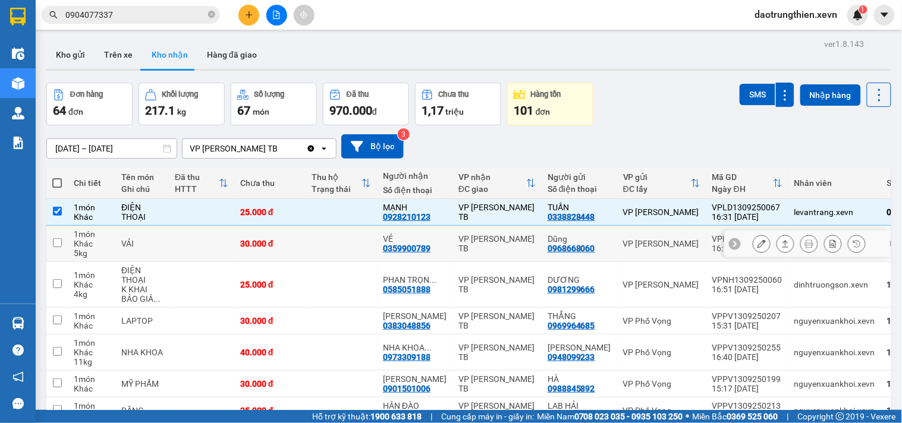
click at [343, 247] on td at bounding box center [341, 244] width 71 height 36
checkbox input "true"
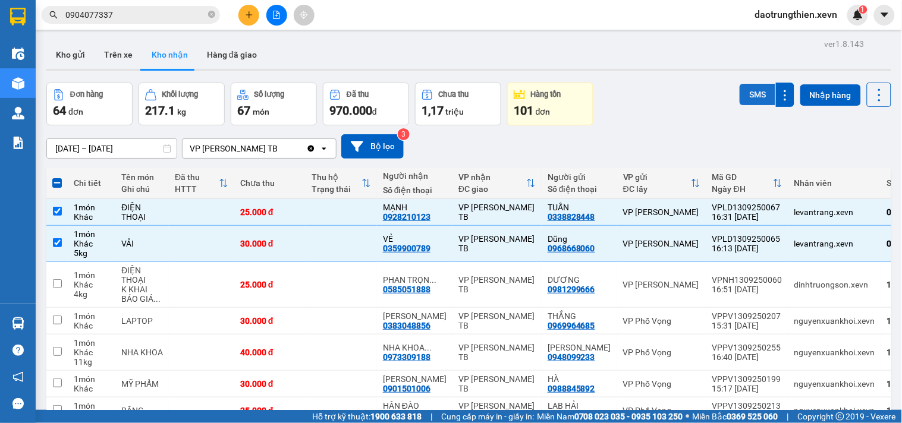
click at [759, 103] on button "SMS" at bounding box center [758, 94] width 36 height 21
click at [693, 151] on div "11/09/2025 – 13/09/2025 Press the down arrow key to interact with the calendar …" at bounding box center [468, 146] width 845 height 24
checkbox input "false"
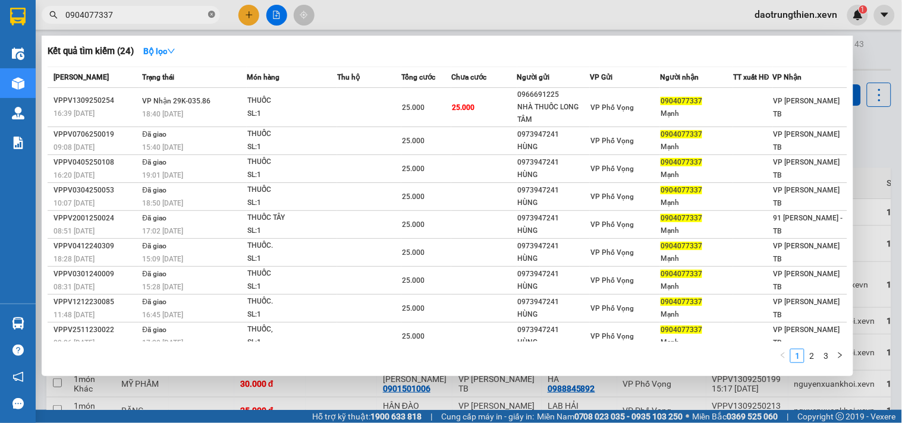
click at [212, 17] on icon "close-circle" at bounding box center [211, 14] width 7 height 7
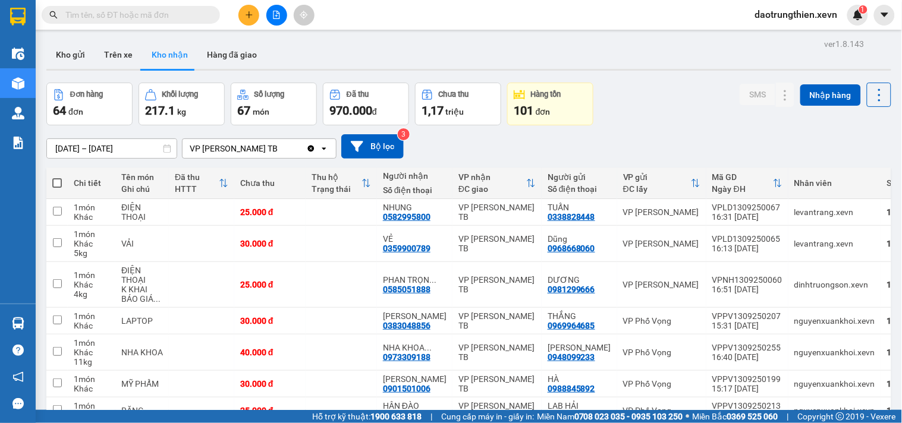
click at [191, 18] on input "text" at bounding box center [135, 14] width 140 height 13
click at [159, 15] on input "text" at bounding box center [135, 14] width 140 height 13
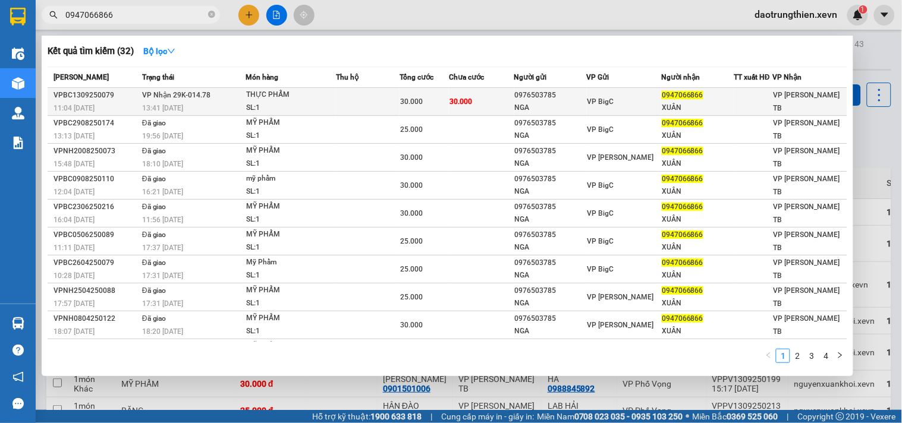
type input "0947066866"
click at [428, 92] on td "30.000" at bounding box center [424, 102] width 49 height 28
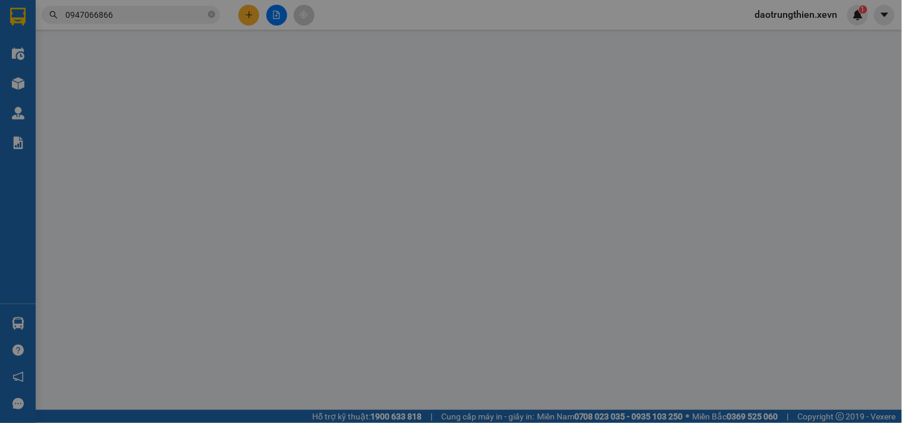
type input "0976503785"
type input "NGA"
type input "0947066866"
type input "XUÂN"
type input "BÙI QUỐC HOÀN 026073001500.SĐT 0917883799"
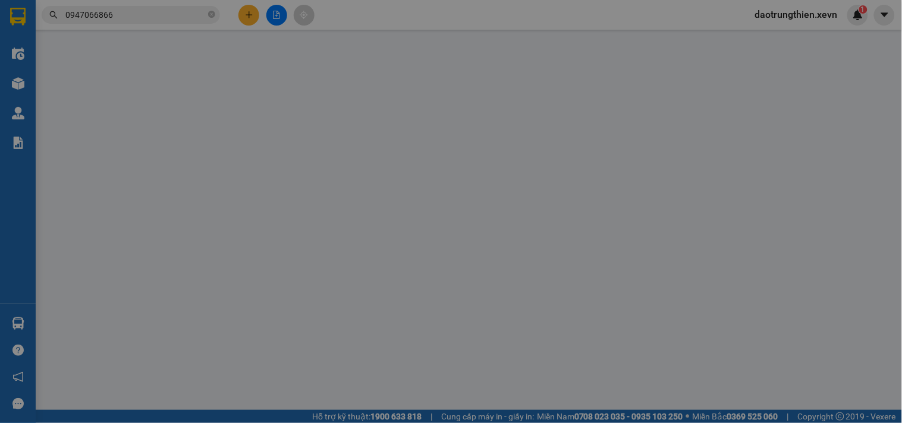
type input "30.000"
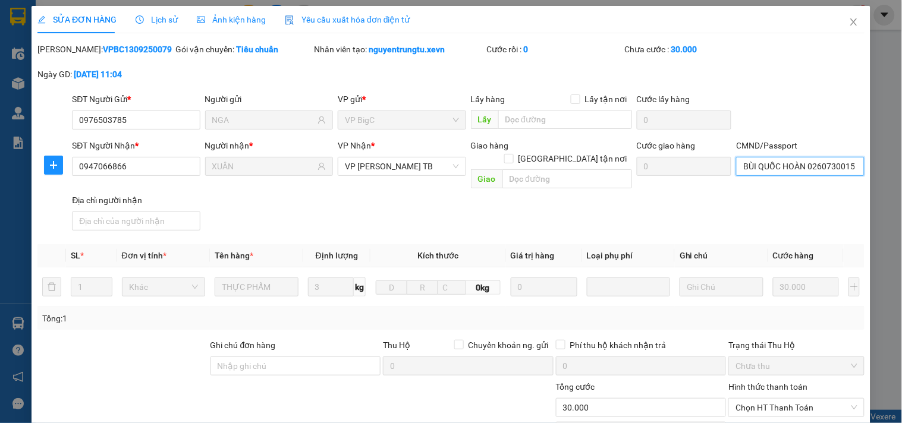
click at [818, 171] on input "BÙI QUỐC HOÀN 026073001500.SĐT 0917883799" at bounding box center [800, 166] width 128 height 19
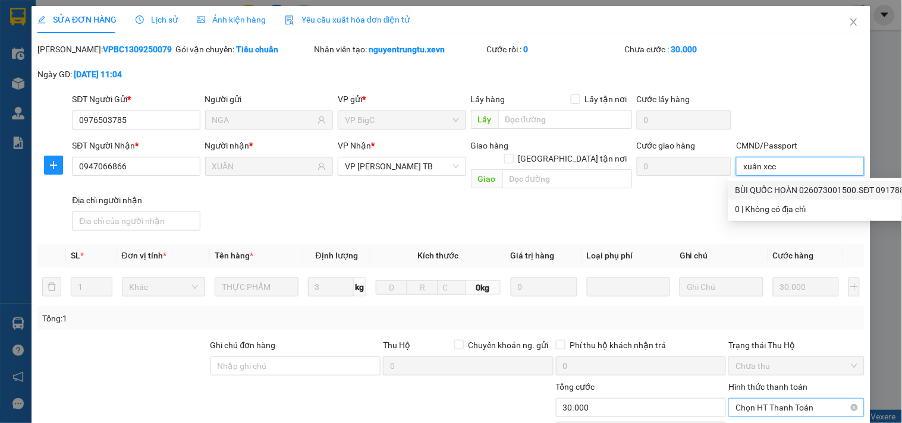
click at [782, 399] on span "Chọn HT Thanh Toán" at bounding box center [796, 408] width 121 height 18
type input "xuân xcc"
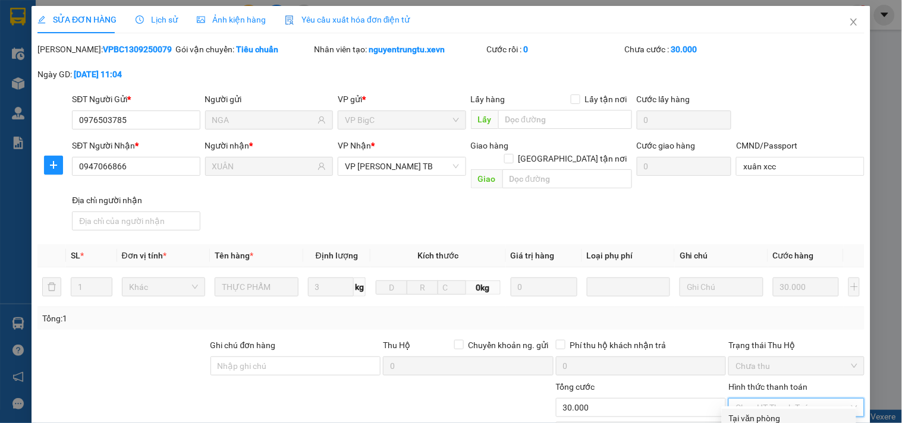
click at [777, 412] on div "Tại văn phòng" at bounding box center [789, 418] width 120 height 13
type input "0"
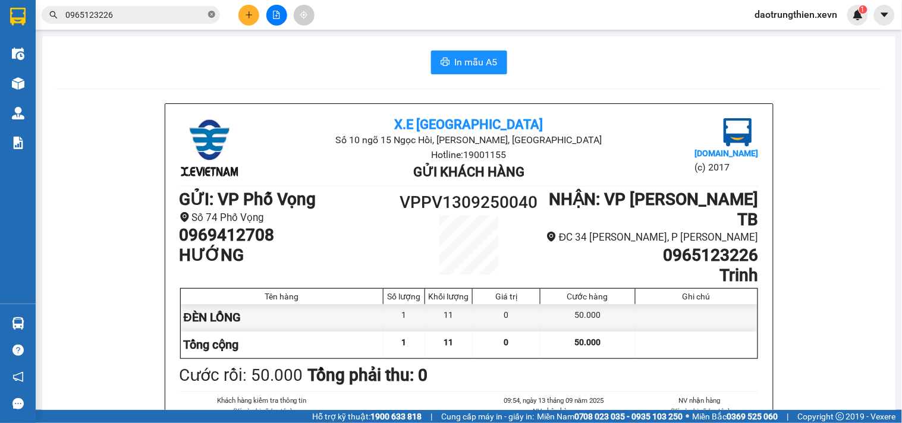
click at [211, 14] on icon "close-circle" at bounding box center [211, 14] width 7 height 7
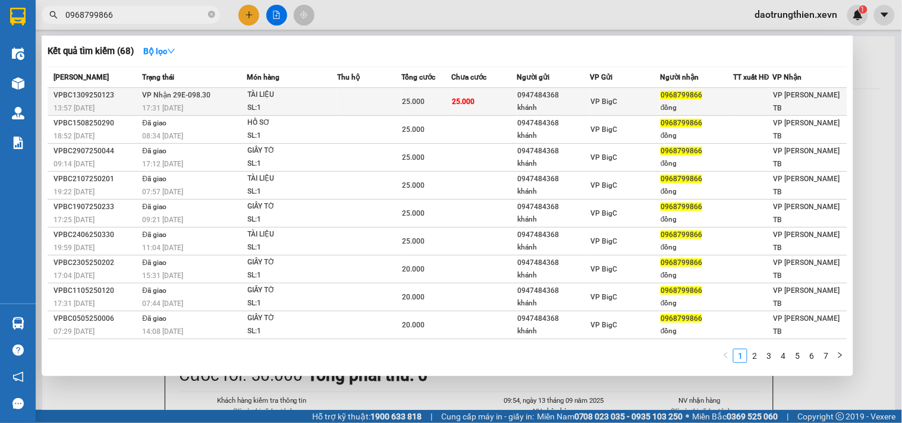
type input "0968799866"
click at [630, 98] on div "VP BigC" at bounding box center [625, 101] width 69 height 13
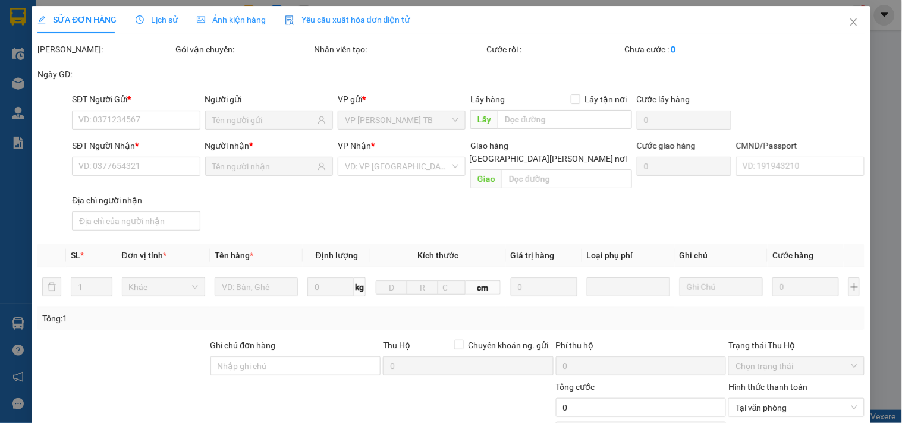
type input "0947484368"
type input "khánh"
type input "0968799866"
type input "đồng"
type input "HOA 0967799822"
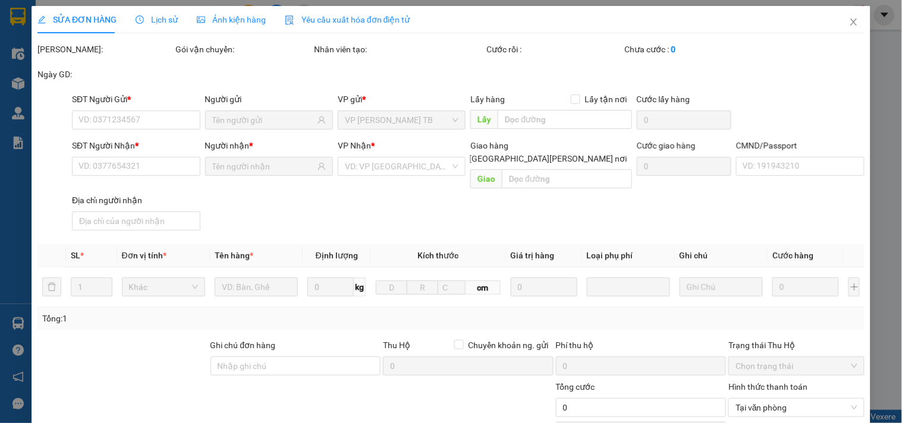
type input "25.000"
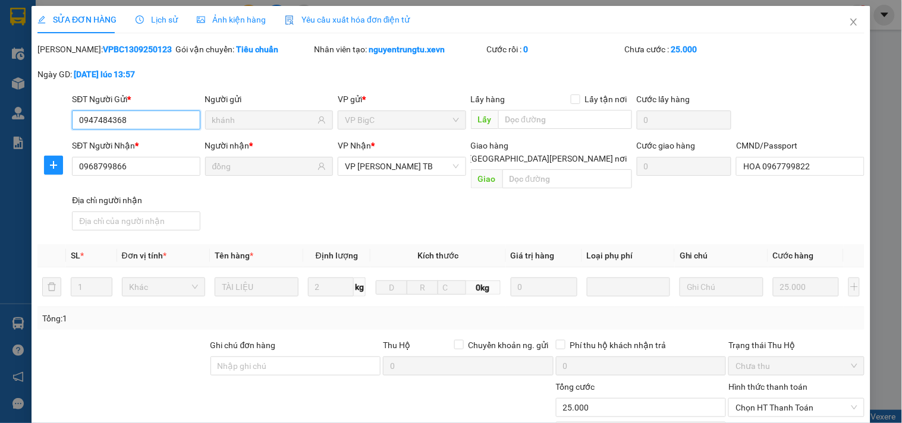
scroll to position [132, 0]
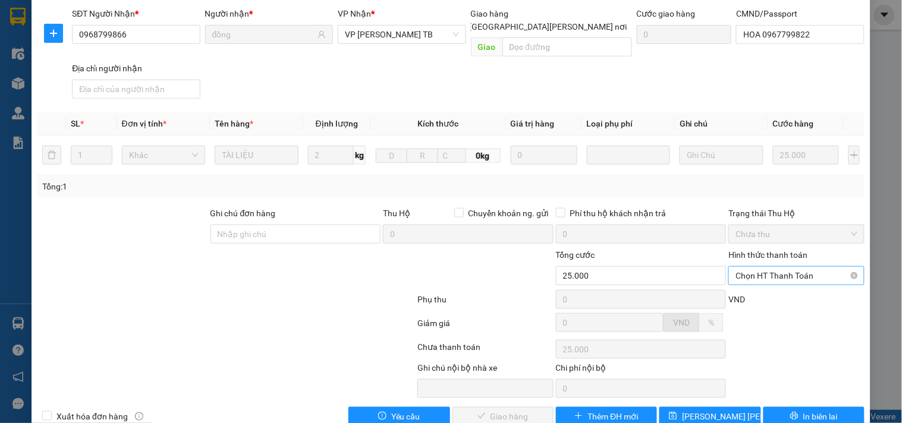
click at [783, 267] on span "Chọn HT Thanh Toán" at bounding box center [796, 276] width 121 height 18
click at [776, 281] on div "Tại văn phòng" at bounding box center [789, 286] width 120 height 13
type input "0"
click at [506, 410] on span "Giao hàng" at bounding box center [510, 416] width 38 height 13
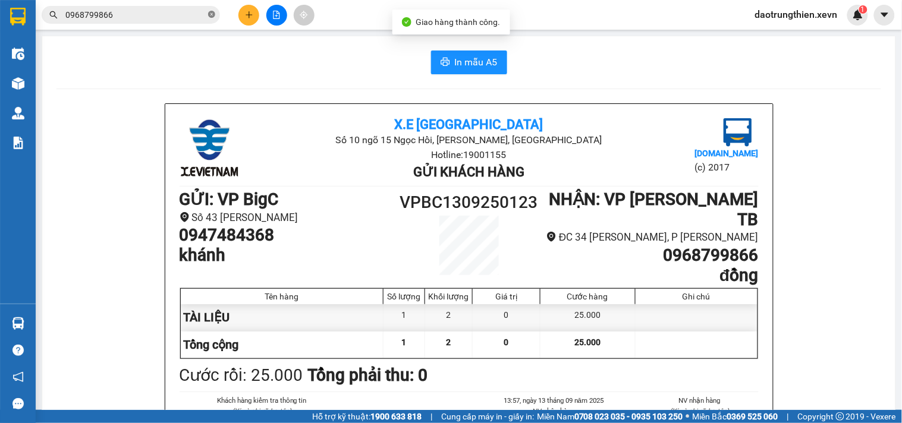
click at [212, 16] on icon "close-circle" at bounding box center [211, 14] width 7 height 7
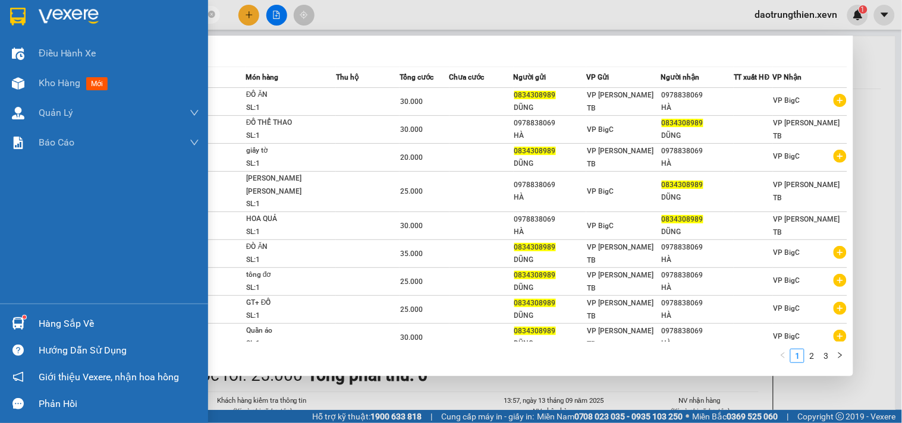
type input "0834308989"
click at [118, 328] on div "Hàng sắp về" at bounding box center [119, 324] width 161 height 18
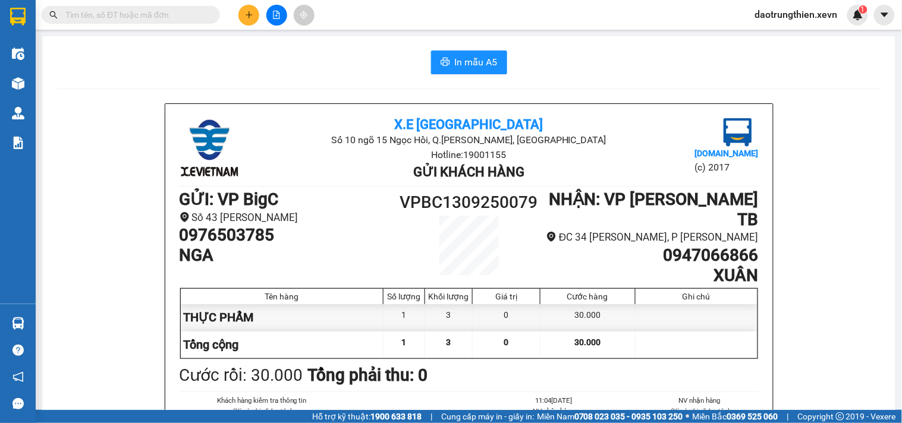
click at [804, 15] on span "daotrungthien.xevn" at bounding box center [797, 14] width 102 height 15
click at [800, 31] on span "Đăng xuất" at bounding box center [801, 36] width 77 height 13
click at [812, 11] on span "daotrungthien.xevn" at bounding box center [797, 14] width 102 height 15
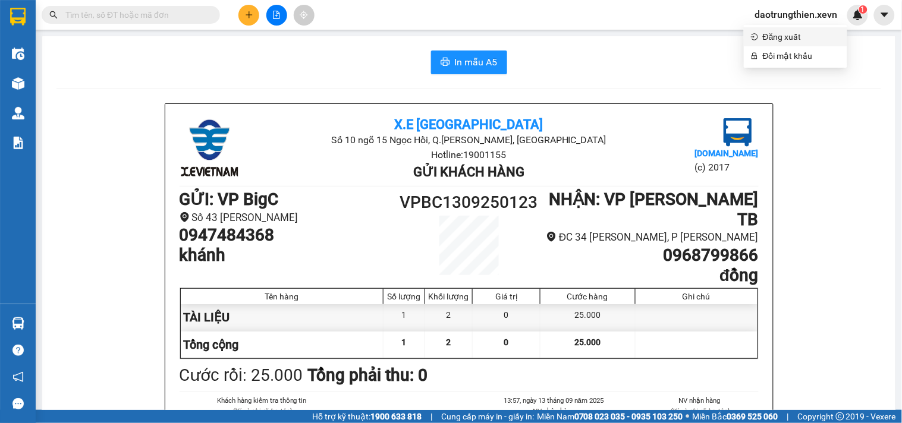
click at [803, 39] on span "Đăng xuất" at bounding box center [801, 36] width 77 height 13
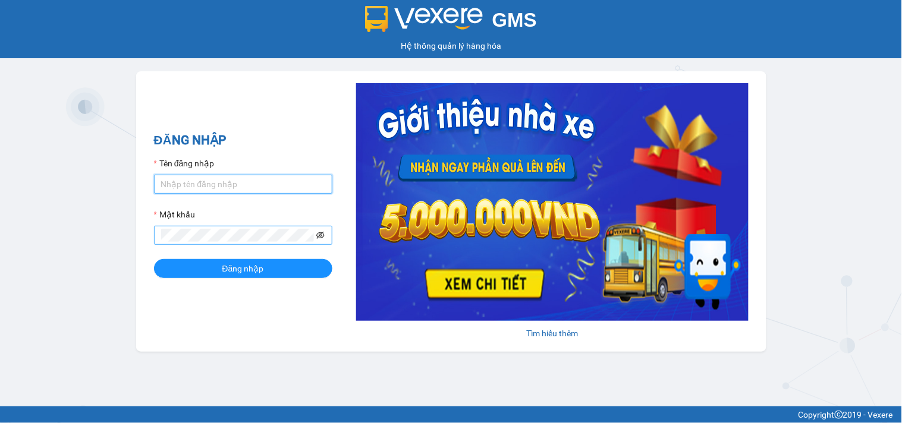
type input "daotrungthien.xevn"
click at [323, 239] on icon "eye-invisible" at bounding box center [320, 235] width 8 height 8
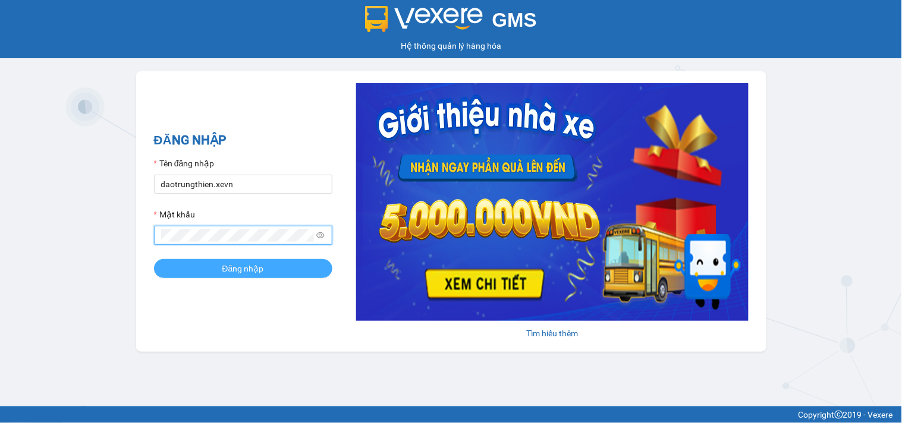
click at [306, 262] on button "Đăng nhập" at bounding box center [243, 268] width 178 height 19
